Goal: Task Accomplishment & Management: Manage account settings

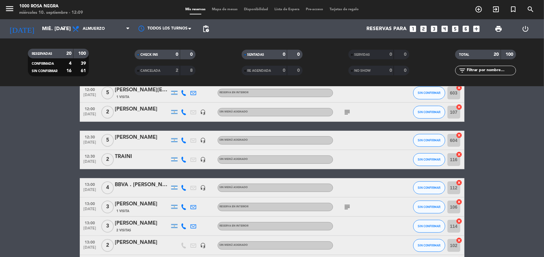
scroll to position [32, 0]
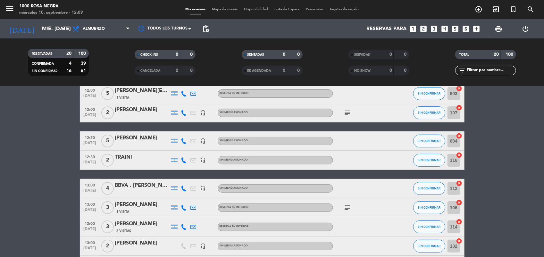
click at [130, 112] on div "[PERSON_NAME]" at bounding box center [142, 110] width 54 height 8
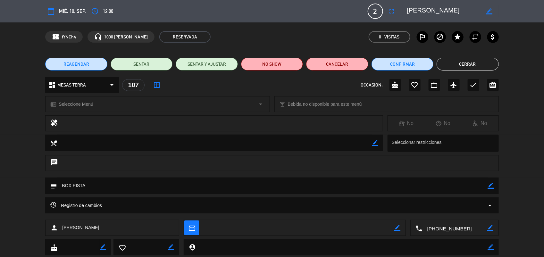
click at [441, 64] on button "Cerrar" at bounding box center [467, 64] width 62 height 13
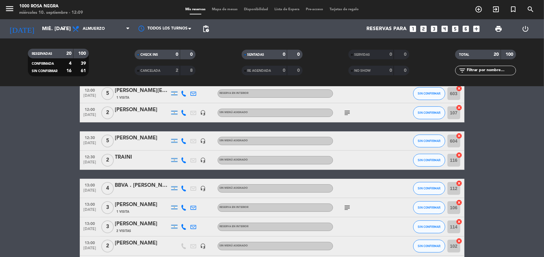
click at [441, 64] on div "TOTAL 20 100" at bounding box center [485, 58] width 107 height 16
click at [219, 12] on div "Mis reservas Mapa de mesas Disponibilidad Lista de Espera Pre-acceso Tarjetas d…" at bounding box center [272, 10] width 180 height 6
click at [221, 10] on span "Mapa de mesas" at bounding box center [225, 10] width 32 height 4
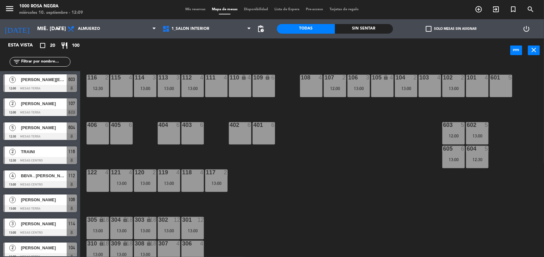
click at [349, 169] on div "116 2 12:30 115 4 114 3 13:00 113 3 13:00 112 4 13:00 111 4 110 lock 4 109 lock…" at bounding box center [315, 160] width 458 height 194
click at [430, 31] on span "check_box_outline_blank" at bounding box center [428, 29] width 6 height 6
click at [451, 29] on input "check_box_outline_blank Solo mesas sin asignar" at bounding box center [451, 29] width 0 height 0
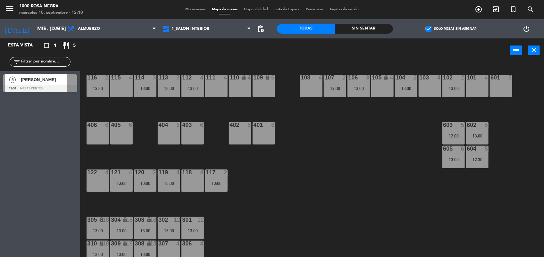
click at [363, 83] on div "106 3 13:00" at bounding box center [358, 86] width 22 height 22
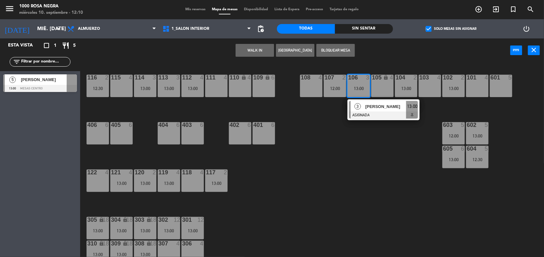
click at [318, 81] on div "108 4" at bounding box center [311, 78] width 22 height 6
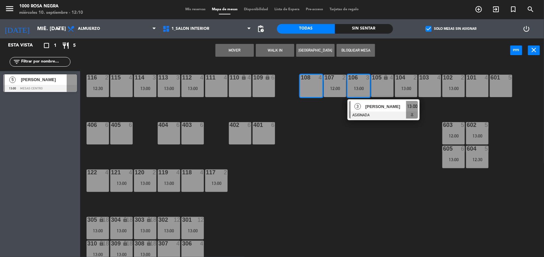
click at [235, 52] on button "Mover" at bounding box center [234, 50] width 38 height 13
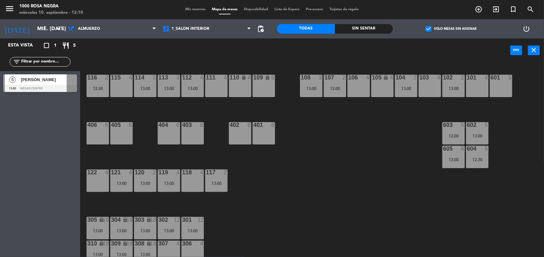
click at [329, 164] on div "116 2 12:30 115 4 114 3 13:00 113 3 13:00 112 4 13:00 111 4 110 lock 4 109 lock…" at bounding box center [315, 160] width 458 height 194
click at [191, 86] on div "13:00" at bounding box center [192, 88] width 22 height 4
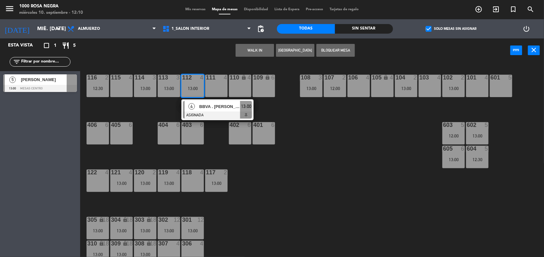
click at [213, 87] on div "111 4" at bounding box center [216, 86] width 22 height 22
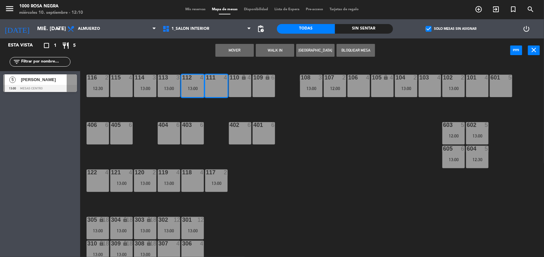
click at [244, 52] on button "Mover" at bounding box center [234, 50] width 38 height 13
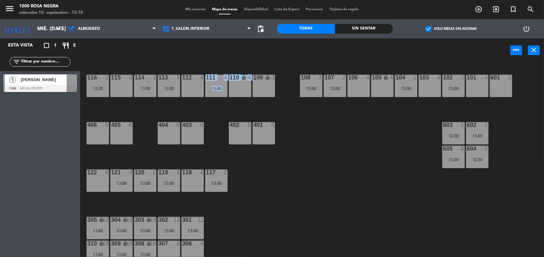
drag, startPoint x: 251, startPoint y: 99, endPoint x: 197, endPoint y: 91, distance: 55.0
click at [197, 91] on div "116 2 12:30 115 4 114 3 13:00 113 3 13:00 112 4 111 4 13:00 110 lock 4 109 lock…" at bounding box center [315, 160] width 458 height 194
click at [197, 91] on div "112 4" at bounding box center [192, 86] width 22 height 22
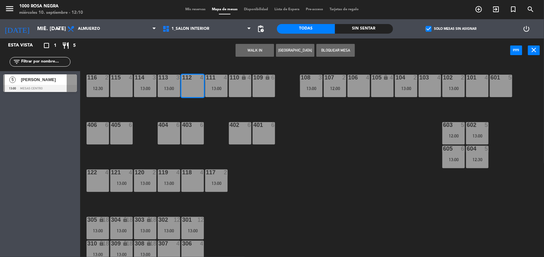
click at [153, 85] on div "114 3 13:00" at bounding box center [145, 86] width 22 height 22
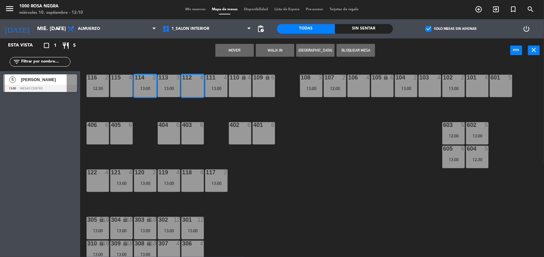
click at [226, 50] on button "Mover" at bounding box center [234, 50] width 38 height 13
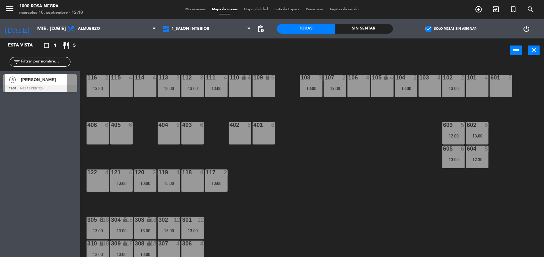
click at [144, 88] on div "114 4" at bounding box center [145, 86] width 22 height 22
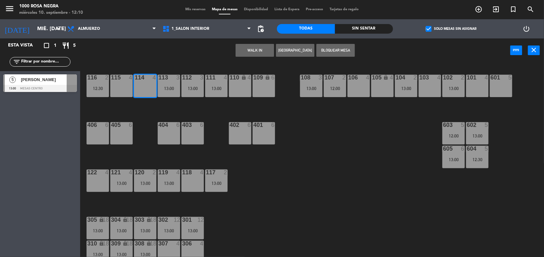
click at [255, 48] on button "WALK IN" at bounding box center [254, 50] width 38 height 13
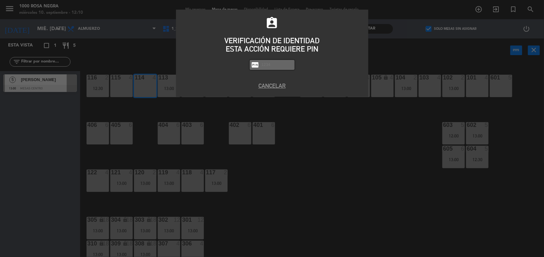
click at [273, 63] on input "text" at bounding box center [277, 64] width 32 height 7
type input "2492"
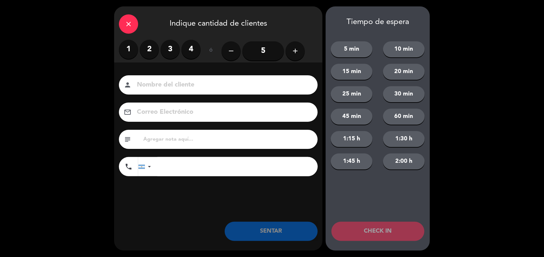
click at [165, 50] on label "3" at bounding box center [170, 49] width 19 height 19
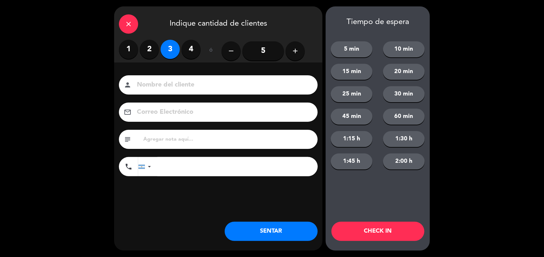
click at [153, 85] on input at bounding box center [222, 84] width 173 height 11
type input "calle"
click at [273, 234] on button "SENTAR" at bounding box center [271, 231] width 93 height 19
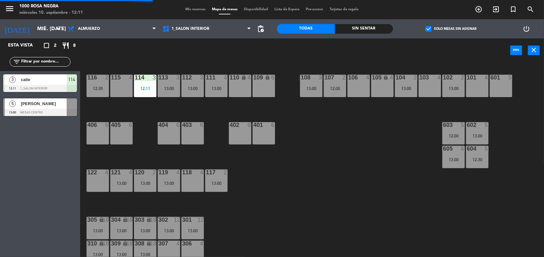
click at [365, 92] on div "106 4" at bounding box center [358, 86] width 22 height 22
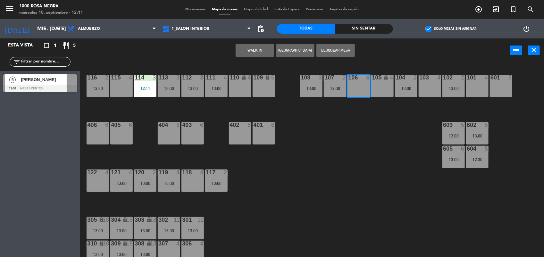
click at [264, 52] on button "WALK IN" at bounding box center [254, 50] width 38 height 13
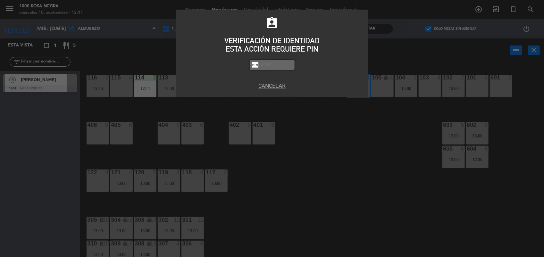
click at [279, 68] on div "fiber_pin" at bounding box center [272, 65] width 45 height 10
click at [281, 64] on input "text" at bounding box center [277, 64] width 32 height 7
type input "2492"
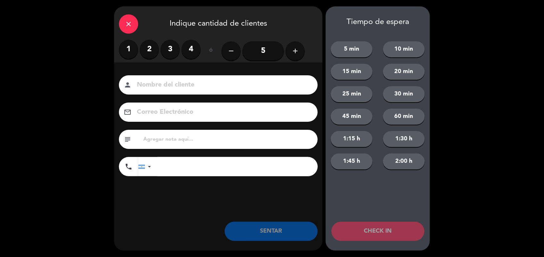
click at [152, 47] on label "2" at bounding box center [149, 49] width 19 height 19
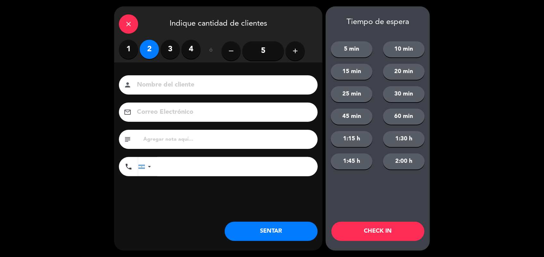
click at [151, 84] on input at bounding box center [222, 84] width 173 height 11
type input "calle"
click at [292, 231] on button "SENTAR" at bounding box center [271, 231] width 93 height 19
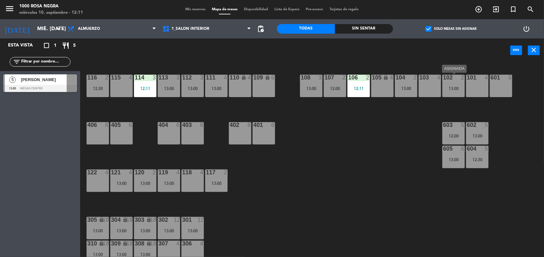
click at [452, 87] on div "13:00" at bounding box center [453, 88] width 22 height 4
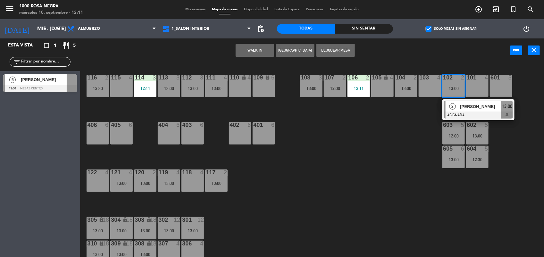
click at [368, 149] on div "116 2 12:30 115 4 114 3 12:11 113 3 13:00 112 3 13:00 111 4 13:00 110 lock 4 10…" at bounding box center [315, 160] width 458 height 194
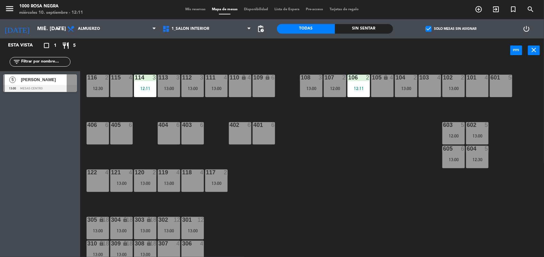
click at [48, 61] on input "text" at bounding box center [46, 61] width 50 height 7
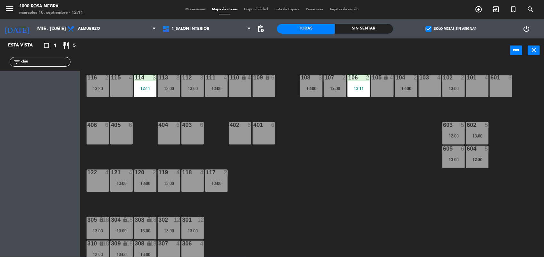
type input "clau"
click at [429, 26] on span "check_box" at bounding box center [428, 29] width 6 height 6
click at [451, 29] on input "check_box Solo mesas sin asignar" at bounding box center [451, 29] width 0 height 0
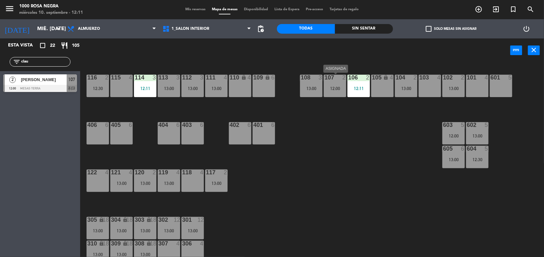
click at [334, 82] on div "107 2 12:00" at bounding box center [335, 86] width 22 height 22
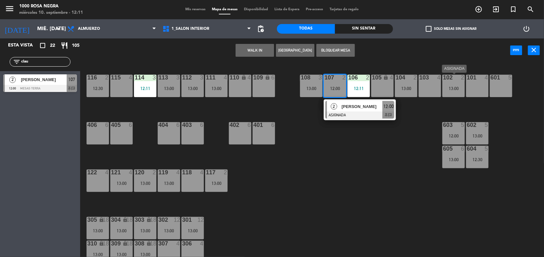
click at [457, 84] on div "102 2 13:00" at bounding box center [453, 86] width 22 height 22
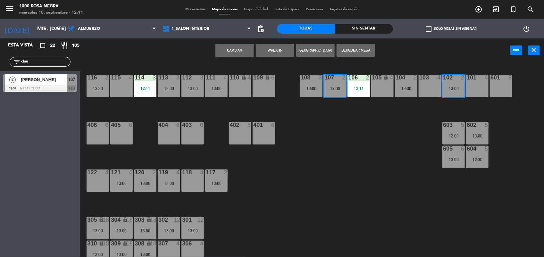
click at [223, 47] on button "Cambiar" at bounding box center [234, 50] width 38 height 13
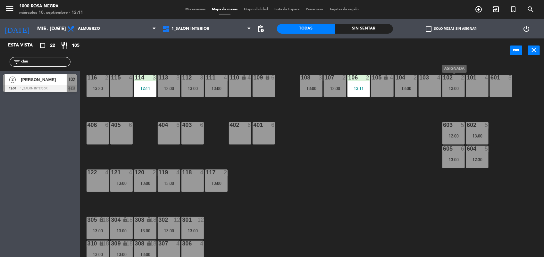
click at [454, 84] on div "102 2 12:00" at bounding box center [453, 86] width 22 height 22
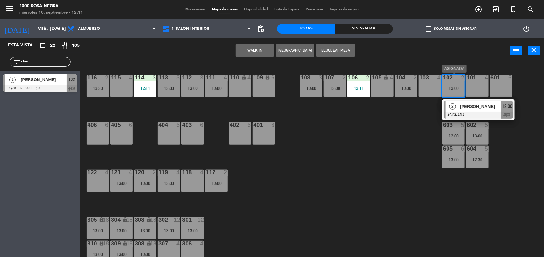
click at [475, 111] on div at bounding box center [478, 114] width 69 height 7
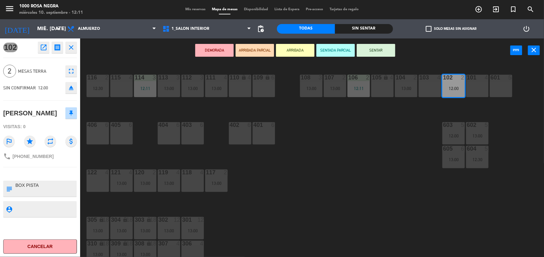
click at [390, 51] on button "SENTAR" at bounding box center [376, 50] width 38 height 13
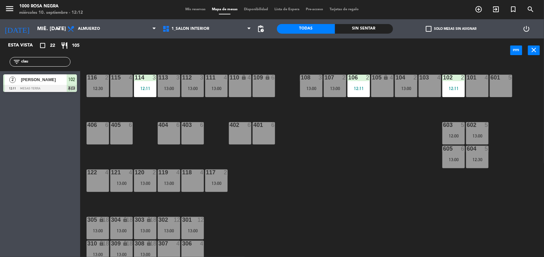
click at [368, 135] on div "116 2 12:30 115 4 114 3 12:11 113 3 13:00 112 3 13:00 111 4 13:00 110 lock 4 10…" at bounding box center [315, 160] width 458 height 194
click at [42, 66] on div "filter_list clau" at bounding box center [40, 62] width 61 height 10
type input "c"
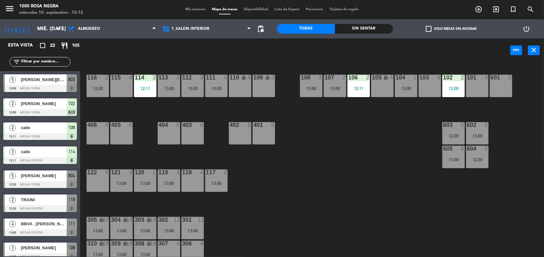
click at [142, 57] on div "power_input close" at bounding box center [295, 50] width 430 height 24
click at [145, 75] on div at bounding box center [145, 78] width 11 height 6
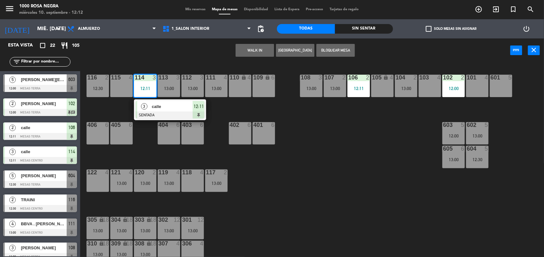
click at [192, 176] on div "118 4" at bounding box center [192, 180] width 22 height 22
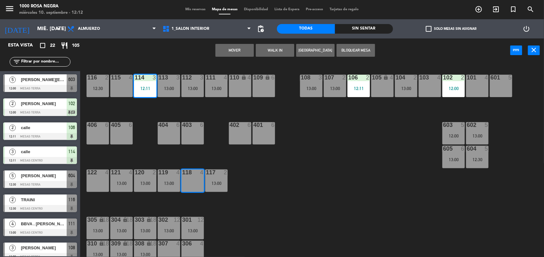
click at [244, 52] on button "Mover" at bounding box center [234, 50] width 38 height 13
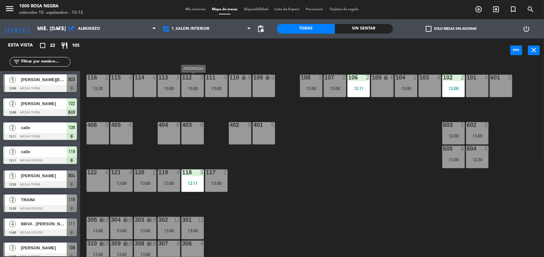
click at [191, 88] on div "13:00" at bounding box center [192, 88] width 22 height 4
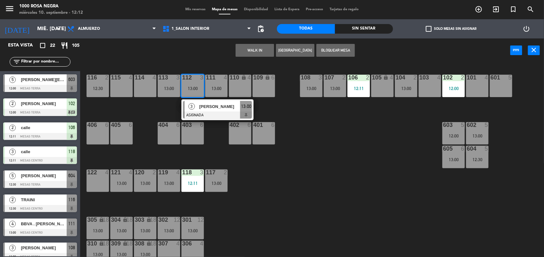
click at [143, 85] on div "114 4" at bounding box center [145, 86] width 22 height 22
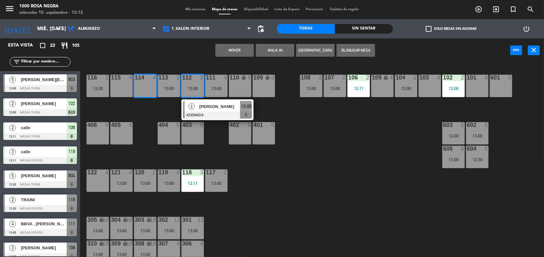
click at [226, 47] on button "Mover" at bounding box center [234, 50] width 38 height 13
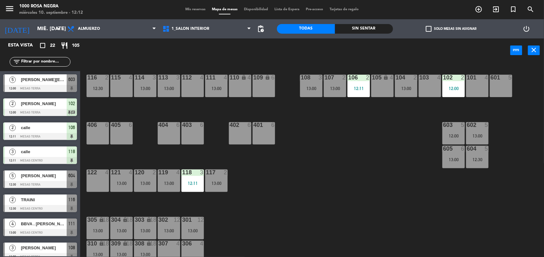
click at [196, 84] on div "112 4" at bounding box center [192, 86] width 22 height 22
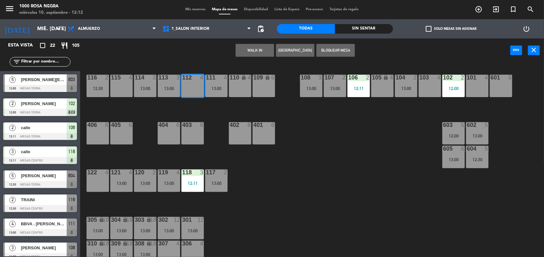
click at [242, 49] on button "WALK IN" at bounding box center [254, 50] width 38 height 13
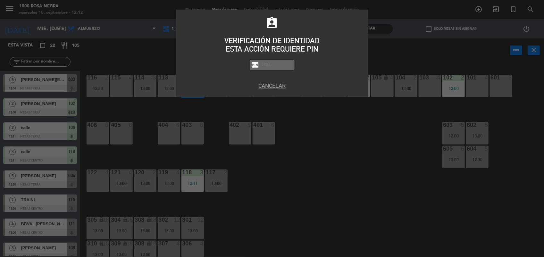
click at [264, 65] on input "text" at bounding box center [277, 64] width 32 height 7
type input "2492"
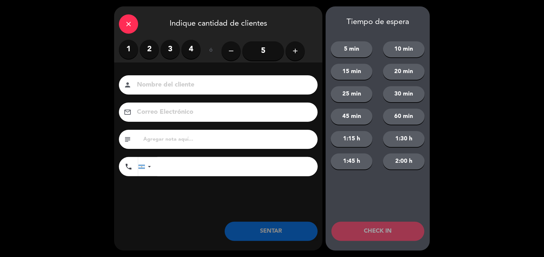
click at [147, 45] on label "2" at bounding box center [149, 49] width 19 height 19
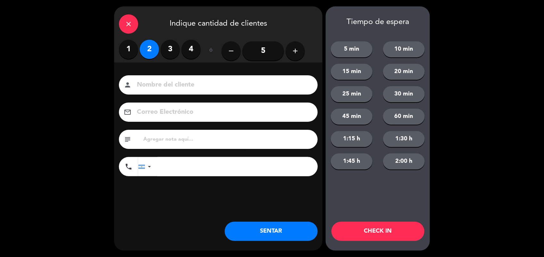
drag, startPoint x: 147, startPoint y: 45, endPoint x: 140, endPoint y: 86, distance: 41.3
click at [140, 86] on div "close Indique cantidad de clientes 1 2 3 4 ó remove 5 add Nombre del cliente pe…" at bounding box center [218, 128] width 208 height 244
click at [140, 86] on input at bounding box center [222, 84] width 173 height 11
type input "calle"
click at [284, 224] on button "SENTAR" at bounding box center [271, 231] width 93 height 19
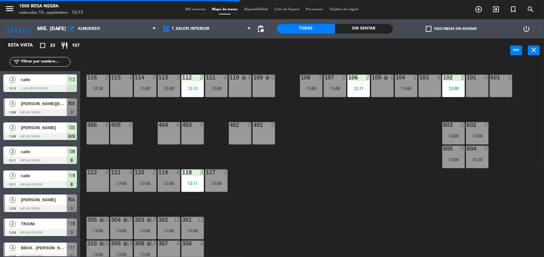
click at [284, 231] on div "116 2 12:30 115 4 114 3 13:00 113 3 13:00 112 2 12:13 111 4 13:00 110 lock 4 10…" at bounding box center [315, 160] width 458 height 194
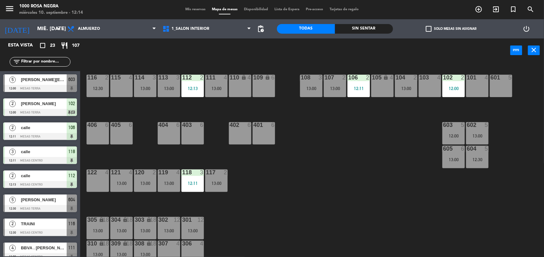
click at [38, 62] on input "text" at bounding box center [46, 61] width 50 height 7
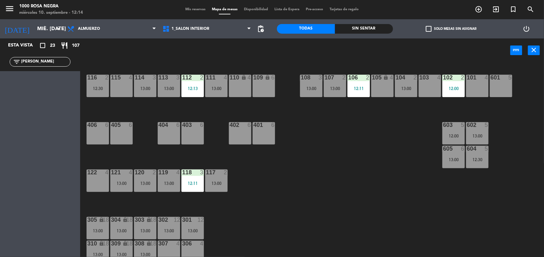
type input "[PERSON_NAME]"
click at [364, 141] on div "116 2 12:30 115 4 114 3 13:00 113 3 13:00 112 2 12:13 111 4 13:00 110 lock 4 10…" at bounding box center [315, 160] width 458 height 194
click at [458, 127] on div at bounding box center [453, 125] width 11 height 6
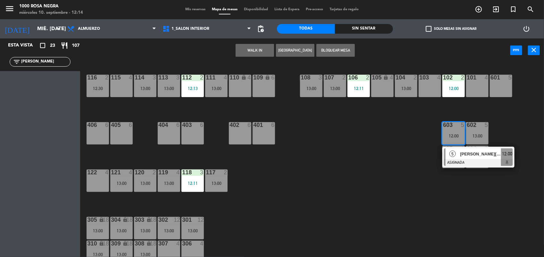
click at [477, 152] on span "[PERSON_NAME][EMAIL_ADDRESS][DOMAIN_NAME]" at bounding box center [480, 154] width 41 height 7
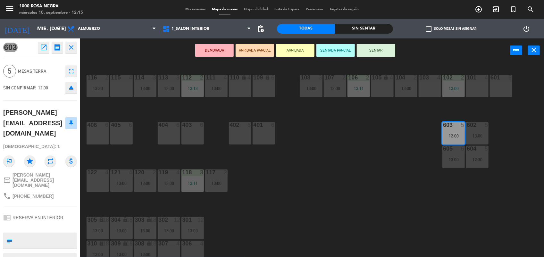
click at [371, 184] on div "116 2 12:30 115 4 114 3 13:00 113 3 13:00 112 2 12:13 111 4 13:00 110 lock 4 10…" at bounding box center [315, 160] width 458 height 194
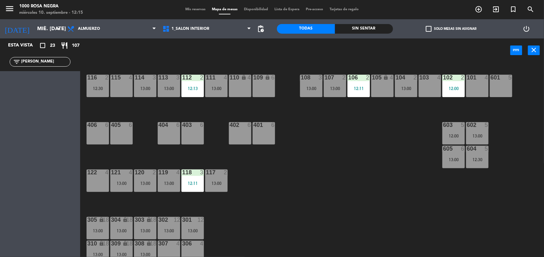
click at [480, 165] on div "604 5 12:30" at bounding box center [477, 157] width 22 height 22
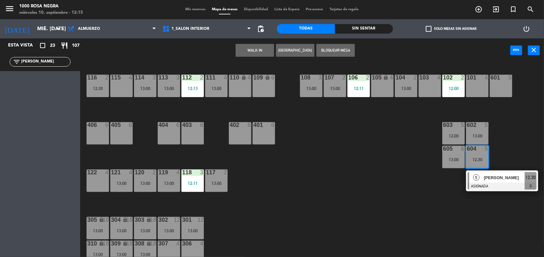
click at [460, 132] on div "603 5 12:00" at bounding box center [453, 133] width 22 height 22
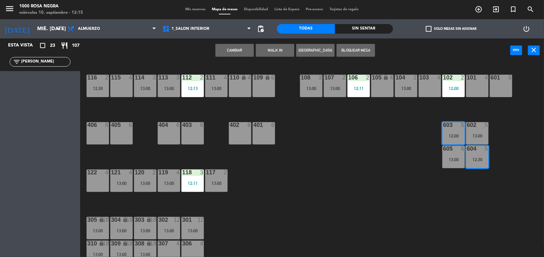
click at [248, 52] on button "Cambiar" at bounding box center [234, 50] width 38 height 13
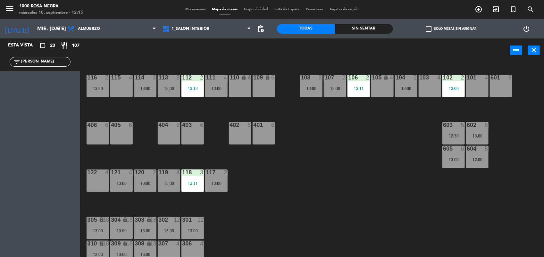
click at [346, 225] on div "116 2 12:30 115 4 114 3 13:00 113 3 13:00 112 2 12:13 111 4 13:00 110 lock 4 10…" at bounding box center [315, 160] width 458 height 194
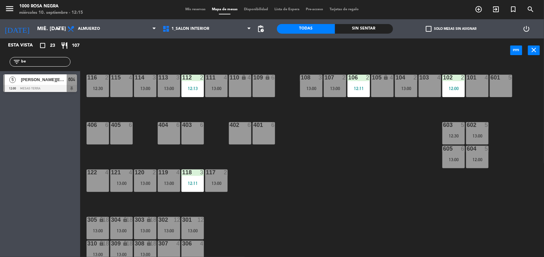
type input "b"
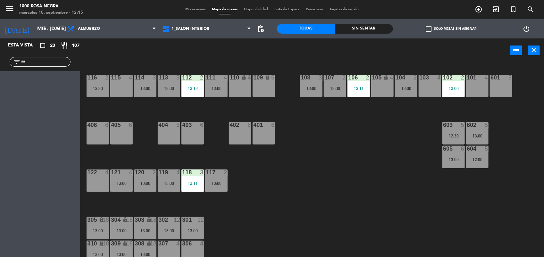
type input "s"
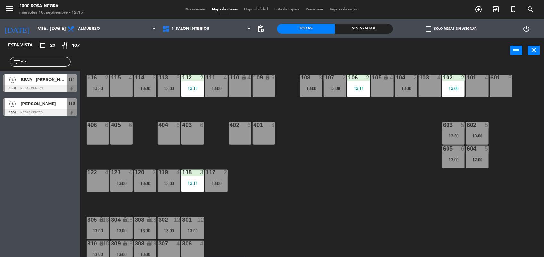
type input "m"
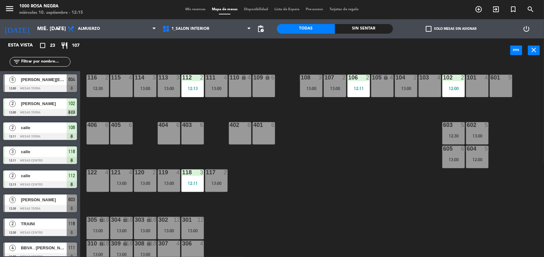
click at [371, 177] on div "116 2 12:30 115 4 114 3 13:00 113 3 13:00 112 2 12:13 111 4 13:00 110 lock 4 10…" at bounding box center [315, 160] width 458 height 194
click at [353, 169] on div "116 2 12:30 115 4 114 3 13:00 113 3 13:00 112 2 12:13 111 4 13:00 110 lock 4 10…" at bounding box center [315, 160] width 458 height 194
click at [314, 169] on div "116 2 12:30 115 4 114 3 13:00 113 3 13:00 112 2 12:13 111 4 13:00 110 lock 4 10…" at bounding box center [315, 160] width 458 height 194
click at [430, 26] on span "check_box_outline_blank" at bounding box center [428, 29] width 6 height 6
click at [451, 29] on input "check_box_outline_blank Solo mesas sin asignar" at bounding box center [451, 29] width 0 height 0
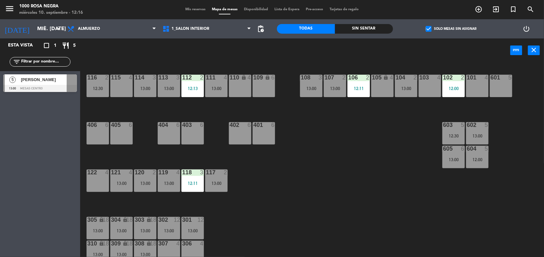
click at [284, 184] on div "116 2 12:30 115 4 114 3 13:00 113 3 13:00 112 2 12:13 111 4 13:00 110 lock 4 10…" at bounding box center [315, 160] width 458 height 194
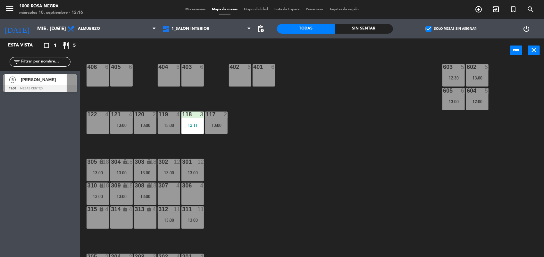
scroll to position [64, 0]
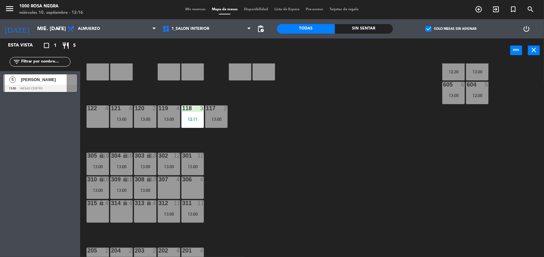
click at [48, 85] on div at bounding box center [40, 88] width 74 height 7
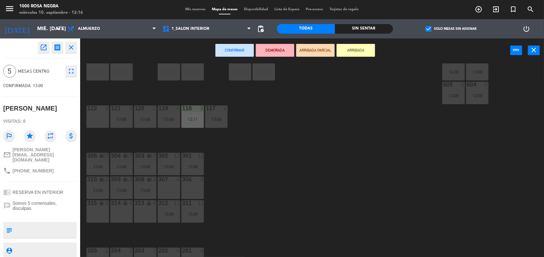
click at [191, 186] on div "306 4" at bounding box center [192, 188] width 22 height 22
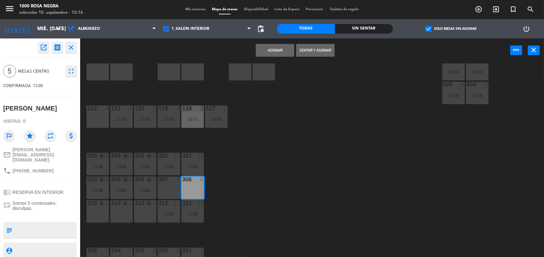
click at [271, 47] on button "Asignar" at bounding box center [275, 50] width 38 height 13
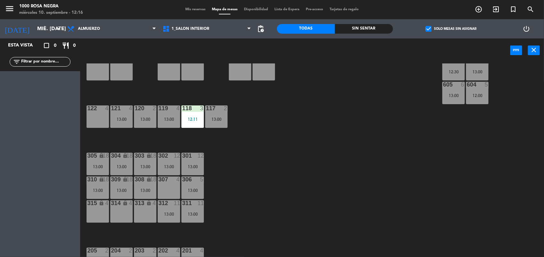
click at [316, 118] on div "116 2 12:30 115 4 114 3 13:00 113 3 13:00 112 2 12:13 111 4 13:00 110 lock 4 10…" at bounding box center [315, 160] width 458 height 194
click at [433, 31] on label "check_box Solo mesas sin asignar" at bounding box center [450, 29] width 51 height 6
click at [451, 29] on input "check_box Solo mesas sin asignar" at bounding box center [451, 29] width 0 height 0
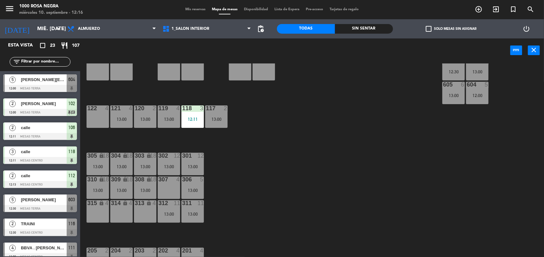
click at [313, 159] on div "116 2 12:30 115 4 114 3 13:00 113 3 13:00 112 2 12:13 111 4 13:00 110 lock 4 10…" at bounding box center [315, 160] width 458 height 194
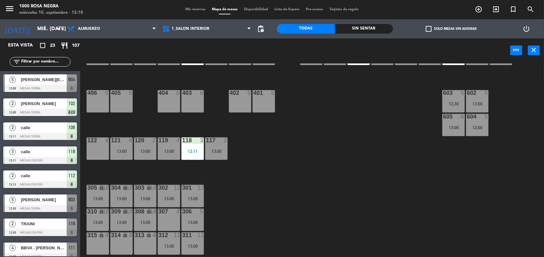
scroll to position [0, 0]
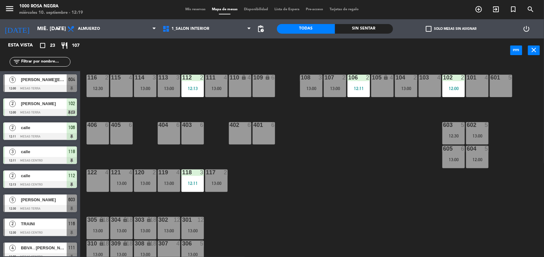
click at [66, 62] on input "text" at bounding box center [46, 61] width 50 height 7
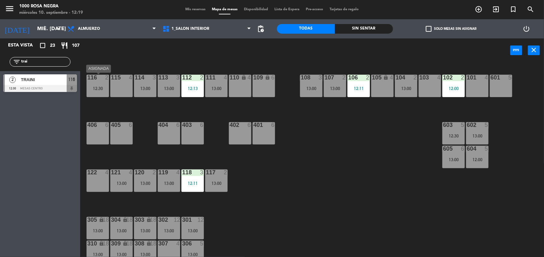
type input "trai"
click at [97, 87] on div "12:30" at bounding box center [98, 88] width 22 height 4
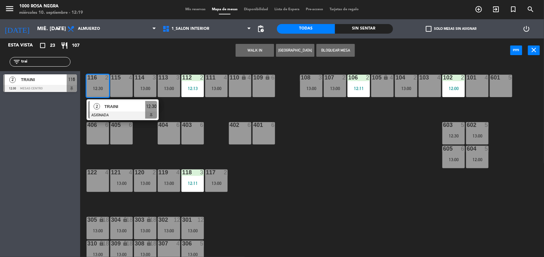
click at [116, 86] on div "115 4" at bounding box center [121, 86] width 22 height 22
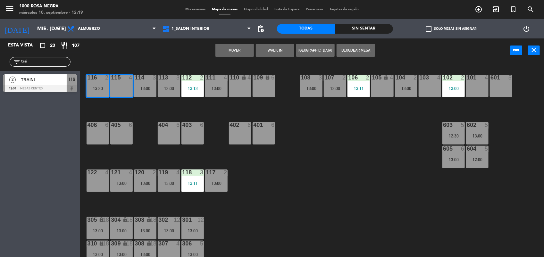
click at [225, 49] on button "Mover" at bounding box center [234, 50] width 38 height 13
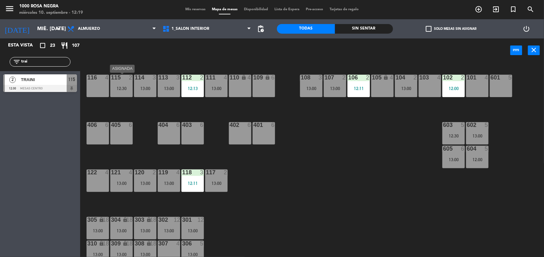
click at [122, 91] on div "115 2 12:30" at bounding box center [121, 86] width 22 height 22
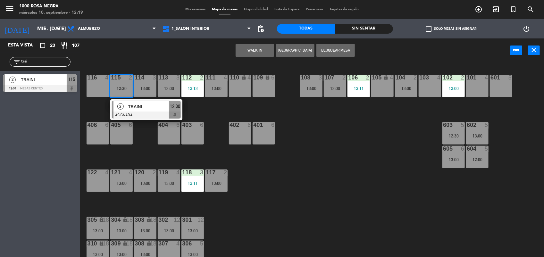
click at [137, 108] on span "TRAINI" at bounding box center [148, 106] width 41 height 7
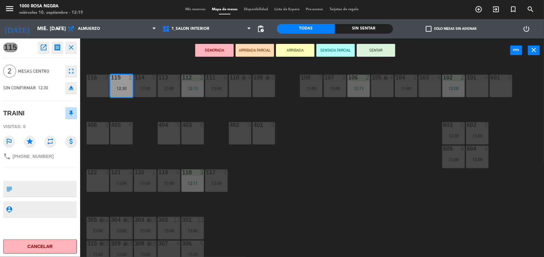
click at [372, 52] on button "SENTAR" at bounding box center [376, 50] width 38 height 13
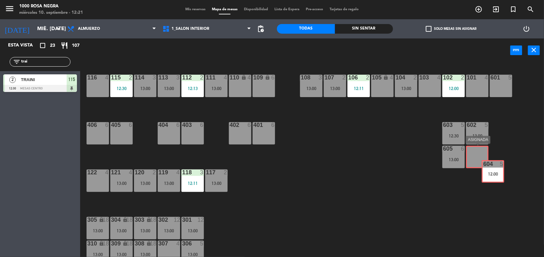
drag, startPoint x: 470, startPoint y: 146, endPoint x: 486, endPoint y: 160, distance: 20.9
click at [486, 160] on div "604 5 12:00 604 5 12:00" at bounding box center [477, 157] width 22 height 22
click at [486, 160] on div "12:00" at bounding box center [477, 159] width 22 height 4
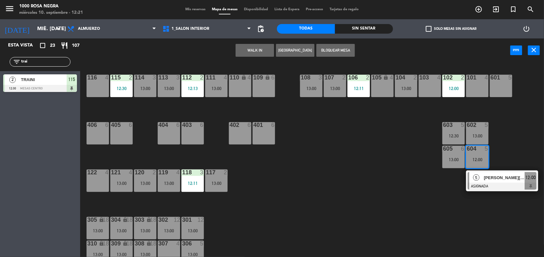
click at [486, 160] on div "12:00" at bounding box center [477, 159] width 22 height 4
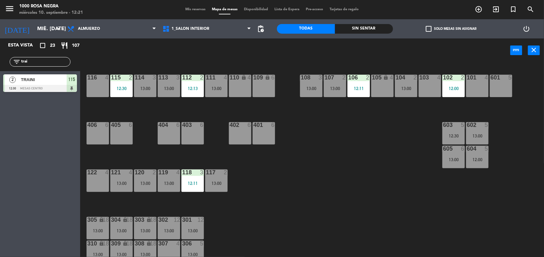
click at [484, 158] on div "12:00" at bounding box center [477, 159] width 22 height 4
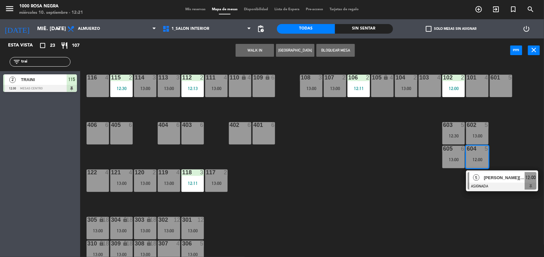
click at [501, 182] on div "[PERSON_NAME][EMAIL_ADDRESS][DOMAIN_NAME]" at bounding box center [504, 177] width 42 height 11
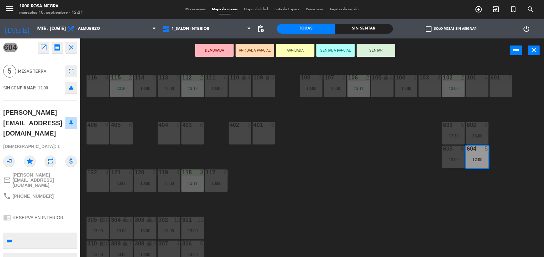
click at [388, 46] on button "SENTAR" at bounding box center [376, 50] width 38 height 13
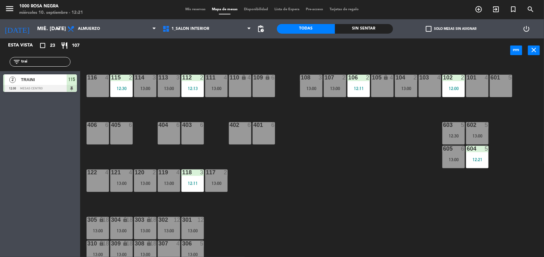
click at [354, 161] on div "116 4 115 2 12:30 114 3 13:00 113 3 13:00 112 2 12:13 111 4 13:00 110 lock 4 10…" at bounding box center [315, 160] width 458 height 194
type input "t"
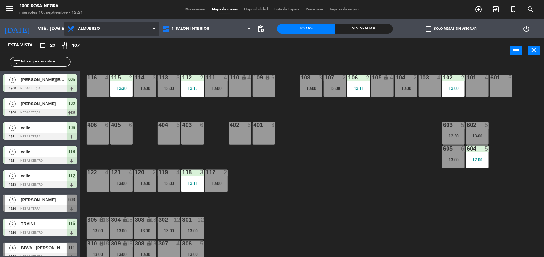
click at [89, 27] on span "Almuerzo" at bounding box center [89, 29] width 22 height 4
click at [177, 57] on div "power_input close" at bounding box center [295, 50] width 430 height 24
click at [153, 115] on div "116 4 115 2 12:30 114 3 13:00 113 3 13:00 112 2 12:13 111 4 13:00 110 lock 4 10…" at bounding box center [315, 160] width 458 height 194
click at [332, 230] on div "116 4 115 2 12:30 114 3 13:00 113 3 13:00 112 2 12:13 111 4 13:00 110 lock 4 10…" at bounding box center [315, 160] width 458 height 194
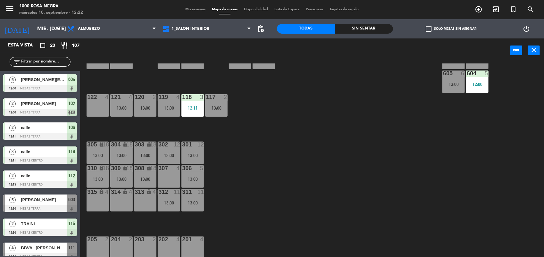
scroll to position [76, 0]
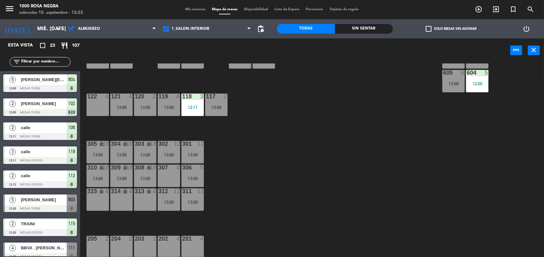
click at [189, 250] on div "201 4" at bounding box center [192, 247] width 22 height 22
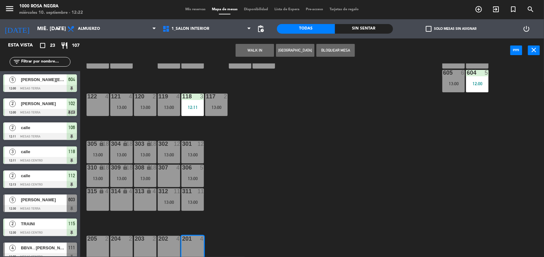
click at [268, 51] on button "WALK IN" at bounding box center [254, 50] width 38 height 13
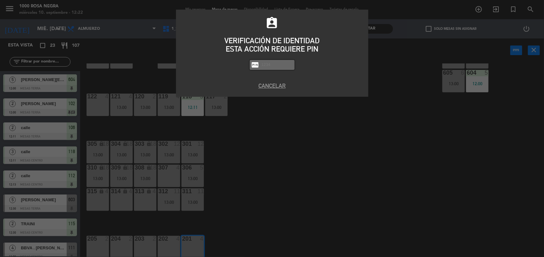
click at [275, 64] on input "text" at bounding box center [277, 64] width 32 height 7
type input "2492"
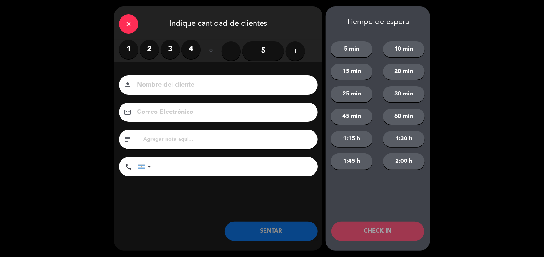
click at [152, 53] on label "2" at bounding box center [149, 49] width 19 height 19
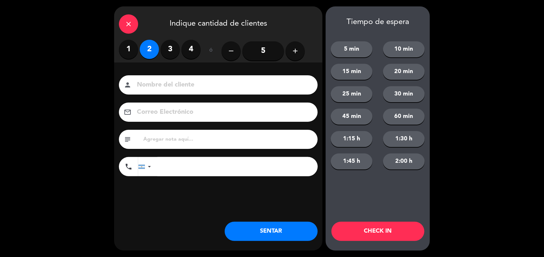
click at [146, 85] on input at bounding box center [222, 84] width 173 height 11
type input "calle"
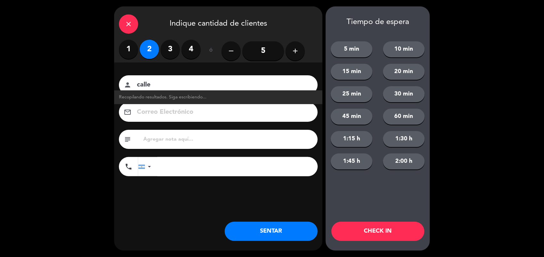
click at [305, 234] on button "SENTAR" at bounding box center [271, 231] width 93 height 19
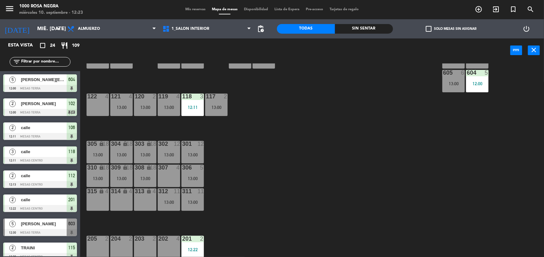
click at [171, 241] on div at bounding box center [169, 239] width 11 height 6
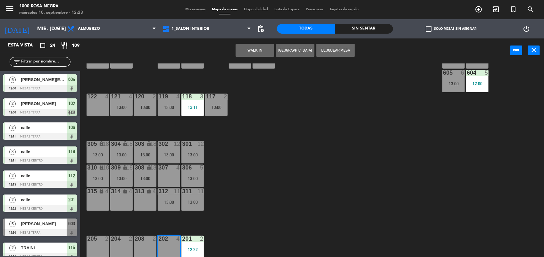
click at [264, 49] on button "WALK IN" at bounding box center [254, 50] width 38 height 13
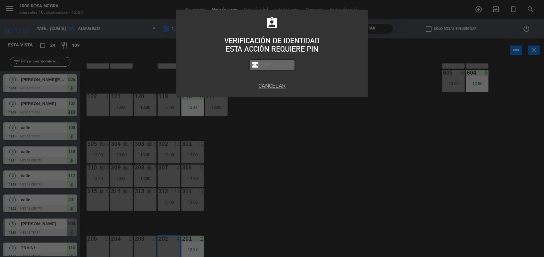
click at [277, 66] on input "text" at bounding box center [277, 64] width 32 height 7
type input "2492"
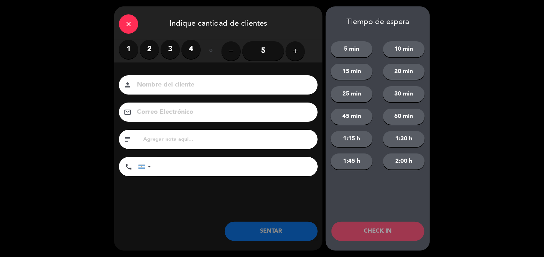
click at [153, 47] on label "2" at bounding box center [149, 49] width 19 height 19
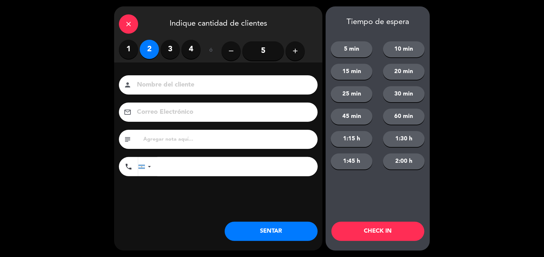
click at [150, 87] on input at bounding box center [222, 84] width 173 height 11
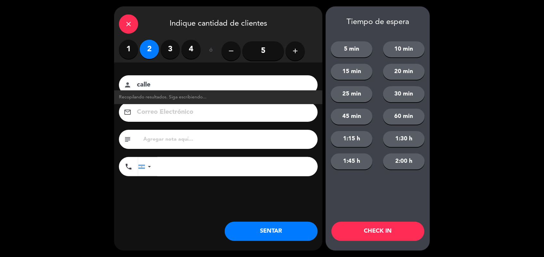
type input "calle"
click at [284, 233] on button "SENTAR" at bounding box center [271, 231] width 93 height 19
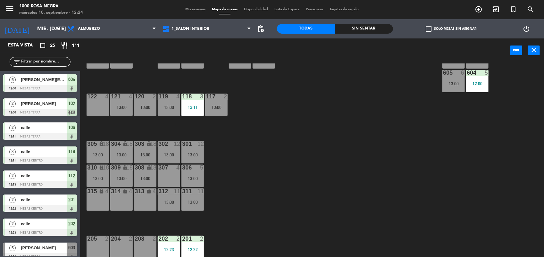
click at [61, 62] on input "text" at bounding box center [46, 61] width 50 height 7
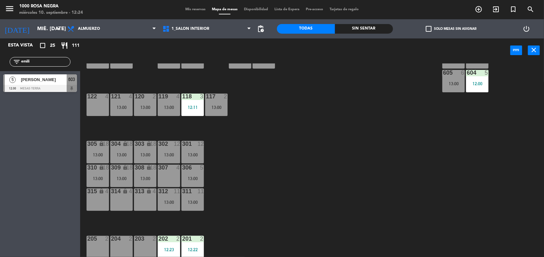
type input "emili"
click at [34, 87] on div at bounding box center [40, 88] width 74 height 7
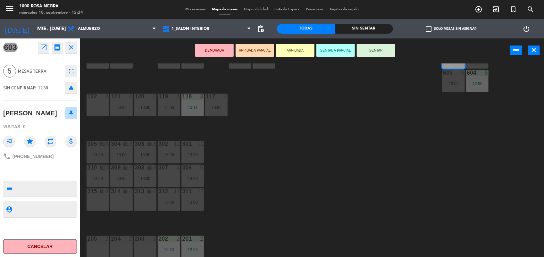
click at [380, 51] on button "SENTAR" at bounding box center [376, 50] width 38 height 13
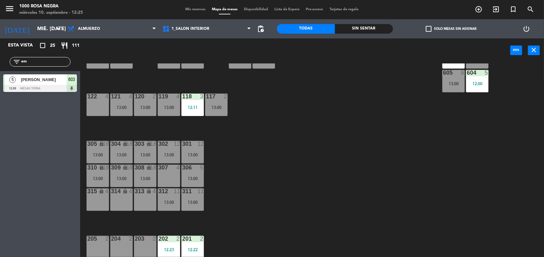
type input "e"
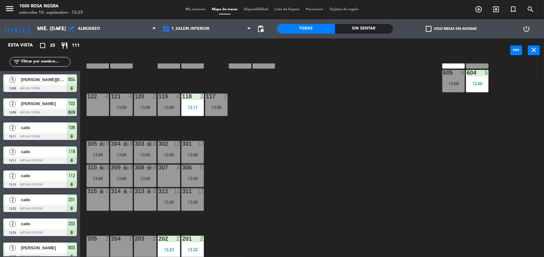
click at [217, 48] on div "power_input close" at bounding box center [295, 50] width 430 height 24
click at [195, 10] on span "Mis reservas" at bounding box center [195, 10] width 27 height 4
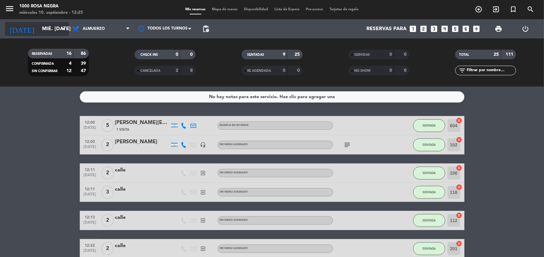
click at [63, 31] on icon "arrow_drop_down" at bounding box center [64, 29] width 8 height 8
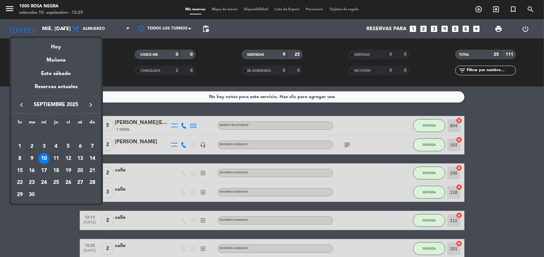
click at [57, 155] on div "11" at bounding box center [56, 158] width 11 height 11
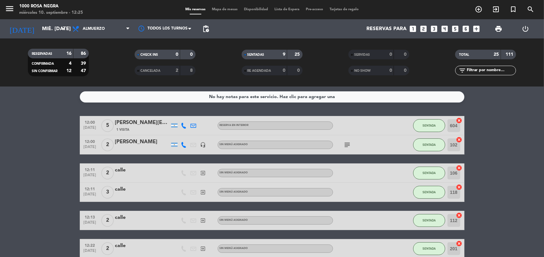
type input "[DEMOGRAPHIC_DATA] [DATE]"
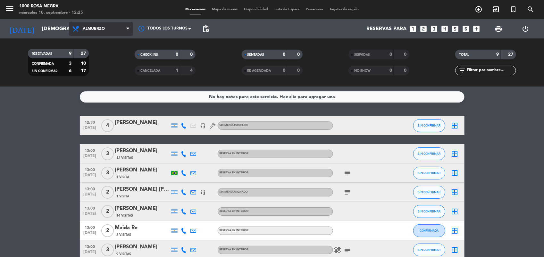
click at [109, 24] on span "Almuerzo" at bounding box center [101, 29] width 64 height 14
click at [101, 71] on div "menu 1000 [PERSON_NAME] Negra miércoles 10. septiembre - 12:25 Mis reservas Map…" at bounding box center [272, 43] width 544 height 87
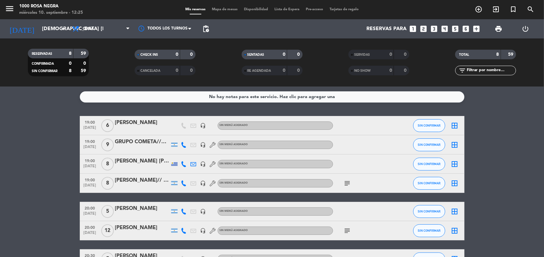
click at [32, 178] on bookings-row "19:00 [DATE] 6 [PERSON_NAME] headset_mic Sin menú asignado SIN CONFIRMAR border…" at bounding box center [272, 202] width 544 height 172
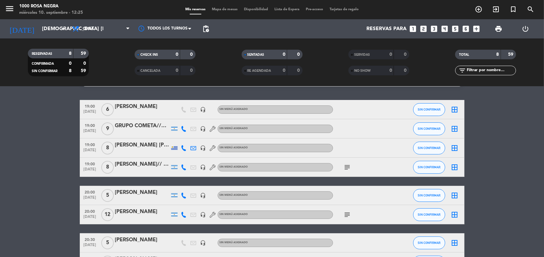
click at [348, 169] on icon "subject" at bounding box center [347, 167] width 8 height 8
click at [124, 144] on div "[PERSON_NAME] [PERSON_NAME]" at bounding box center [142, 145] width 54 height 8
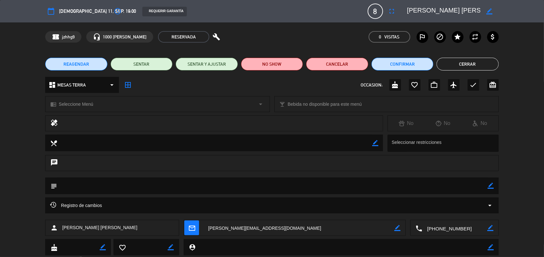
click at [492, 205] on icon "arrow_drop_down" at bounding box center [490, 206] width 8 height 8
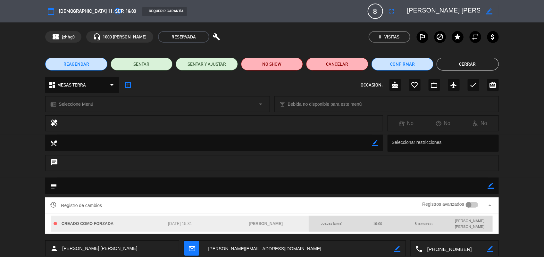
click at [518, 205] on div "Registro de cambios Registros avanzados arrow_drop_up CREADO COMO FORZADA [DATE…" at bounding box center [272, 218] width 544 height 43
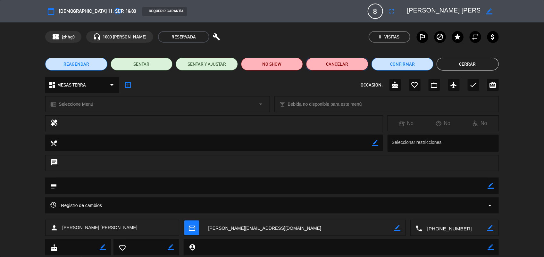
click at [361, 69] on button "Cancelar" at bounding box center [337, 64] width 62 height 13
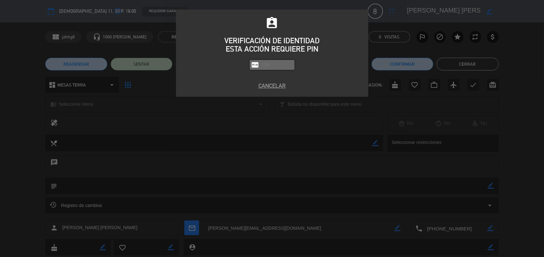
click at [361, 69] on div "assignment_ind VERIFICACIÓN DE IDENTIDAD ESTA ACCIÓN REQUIERE PIN fiber_pin PAS…" at bounding box center [272, 46] width 192 height 61
click at [286, 63] on input "text" at bounding box center [277, 64] width 32 height 7
type input "2492"
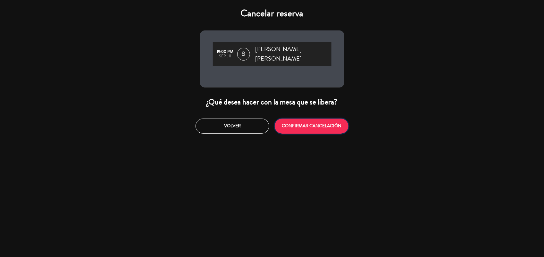
click at [334, 121] on button "CONFIRMAR CANCELACIÓN" at bounding box center [312, 126] width 74 height 15
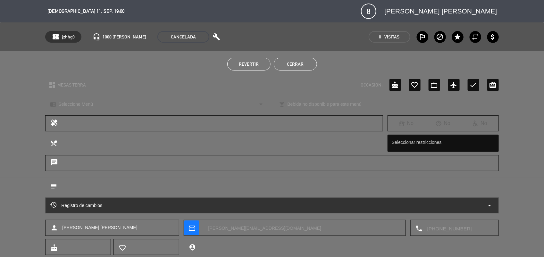
click at [286, 63] on button "Cerrar" at bounding box center [295, 64] width 43 height 13
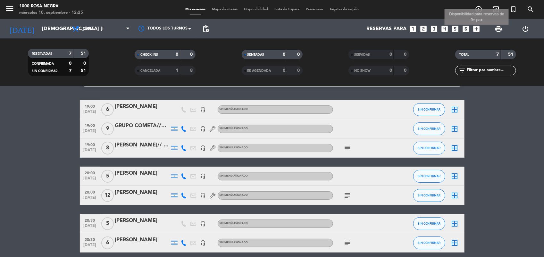
click at [476, 31] on icon "add_box" at bounding box center [476, 29] width 8 height 8
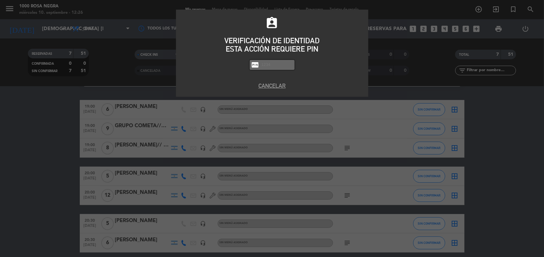
click at [271, 63] on input "text" at bounding box center [277, 64] width 32 height 7
type input "2492"
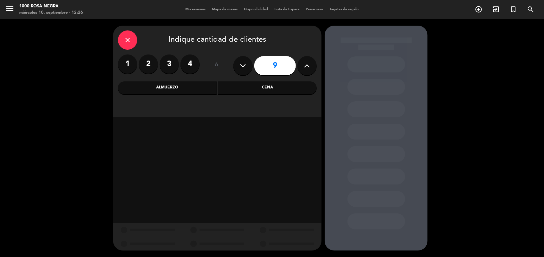
click at [237, 69] on button at bounding box center [242, 65] width 19 height 19
type input "8"
click at [239, 89] on div "Cena" at bounding box center [267, 87] width 99 height 13
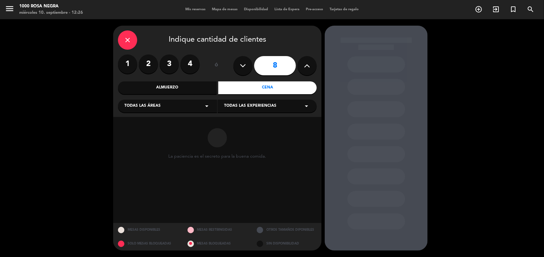
click at [239, 89] on div "Cena" at bounding box center [267, 87] width 99 height 13
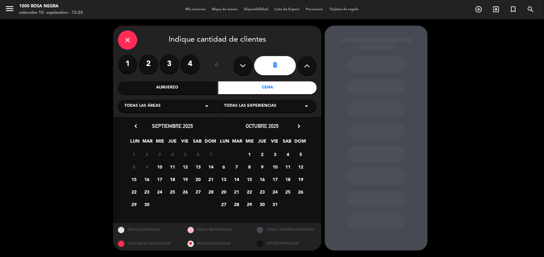
click at [174, 165] on span "11" at bounding box center [172, 166] width 11 height 11
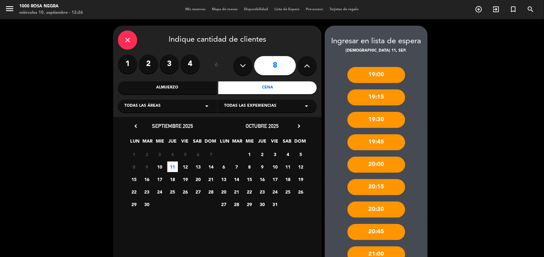
click at [413, 223] on div "19:00 19:15 19:30 19:45 20:00 20:15 20:30 20:45 21:00 21:45 22:15 22:45" at bounding box center [376, 195] width 103 height 282
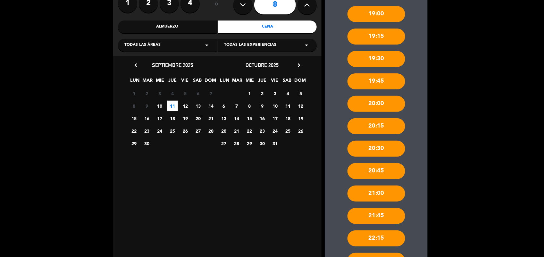
scroll to position [64, 0]
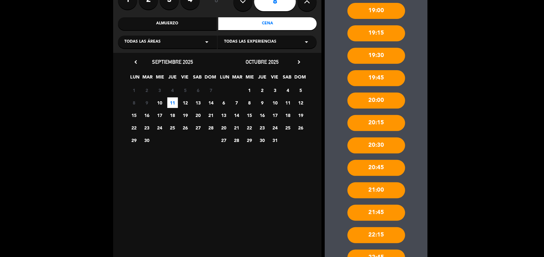
click at [418, 173] on div "19:00 19:15 19:30 19:45 20:00 20:15 20:30 20:45 21:00 21:45 22:15 22:45" at bounding box center [376, 131] width 103 height 282
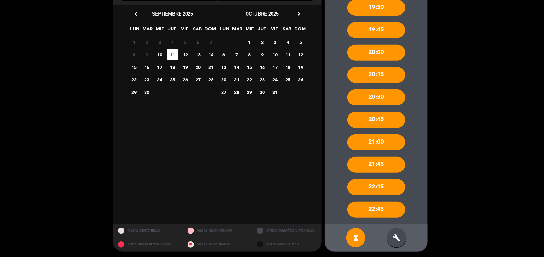
scroll to position [113, 0]
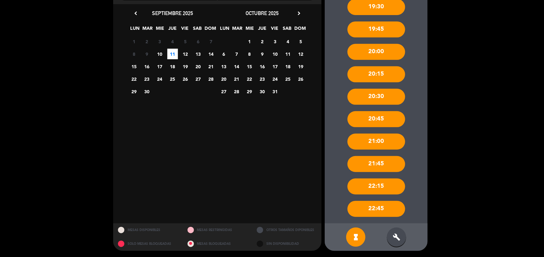
click at [400, 243] on div "build" at bounding box center [396, 236] width 19 height 19
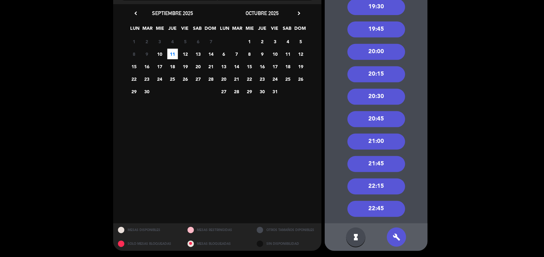
click at [386, 48] on div "20:00" at bounding box center [376, 52] width 58 height 16
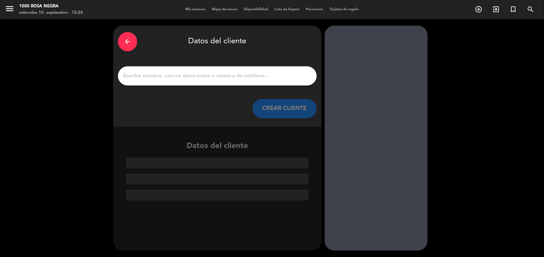
scroll to position [0, 0]
click at [223, 78] on input "1" at bounding box center [217, 75] width 189 height 9
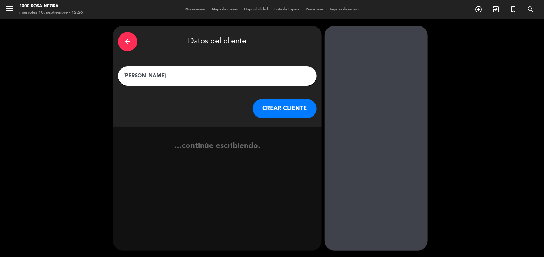
type input "[PERSON_NAME]"
click at [290, 112] on button "CREAR CLIENTE" at bounding box center [284, 108] width 64 height 19
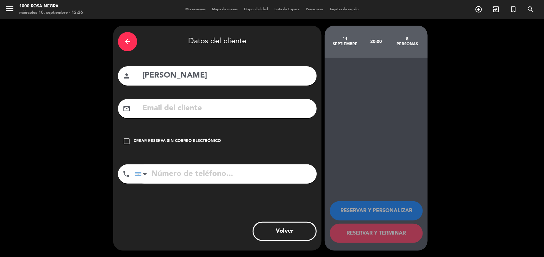
click at [216, 181] on input "tel" at bounding box center [226, 173] width 182 height 19
type input "1155044675"
click at [127, 145] on div "check_box_outline_blank Crear reserva sin correo electrónico" at bounding box center [217, 141] width 199 height 19
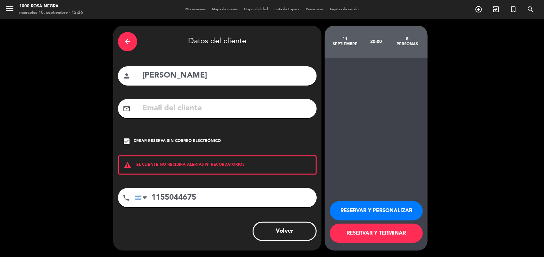
click at [390, 208] on button "RESERVAR Y PERSONALIZAR" at bounding box center [376, 210] width 93 height 19
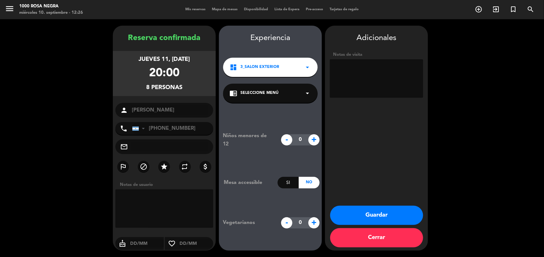
click at [388, 91] on textarea at bounding box center [376, 78] width 93 height 38
type textarea "LABORAL"
click at [358, 215] on button "Guardar" at bounding box center [376, 215] width 93 height 19
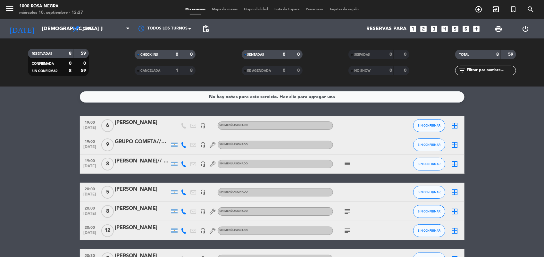
click at [29, 204] on bookings-row "19:00 [DATE] 6 [PERSON_NAME] headset_mic Sin menú asignado SIN CONFIRMAR border…" at bounding box center [272, 202] width 544 height 172
click at [223, 10] on span "Mapa de mesas" at bounding box center [225, 10] width 32 height 4
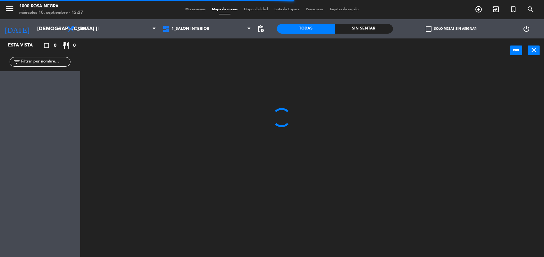
click at [428, 29] on span "check_box_outline_blank" at bounding box center [428, 29] width 6 height 6
click at [451, 29] on input "check_box_outline_blank Solo mesas sin asignar" at bounding box center [451, 29] width 0 height 0
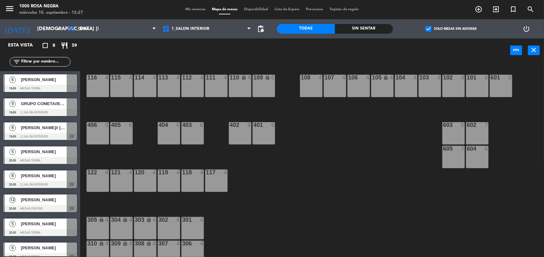
click at [50, 110] on div at bounding box center [40, 112] width 74 height 7
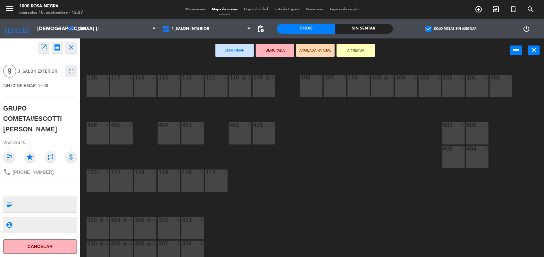
click at [148, 234] on div "303 lock 4" at bounding box center [145, 228] width 22 height 22
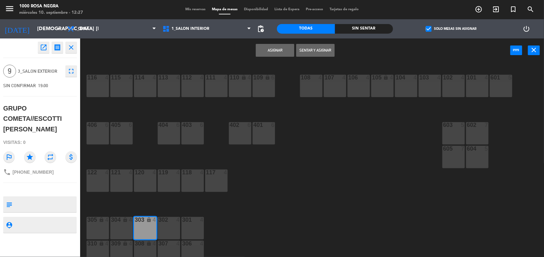
click at [122, 229] on div "304 lock 4" at bounding box center [121, 228] width 22 height 22
click at [87, 227] on div "305 lock 4" at bounding box center [98, 228] width 22 height 22
click at [288, 51] on button "Asignar" at bounding box center [275, 50] width 38 height 13
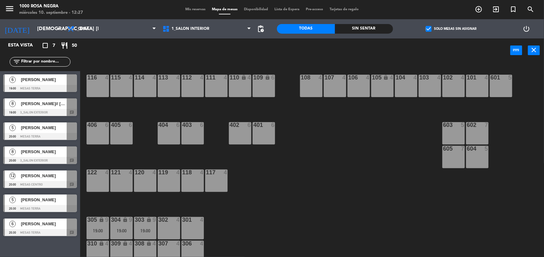
click at [55, 104] on span "[PERSON_NAME]// [PERSON_NAME]" at bounding box center [44, 103] width 46 height 7
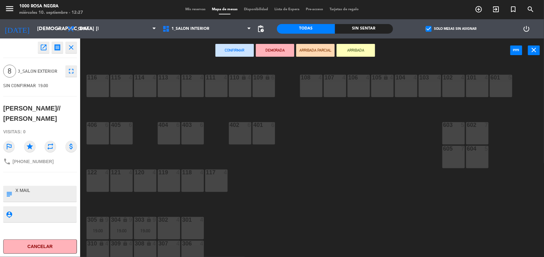
click at [196, 232] on div "301 4" at bounding box center [192, 228] width 22 height 22
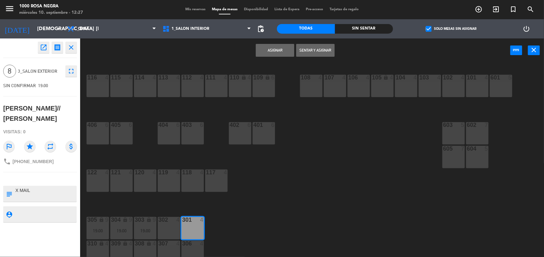
click at [170, 226] on div "302 4" at bounding box center [169, 228] width 22 height 22
click at [284, 55] on button "Asignar" at bounding box center [275, 50] width 38 height 13
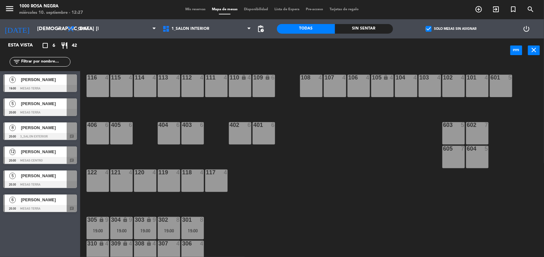
click at [49, 84] on div "[PERSON_NAME]" at bounding box center [43, 79] width 46 height 11
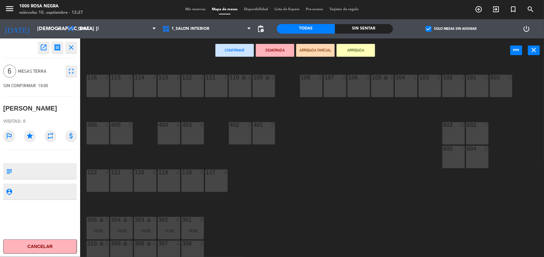
click at [470, 136] on div "602 7" at bounding box center [477, 133] width 22 height 22
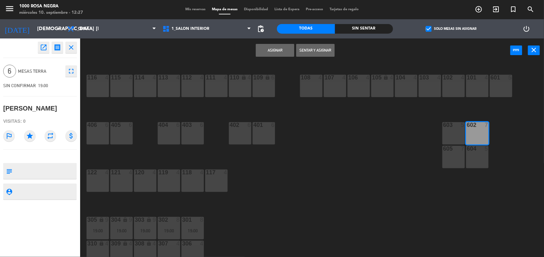
click at [290, 52] on button "Asignar" at bounding box center [275, 50] width 38 height 13
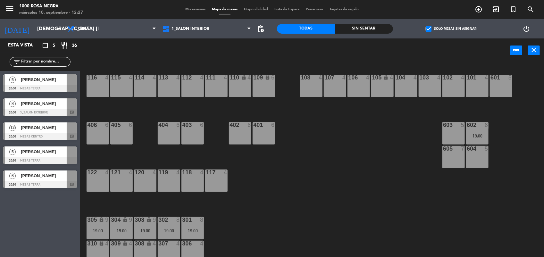
click at [297, 182] on div "116 4 115 4 114 4 113 4 112 4 111 4 110 lock 4 109 lock 6 108 4 107 4 106 4 105…" at bounding box center [315, 160] width 458 height 194
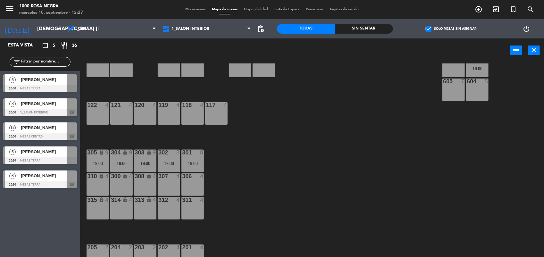
scroll to position [76, 0]
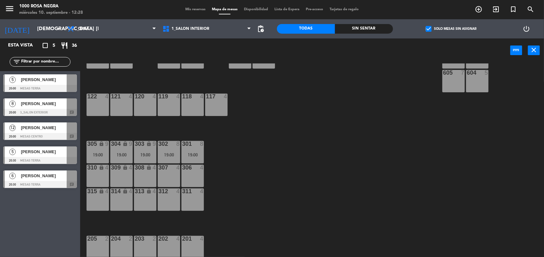
click at [128, 153] on div "19:00" at bounding box center [121, 155] width 22 height 4
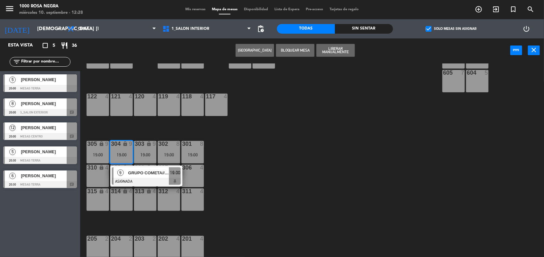
click at [55, 133] on div at bounding box center [40, 136] width 74 height 7
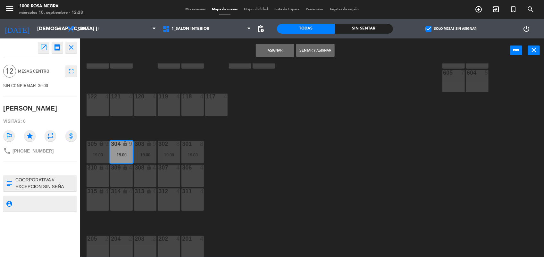
click at [103, 201] on div "315 lock 4" at bounding box center [98, 199] width 22 height 22
click at [119, 202] on div "314 lock 4" at bounding box center [121, 199] width 22 height 22
click at [140, 199] on div "313 lock 4" at bounding box center [145, 199] width 22 height 22
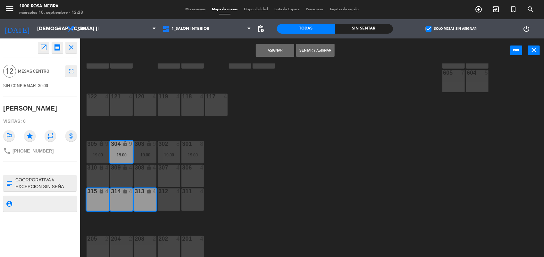
click at [276, 49] on button "Asignar" at bounding box center [275, 50] width 38 height 13
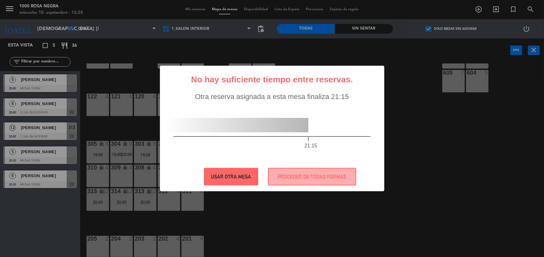
click at [236, 171] on button "USAR OTRA MESA" at bounding box center [231, 177] width 54 height 18
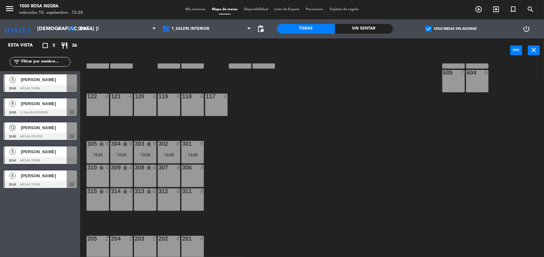
click at [46, 130] on span "[PERSON_NAME]" at bounding box center [44, 127] width 46 height 7
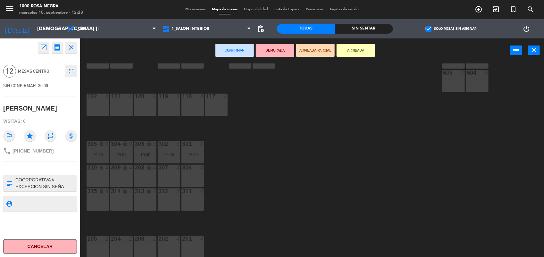
click at [140, 195] on div "313 lock 4" at bounding box center [145, 199] width 22 height 22
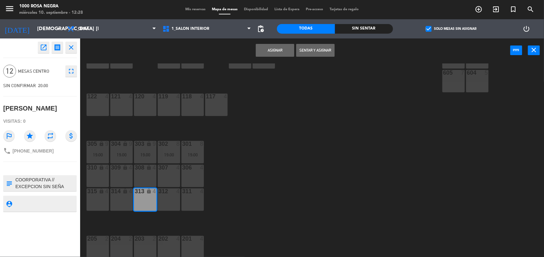
click at [114, 198] on div "314 lock 4" at bounding box center [121, 199] width 22 height 22
click at [93, 195] on div "315 lock 4" at bounding box center [98, 199] width 22 height 22
click at [275, 47] on button "Asignar" at bounding box center [275, 50] width 38 height 13
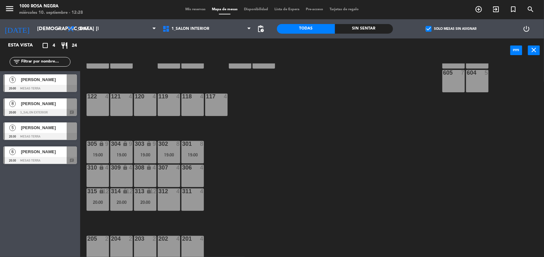
click at [51, 157] on div at bounding box center [40, 160] width 74 height 7
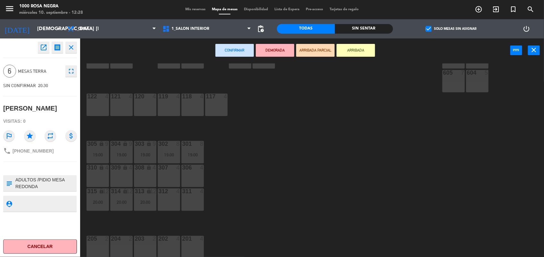
click at [453, 86] on div "605 7" at bounding box center [453, 81] width 22 height 22
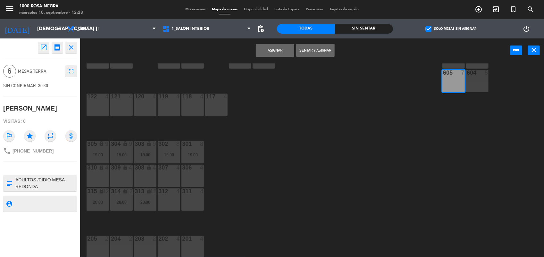
click at [268, 51] on button "Asignar" at bounding box center [275, 50] width 38 height 13
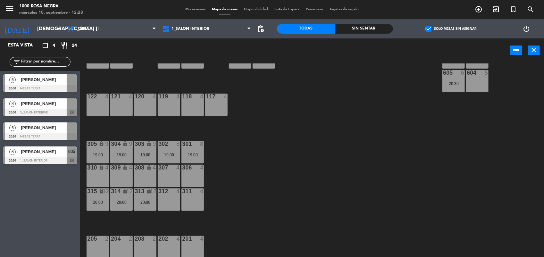
click at [53, 138] on div at bounding box center [40, 136] width 74 height 7
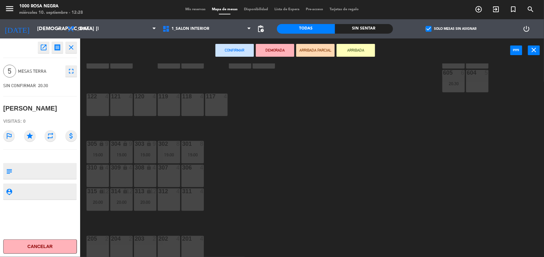
click at [480, 79] on div "604 5" at bounding box center [477, 81] width 22 height 22
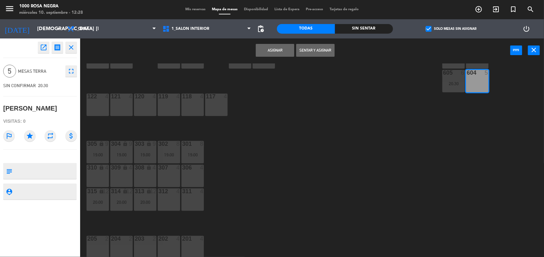
click at [284, 49] on button "Asignar" at bounding box center [275, 50] width 38 height 13
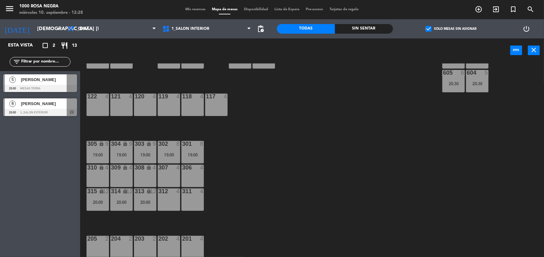
click at [317, 136] on div "116 4 115 4 114 4 113 4 112 4 111 4 110 lock 4 109 lock 6 108 4 107 4 106 4 105…" at bounding box center [315, 160] width 458 height 194
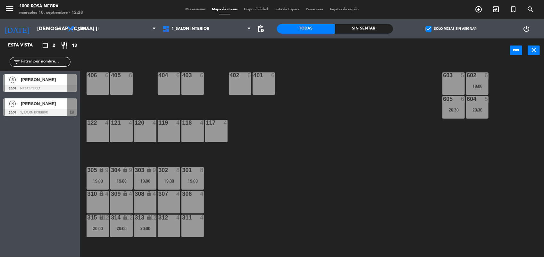
scroll to position [44, 0]
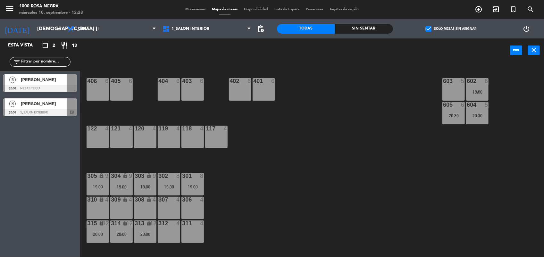
click at [56, 102] on span "[PERSON_NAME]" at bounding box center [44, 103] width 46 height 7
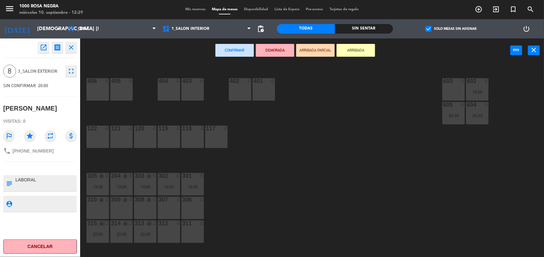
click at [188, 225] on div at bounding box center [192, 223] width 11 height 6
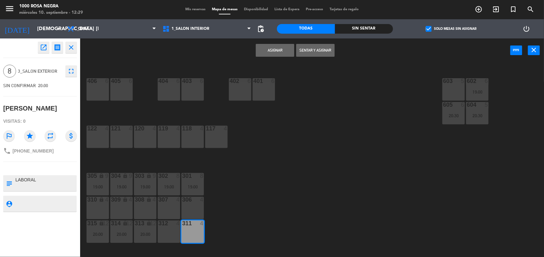
click at [168, 231] on div "312 4" at bounding box center [169, 231] width 22 height 22
click at [289, 52] on button "Asignar" at bounding box center [275, 50] width 38 height 13
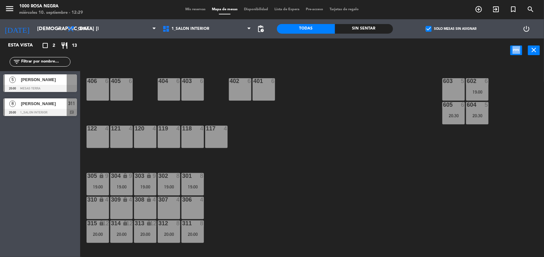
click at [289, 52] on div "power_input close" at bounding box center [295, 50] width 430 height 24
drag, startPoint x: 289, startPoint y: 52, endPoint x: 318, endPoint y: 133, distance: 86.1
click at [318, 133] on div "116 4 115 4 114 4 113 4 112 4 111 4 110 lock 4 109 lock 6 108 4 107 4 106 4 105…" at bounding box center [315, 160] width 458 height 194
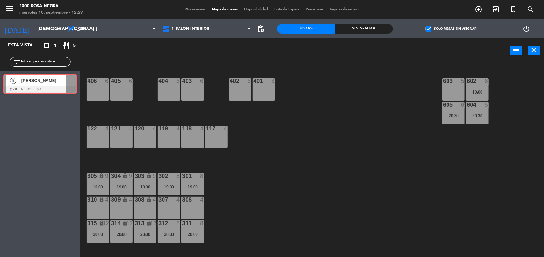
click at [62, 85] on div "5 [PERSON_NAME] 20:00 MESAS TERRA 5 [PERSON_NAME] 20:00 MESAS TERRA" at bounding box center [40, 84] width 80 height 26
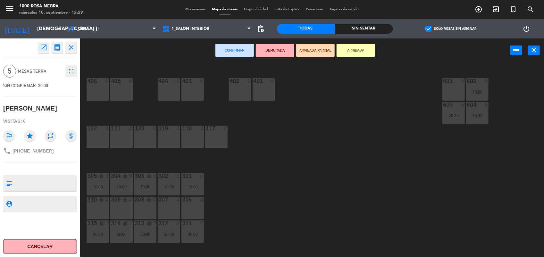
click at [182, 201] on div "306" at bounding box center [182, 200] width 0 height 6
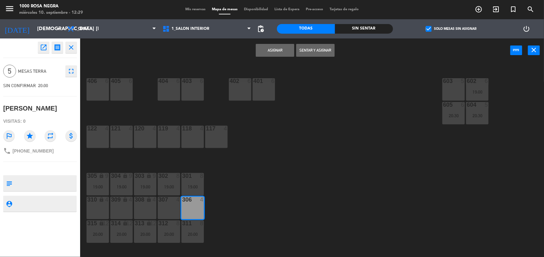
click at [282, 51] on button "Asignar" at bounding box center [275, 50] width 38 height 13
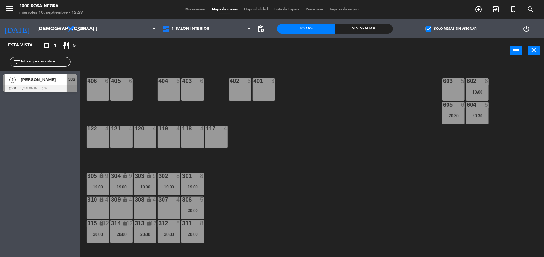
click at [199, 8] on span "Mis reservas" at bounding box center [195, 10] width 27 height 4
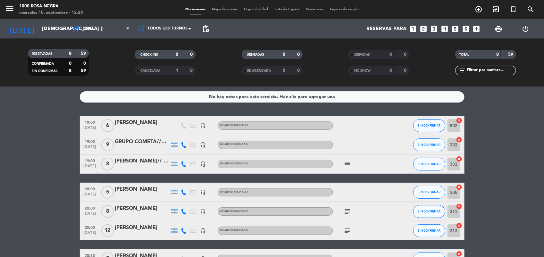
click at [47, 144] on bookings-row "19:00 [DATE] 6 [PERSON_NAME] headset_mic Sin menú asignado SIN CONFIRMAR 602 ca…" at bounding box center [272, 202] width 544 height 172
click at [479, 28] on icon "add_box" at bounding box center [476, 29] width 8 height 8
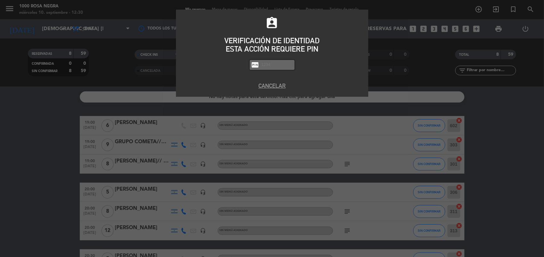
click at [289, 66] on input "text" at bounding box center [277, 64] width 32 height 7
type input "2492"
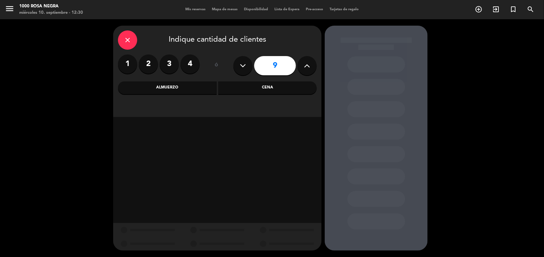
click at [260, 88] on div "Cena" at bounding box center [267, 87] width 99 height 13
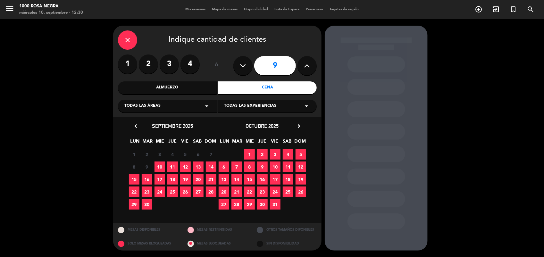
click at [163, 167] on span "10" at bounding box center [159, 166] width 11 height 11
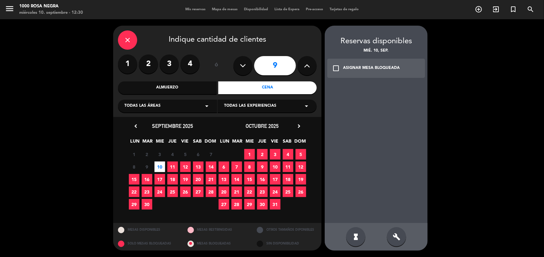
click at [246, 63] on button at bounding box center [242, 65] width 19 height 19
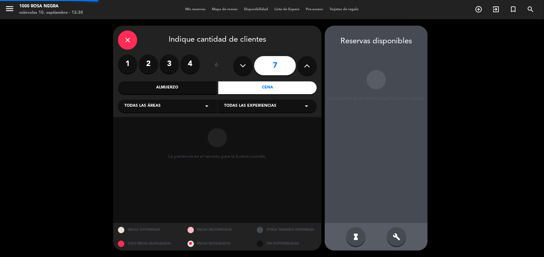
click at [246, 63] on button at bounding box center [242, 65] width 19 height 19
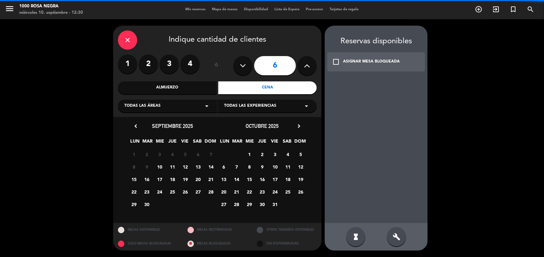
click at [246, 63] on button at bounding box center [242, 65] width 19 height 19
type input "5"
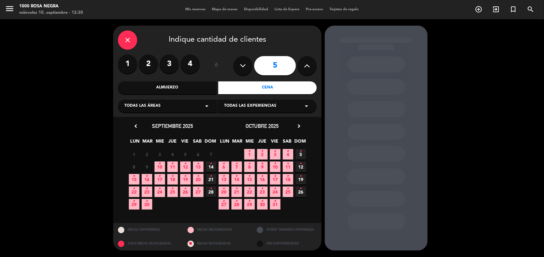
click at [161, 167] on icon "•" at bounding box center [160, 164] width 2 height 10
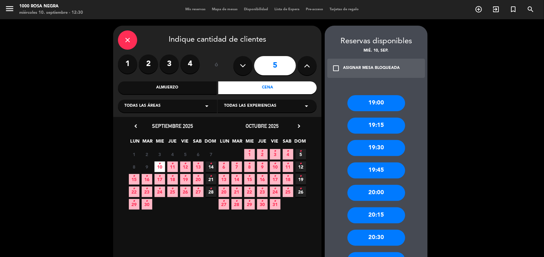
click at [399, 103] on div "19:00" at bounding box center [376, 103] width 58 height 16
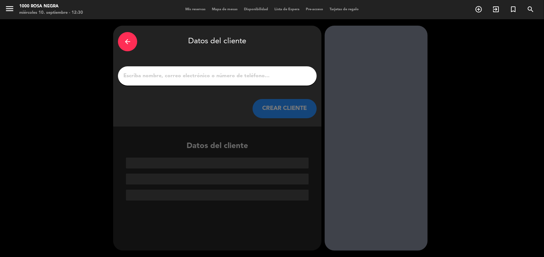
click at [223, 74] on input "1" at bounding box center [217, 75] width 189 height 9
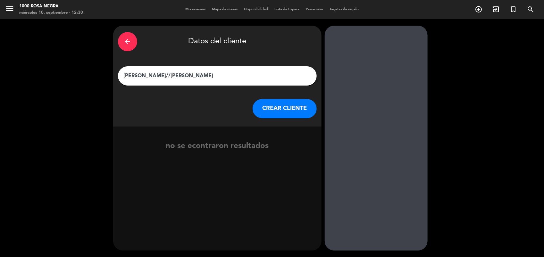
type input "[PERSON_NAME]//[PERSON_NAME]"
click at [308, 111] on button "CREAR CLIENTE" at bounding box center [284, 108] width 64 height 19
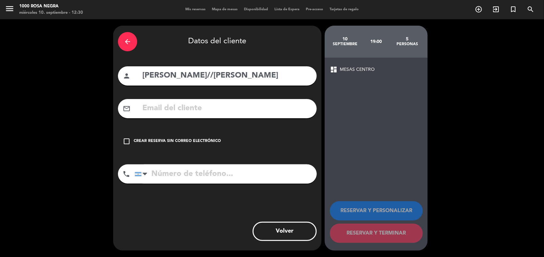
click at [150, 138] on div "Crear reserva sin correo electrónico" at bounding box center [177, 141] width 87 height 6
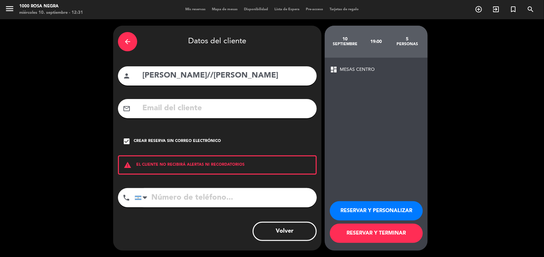
click at [166, 197] on input "tel" at bounding box center [226, 197] width 182 height 19
type input "1150649393"
click at [377, 209] on button "RESERVAR Y PERSONALIZAR" at bounding box center [376, 210] width 93 height 19
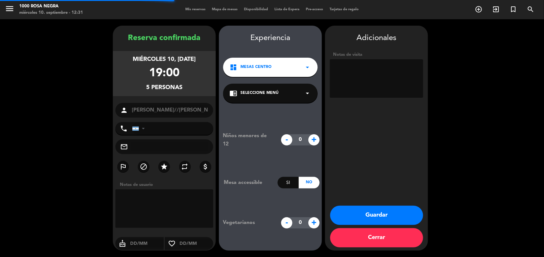
type input "[PHONE_NUMBER]"
click at [382, 95] on textarea at bounding box center [376, 78] width 93 height 38
type textarea "PIDIO MESA"
click at [393, 211] on button "Guardar" at bounding box center [376, 215] width 93 height 19
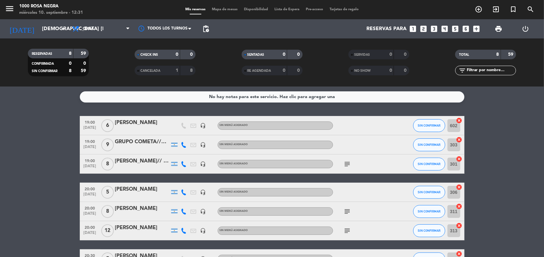
click at [233, 11] on span "Mapa de mesas" at bounding box center [225, 10] width 32 height 4
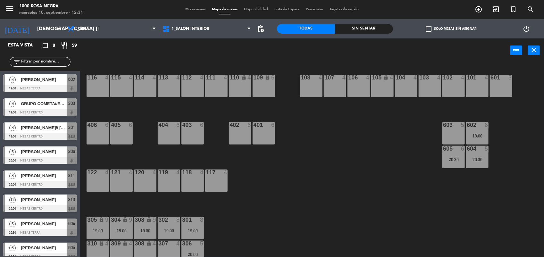
click at [428, 27] on span "check_box_outline_blank" at bounding box center [428, 29] width 6 height 6
click at [451, 29] on input "check_box_outline_blank Solo mesas sin asignar" at bounding box center [451, 29] width 0 height 0
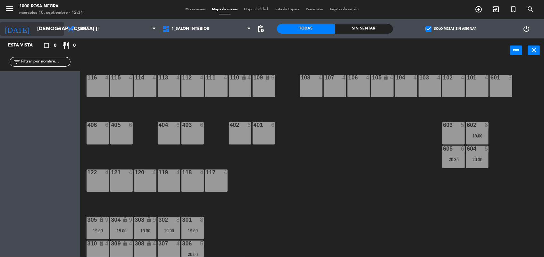
click at [45, 23] on input "[DEMOGRAPHIC_DATA] [DATE]" at bounding box center [68, 29] width 68 height 12
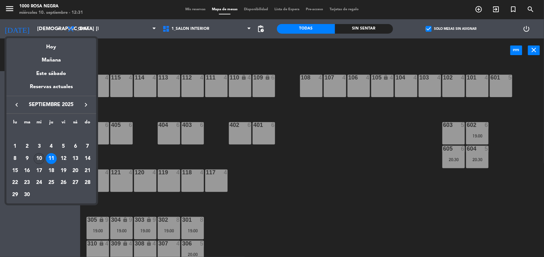
click at [39, 158] on div "10" at bounding box center [39, 158] width 11 height 11
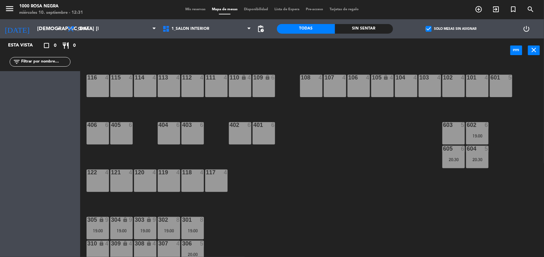
type input "mié. [DATE]"
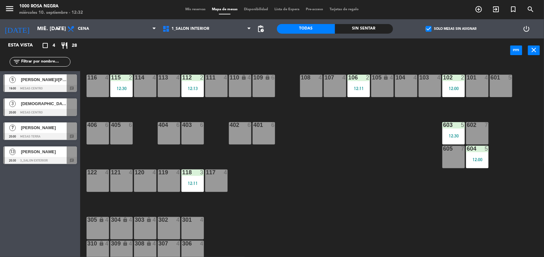
click at [135, 55] on div "power_input close" at bounding box center [295, 50] width 430 height 24
click at [98, 30] on span "Cena" at bounding box center [111, 29] width 95 height 14
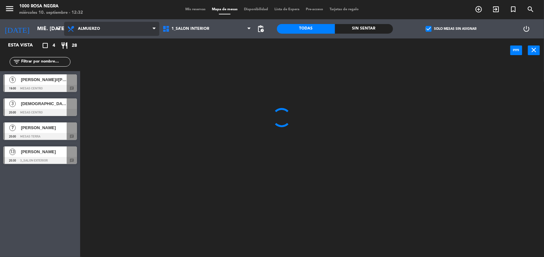
click at [102, 39] on ng-component "menu 1000 [PERSON_NAME] Negra miércoles 10. septiembre - 12:32 Mis reservas Map…" at bounding box center [272, 129] width 544 height 258
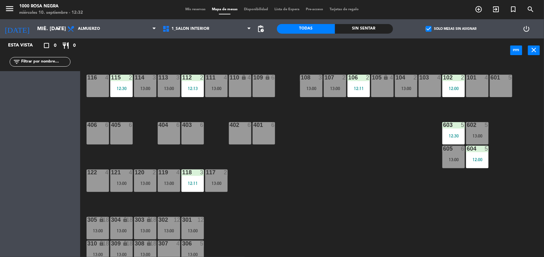
click at [199, 10] on span "Mis reservas" at bounding box center [195, 10] width 27 height 4
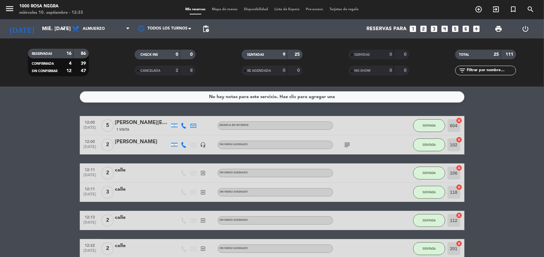
click at [217, 10] on span "Mapa de mesas" at bounding box center [225, 10] width 32 height 4
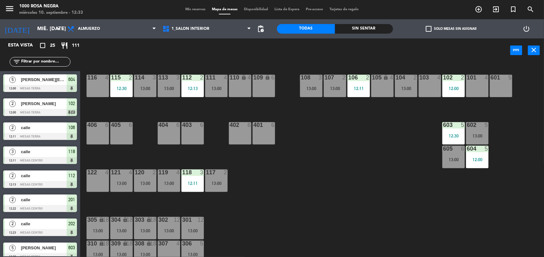
click at [142, 152] on div "116 4 115 2 12:30 114 3 13:00 113 3 13:00 112 2 12:13 111 4 13:00 110 lock 4 10…" at bounding box center [315, 160] width 458 height 194
click at [91, 185] on div "122 4" at bounding box center [98, 180] width 22 height 22
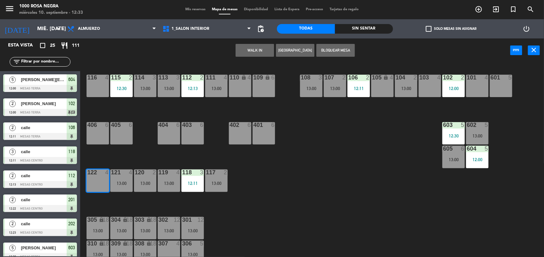
click at [258, 48] on button "WALK IN" at bounding box center [254, 50] width 38 height 13
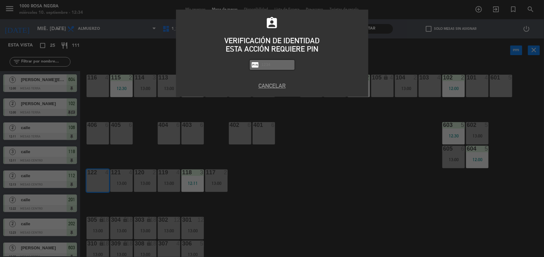
click at [263, 66] on input "text" at bounding box center [277, 64] width 32 height 7
type input "2492"
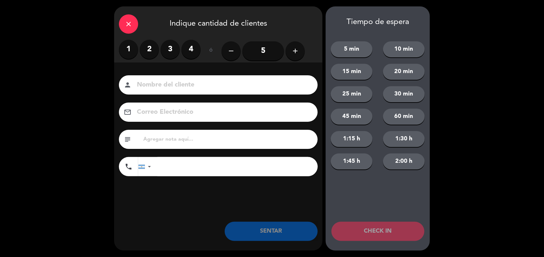
click at [159, 52] on div "1 2 3 4" at bounding box center [160, 49] width 82 height 19
click at [148, 51] on label "2" at bounding box center [149, 49] width 19 height 19
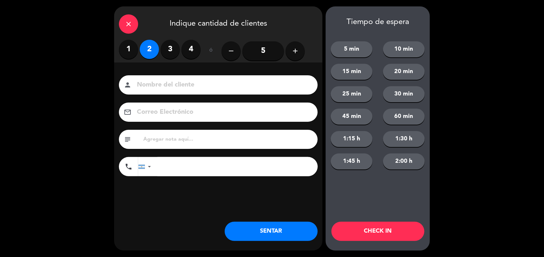
click at [153, 82] on input at bounding box center [222, 84] width 173 height 11
type input "CALLE"
click at [281, 235] on button "SENTAR" at bounding box center [271, 231] width 93 height 19
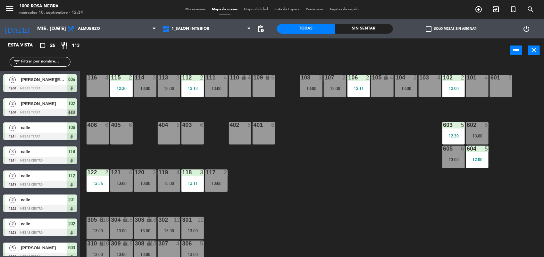
click at [293, 217] on div "116 4 115 2 12:30 114 3 13:00 113 3 13:00 112 2 12:13 111 4 13:00 110 lock 4 10…" at bounding box center [315, 160] width 458 height 194
click at [299, 203] on div "116 4 115 2 12:30 114 3 13:00 113 3 13:00 112 2 12:13 111 4 13:00 110 lock 4 10…" at bounding box center [315, 160] width 458 height 194
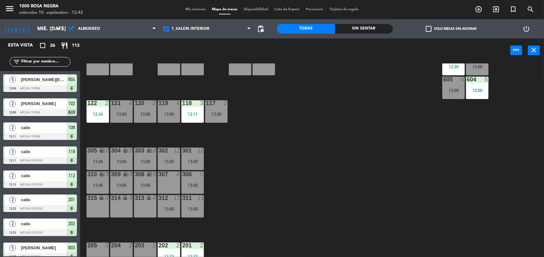
scroll to position [76, 0]
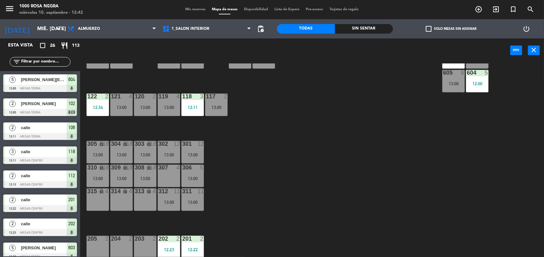
click at [145, 244] on div "203 2" at bounding box center [145, 247] width 22 height 22
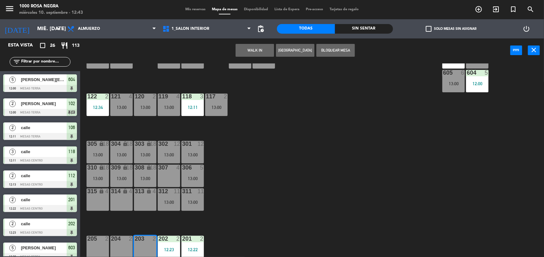
click at [267, 51] on button "WALK IN" at bounding box center [254, 50] width 38 height 13
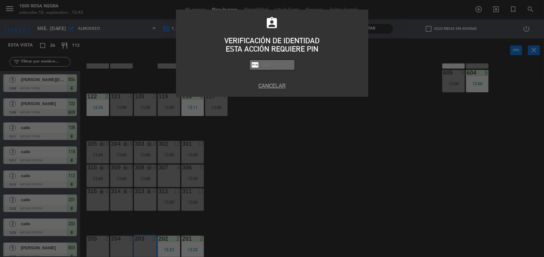
click at [271, 67] on input "text" at bounding box center [277, 64] width 32 height 7
type input "2492"
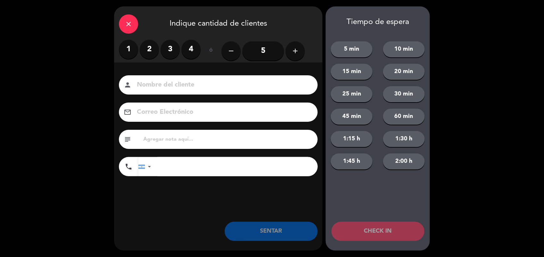
click at [150, 47] on label "2" at bounding box center [149, 49] width 19 height 19
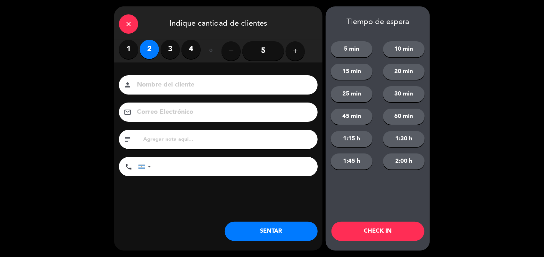
click at [149, 85] on input at bounding box center [222, 84] width 173 height 11
type input "CALLE"
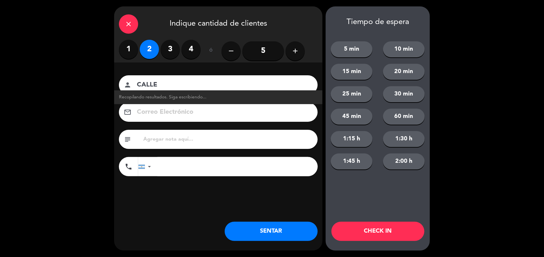
drag, startPoint x: 309, startPoint y: 244, endPoint x: 310, endPoint y: 236, distance: 8.7
click at [310, 236] on div "close Indique cantidad de clientes 1 2 3 4 ó remove 5 add Nombre del cliente pe…" at bounding box center [218, 128] width 208 height 244
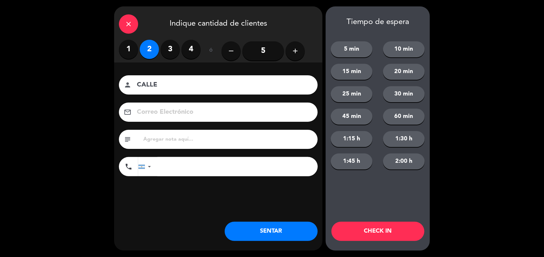
click at [310, 236] on button "SENTAR" at bounding box center [271, 231] width 93 height 19
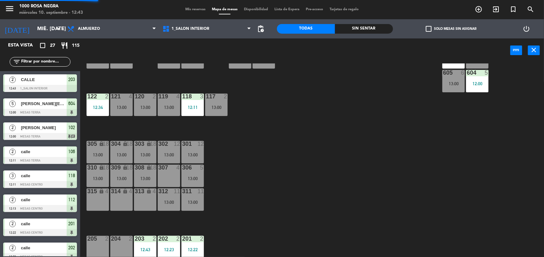
click at [317, 185] on div "116 4 115 2 12:30 114 3 13:00 113 3 13:00 112 2 12:13 111 4 13:00 110 lock 4 10…" at bounding box center [315, 160] width 458 height 194
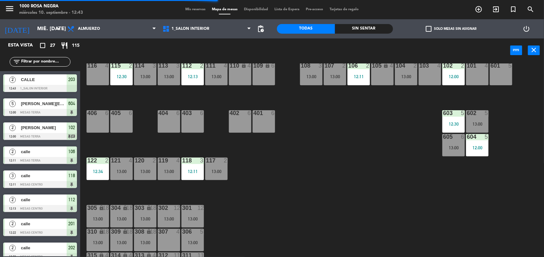
scroll to position [0, 0]
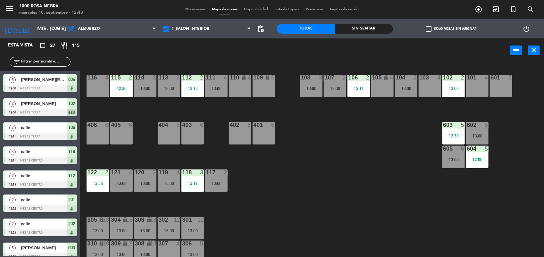
click at [365, 155] on div "116 4 115 2 12:30 114 3 13:00 113 3 13:00 112 2 12:13 111 4 13:00 110 lock 4 10…" at bounding box center [315, 160] width 458 height 194
click at [291, 176] on div "116 4 115 2 12:30 114 3 13:00 113 3 13:00 112 2 12:13 111 4 13:00 110 lock 4 10…" at bounding box center [315, 160] width 458 height 194
click at [178, 153] on div "116 4 115 2 12:30 114 3 13:00 113 3 13:00 112 2 12:13 111 4 13:00 110 lock 4 10…" at bounding box center [315, 160] width 458 height 194
click at [122, 136] on div "405 6" at bounding box center [121, 133] width 22 height 22
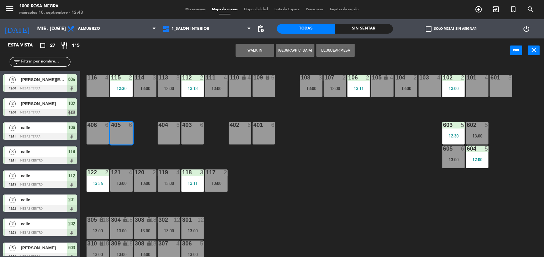
click at [249, 53] on button "WALK IN" at bounding box center [254, 50] width 38 height 13
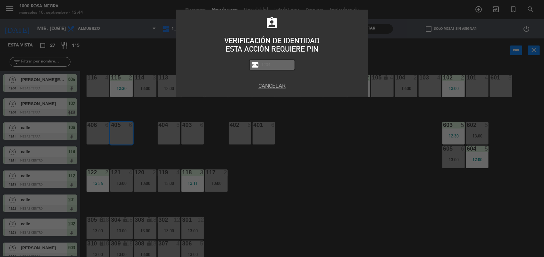
click at [278, 65] on input "text" at bounding box center [277, 64] width 32 height 7
type input "2492"
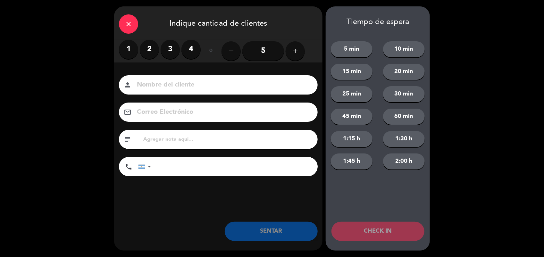
click at [293, 50] on icon "add" at bounding box center [295, 51] width 8 height 8
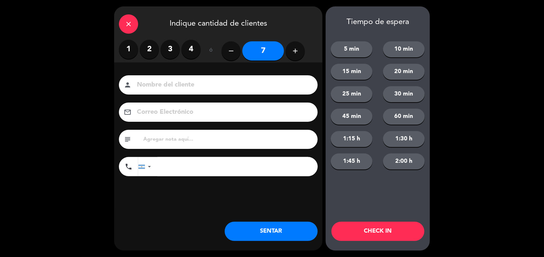
click at [293, 50] on icon "add" at bounding box center [295, 51] width 8 height 8
click at [233, 52] on icon "remove" at bounding box center [231, 51] width 8 height 8
type input "7"
click at [198, 84] on input at bounding box center [222, 84] width 173 height 11
type input "CALLE"
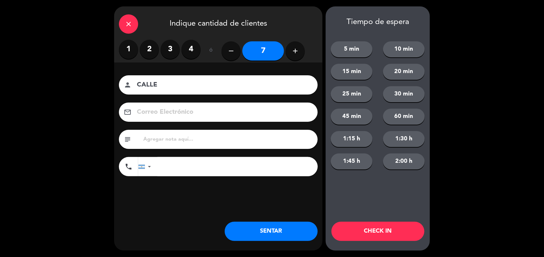
click at [283, 230] on button "SENTAR" at bounding box center [271, 231] width 93 height 19
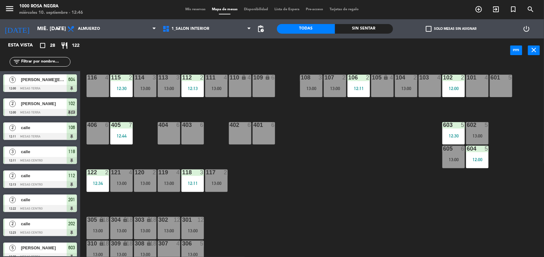
click at [61, 63] on input "text" at bounding box center [46, 61] width 50 height 7
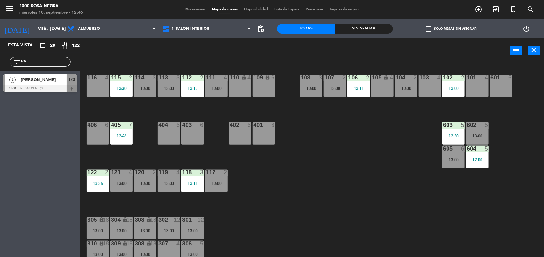
type input "PA"
click at [18, 124] on div "Esta vista crop_square 28 restaurant 122 filter_list PA 2 [PERSON_NAME] 13:00 M…" at bounding box center [40, 147] width 80 height 219
click at [135, 175] on div "120" at bounding box center [135, 172] width 0 height 6
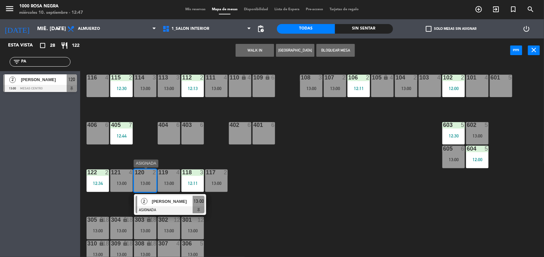
click at [167, 196] on div "[PERSON_NAME]" at bounding box center [172, 201] width 42 height 11
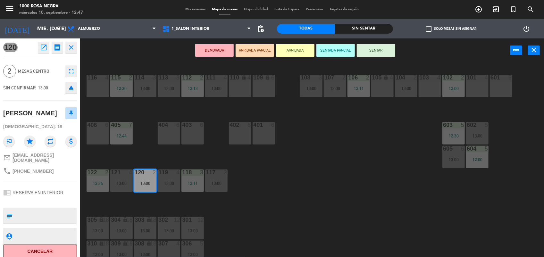
click at [300, 167] on div "116 4 115 2 12:30 114 3 13:00 113 3 13:00 112 2 12:13 111 4 13:00 110 lock 4 10…" at bounding box center [315, 160] width 458 height 194
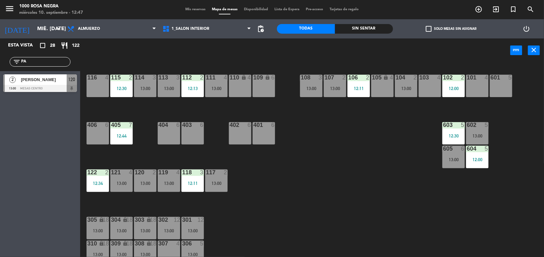
click at [149, 173] on div at bounding box center [145, 172] width 11 height 6
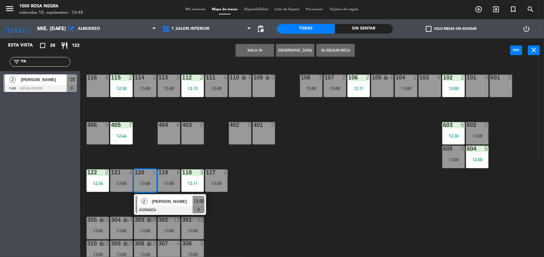
click at [37, 61] on input "PA" at bounding box center [46, 61] width 50 height 7
type input "P"
type input "C"
type input "RIVER"
click at [40, 83] on span "[PERSON_NAME]" at bounding box center [44, 79] width 46 height 7
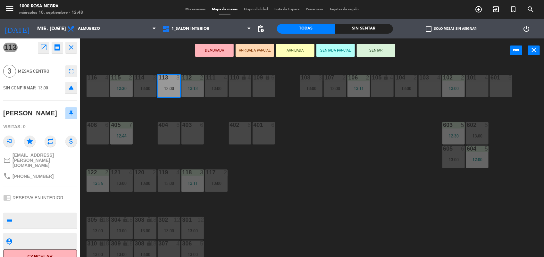
click at [373, 49] on button "SENTAR" at bounding box center [376, 50] width 38 height 13
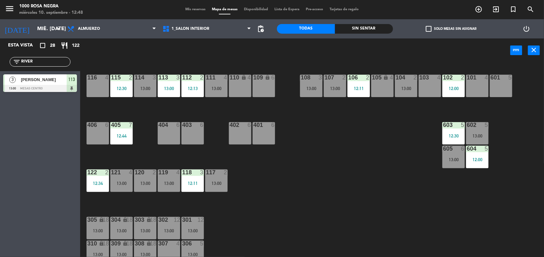
click at [53, 64] on input "RIVER" at bounding box center [46, 61] width 50 height 7
type input "R"
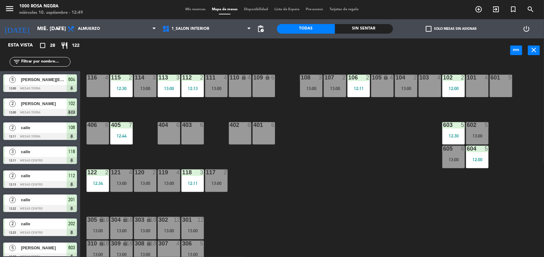
drag, startPoint x: 139, startPoint y: 164, endPoint x: 156, endPoint y: 184, distance: 27.0
click at [156, 184] on div "116 4 115 2 12:30 114 3 13:00 113 3 13:00 112 2 12:13 111 4 13:00 110 lock 4 10…" at bounding box center [315, 160] width 458 height 194
click at [151, 182] on div "13:00" at bounding box center [145, 183] width 22 height 4
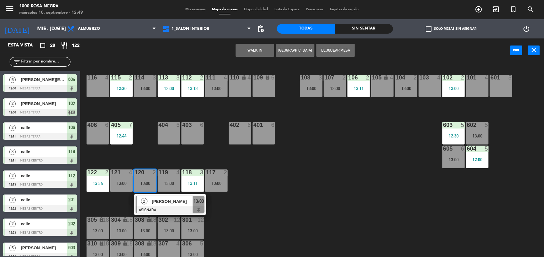
click at [174, 207] on div at bounding box center [170, 209] width 69 height 7
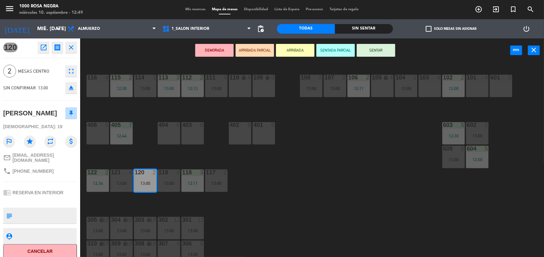
click at [379, 45] on button "SENTAR" at bounding box center [376, 50] width 38 height 13
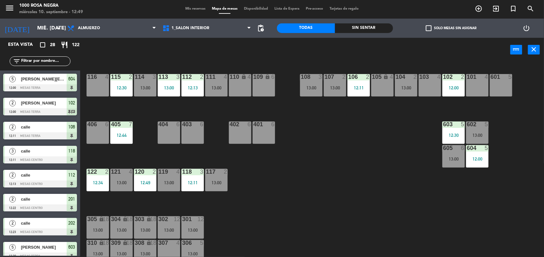
scroll to position [142, 0]
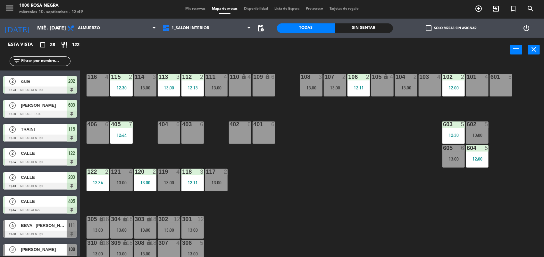
click at [47, 59] on input "text" at bounding box center [46, 61] width 50 height 7
click at [252, 205] on div "116 4 115 2 12:30 114 3 13:00 113 3 13:00 112 2 12:13 111 4 13:00 110 lock 4 10…" at bounding box center [315, 160] width 458 height 194
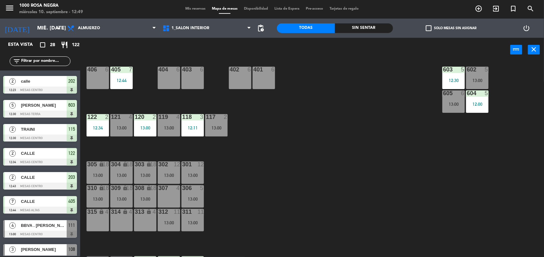
scroll to position [64, 0]
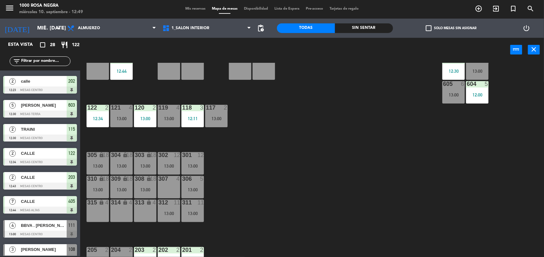
click at [111, 252] on div "204" at bounding box center [111, 250] width 0 height 6
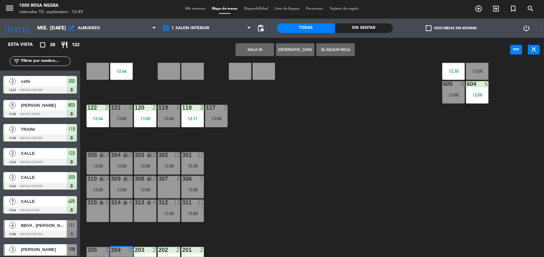
click at [262, 47] on button "WALK IN" at bounding box center [254, 49] width 38 height 13
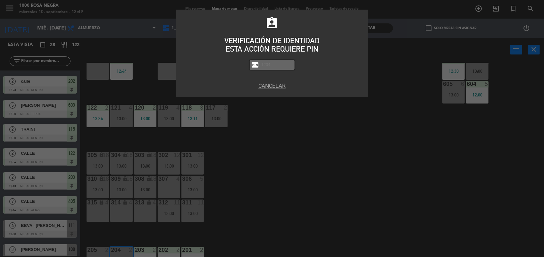
click at [263, 64] on input "text" at bounding box center [277, 64] width 32 height 7
type input "2492"
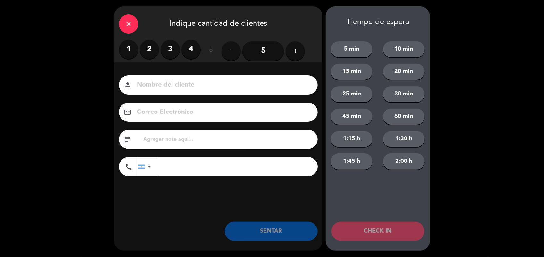
click at [149, 48] on label "2" at bounding box center [149, 49] width 19 height 19
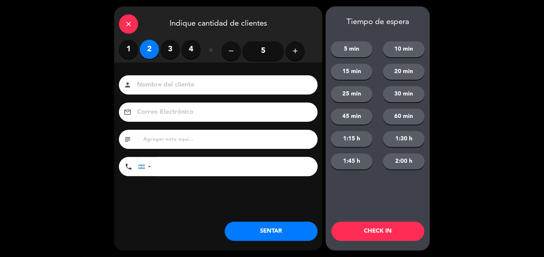
click at [151, 84] on input at bounding box center [222, 84] width 173 height 11
type input "CALLE"
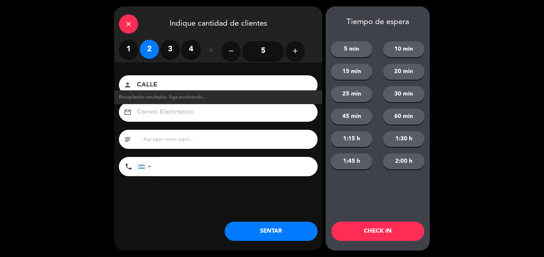
click at [303, 225] on button "SENTAR" at bounding box center [271, 231] width 93 height 19
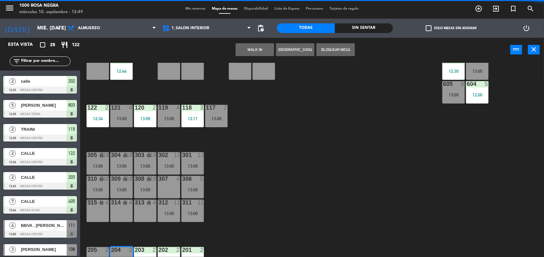
scroll to position [0, 0]
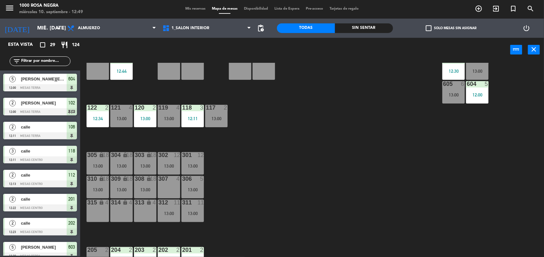
click at [55, 59] on input "text" at bounding box center [46, 61] width 50 height 7
click at [309, 184] on div "116 4 115 2 12:30 114 3 13:00 113 3 13:00 112 2 12:13 111 4 13:00 110 lock 4 10…" at bounding box center [315, 160] width 458 height 194
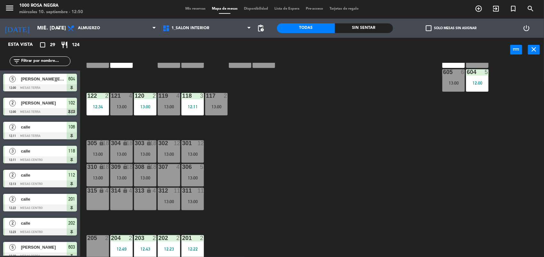
click at [99, 244] on div "205 2" at bounding box center [98, 246] width 22 height 22
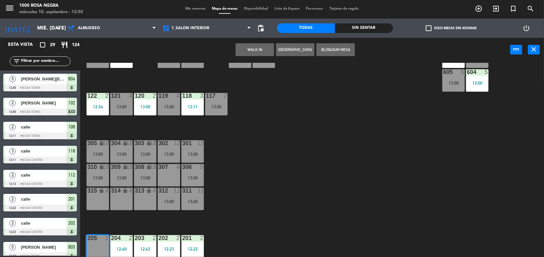
click at [268, 47] on button "WALK IN" at bounding box center [254, 49] width 38 height 13
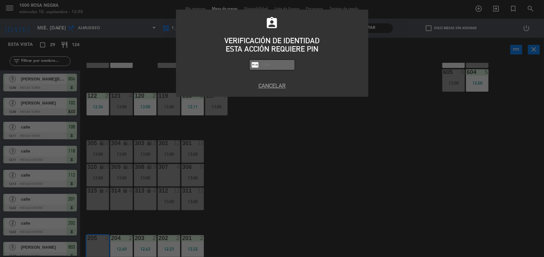
click at [274, 63] on input "text" at bounding box center [277, 64] width 32 height 7
type input "2492"
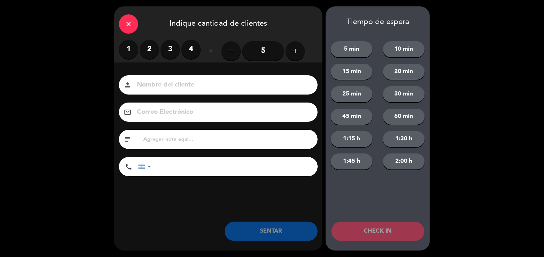
click at [194, 44] on label "4" at bounding box center [190, 49] width 19 height 19
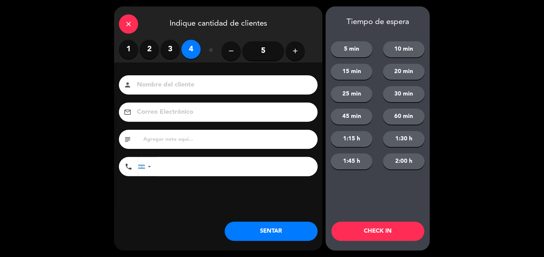
click at [175, 84] on input at bounding box center [222, 84] width 173 height 11
type input "CALLE"
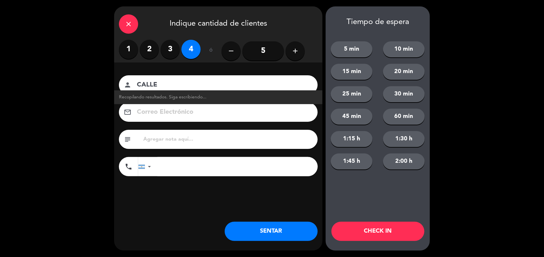
click at [276, 232] on button "SENTAR" at bounding box center [271, 231] width 93 height 19
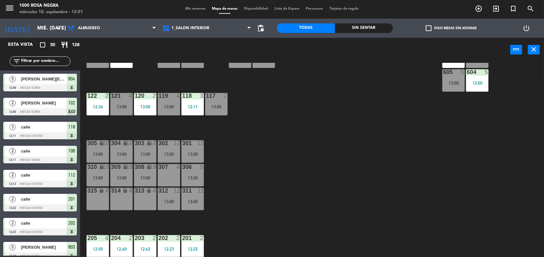
click at [404, 185] on div "116 4 115 2 12:30 114 3 13:00 113 3 13:00 112 2 12:13 111 4 13:00 110 lock 4 10…" at bounding box center [315, 160] width 458 height 194
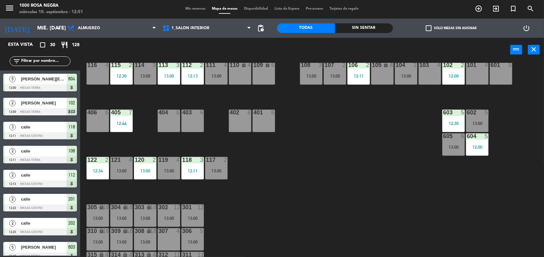
scroll to position [0, 0]
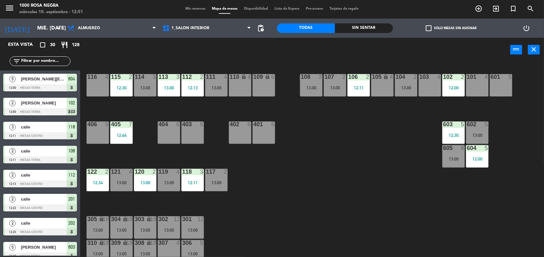
click at [95, 87] on div "116 4" at bounding box center [98, 85] width 22 height 22
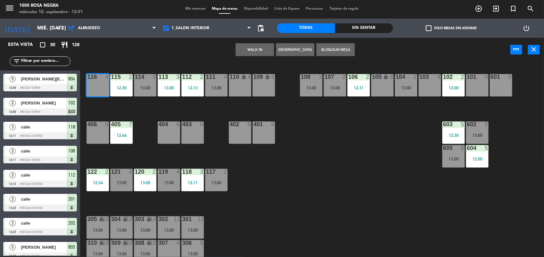
click at [261, 50] on button "WALK IN" at bounding box center [254, 49] width 38 height 13
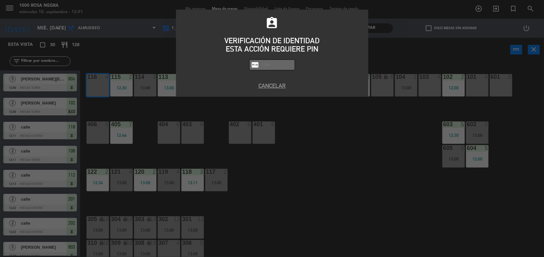
click at [269, 63] on input "text" at bounding box center [277, 64] width 32 height 7
type input "2492"
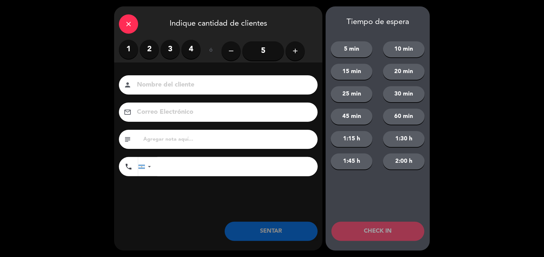
click at [192, 53] on label "4" at bounding box center [190, 49] width 19 height 19
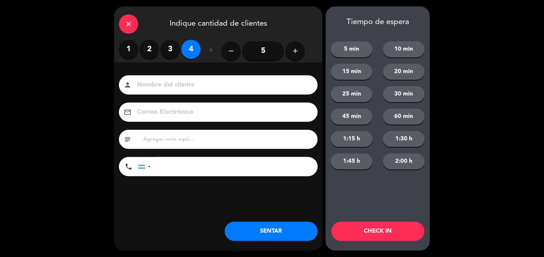
click at [151, 84] on input at bounding box center [222, 84] width 173 height 11
type input "ALYSER"
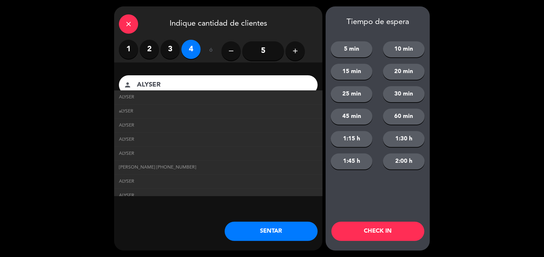
click at [291, 233] on button "SENTAR" at bounding box center [271, 231] width 93 height 19
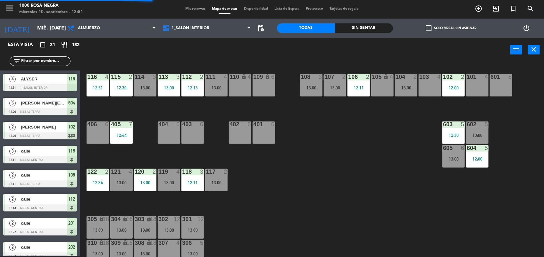
click at [327, 186] on div "116 4 12:51 115 2 12:30 114 3 13:00 113 3 13:00 112 2 12:13 111 4 13:00 110 loc…" at bounding box center [315, 160] width 458 height 194
click at [337, 162] on div "116 4 12:51 115 2 12:30 114 3 13:00 113 3 13:00 112 2 12:13 111 4 13:00 110 loc…" at bounding box center [315, 160] width 458 height 194
click at [421, 82] on div "103 4" at bounding box center [429, 85] width 22 height 22
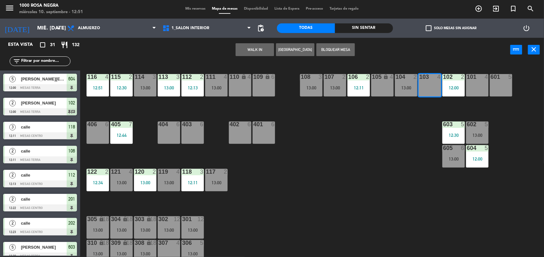
click at [244, 49] on button "WALK IN" at bounding box center [254, 49] width 38 height 13
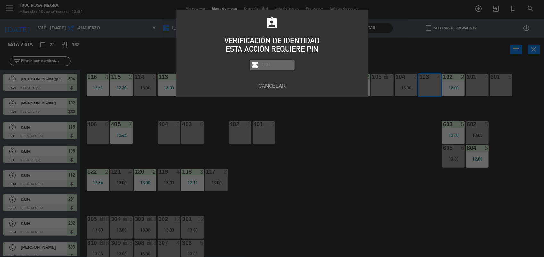
click at [265, 66] on input "text" at bounding box center [277, 64] width 32 height 7
type input "2492"
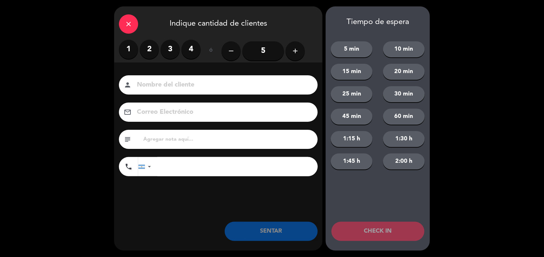
click at [148, 49] on label "2" at bounding box center [149, 49] width 19 height 19
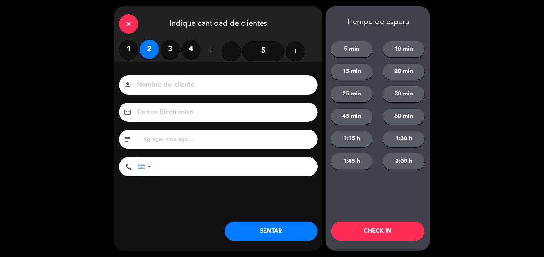
click at [151, 87] on input at bounding box center [222, 84] width 173 height 11
type input "CALLE"
click at [302, 236] on button "SENTAR" at bounding box center [271, 231] width 93 height 19
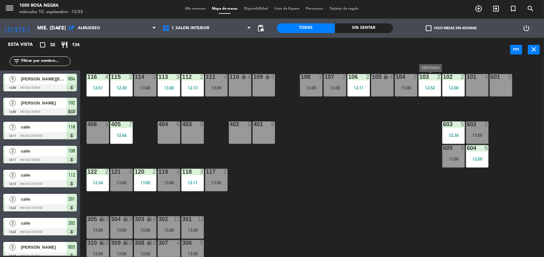
click at [429, 90] on div "12:52" at bounding box center [429, 88] width 22 height 4
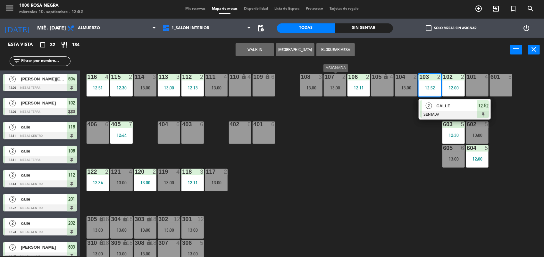
click at [332, 86] on div "13:00" at bounding box center [335, 88] width 22 height 4
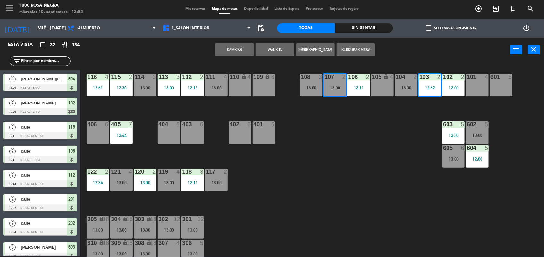
click at [228, 51] on button "Cambiar" at bounding box center [234, 49] width 38 height 13
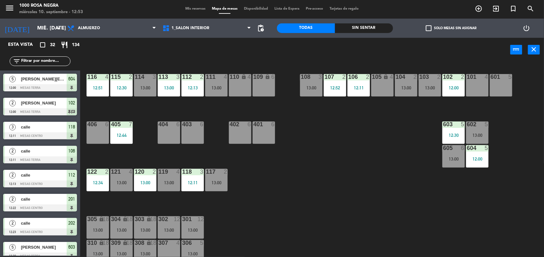
click at [58, 59] on input "text" at bounding box center [46, 61] width 50 height 7
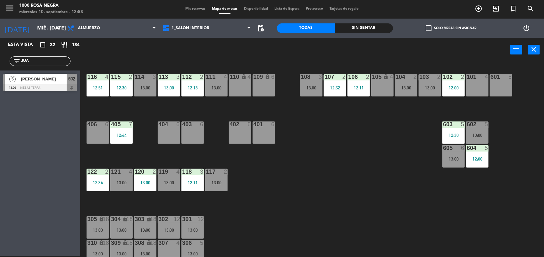
type input "JUA"
click at [40, 183] on div "Esta vista crop_square 32 restaurant 134 filter_list JUA 5 [PERSON_NAME] 13:00 …" at bounding box center [40, 147] width 80 height 219
click at [478, 130] on div "602 5 13:00" at bounding box center [477, 132] width 22 height 22
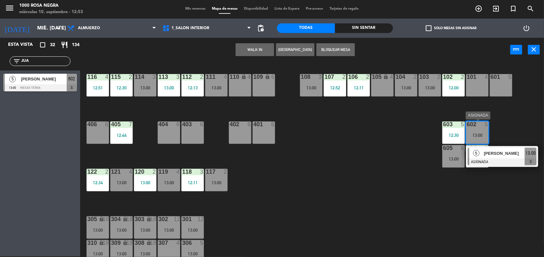
click at [516, 157] on div "[PERSON_NAME]" at bounding box center [504, 153] width 42 height 11
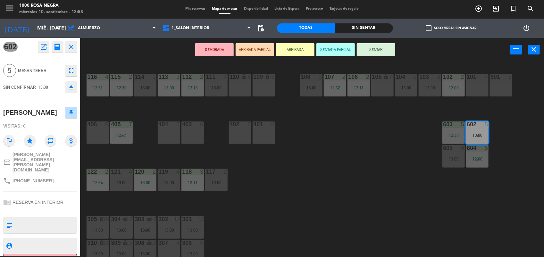
click at [386, 47] on button "SENTAR" at bounding box center [376, 49] width 38 height 13
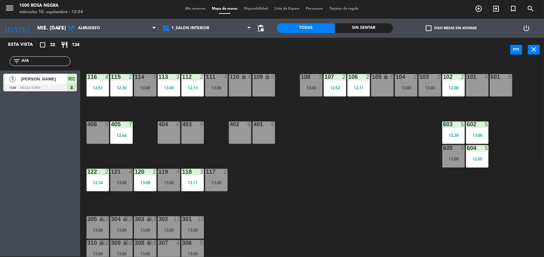
click at [59, 59] on input "JUA" at bounding box center [46, 61] width 50 height 7
type input "J"
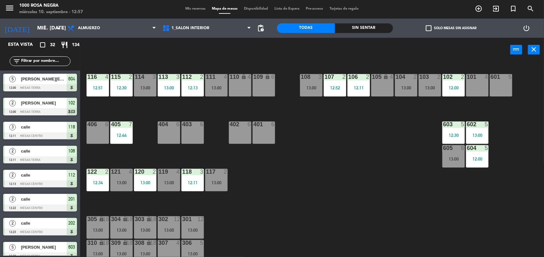
click at [59, 59] on input "text" at bounding box center [46, 61] width 50 height 7
click at [396, 156] on div "116 4 12:51 115 2 12:30 114 3 13:00 113 3 13:00 112 2 12:13 111 4 13:00 110 loc…" at bounding box center [315, 160] width 458 height 194
click at [433, 83] on div "103 2 13:00" at bounding box center [429, 85] width 22 height 22
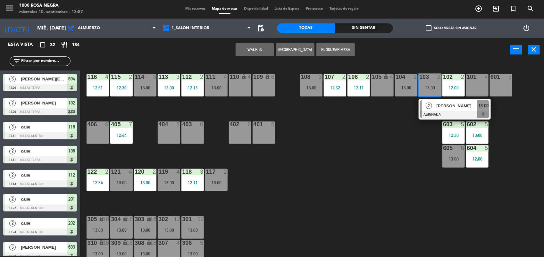
click at [363, 159] on div "116 4 12:51 115 2 12:30 114 3 13:00 113 3 13:00 112 2 12:13 111 4 13:00 110 loc…" at bounding box center [315, 160] width 458 height 194
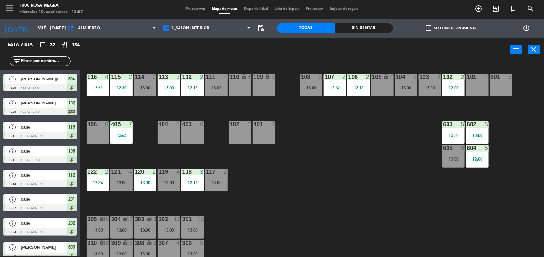
click at [481, 92] on div "101 4" at bounding box center [477, 85] width 22 height 22
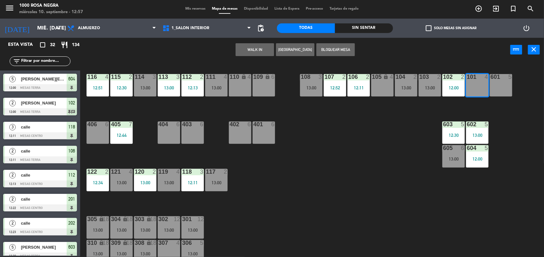
click at [260, 51] on button "WALK IN" at bounding box center [254, 49] width 38 height 13
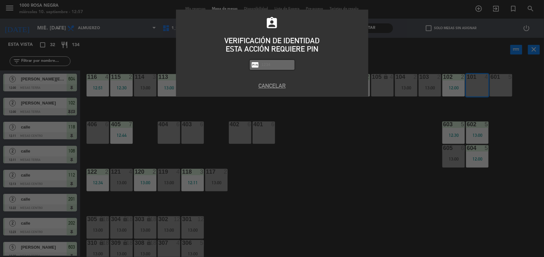
click at [270, 62] on input "text" at bounding box center [277, 64] width 32 height 7
type input "2492"
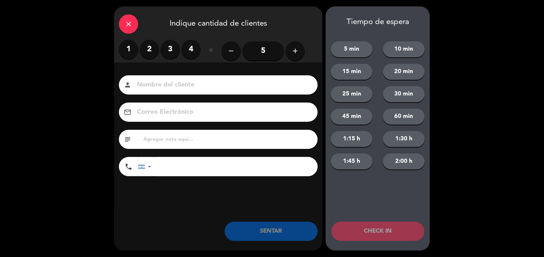
click at [146, 56] on label "2" at bounding box center [149, 49] width 19 height 19
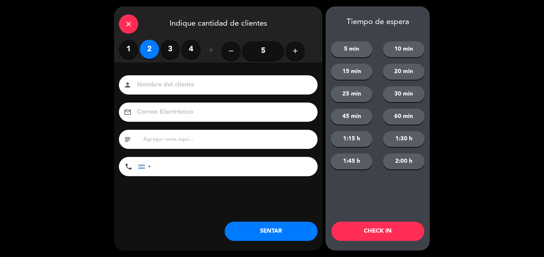
click at [162, 87] on input at bounding box center [222, 84] width 173 height 11
type input "CALLE"
click at [263, 231] on button "SENTAR" at bounding box center [271, 231] width 93 height 19
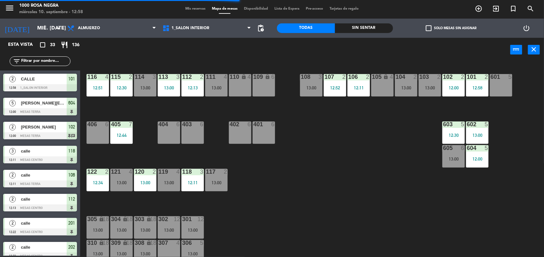
click at [57, 62] on input "text" at bounding box center [46, 61] width 50 height 7
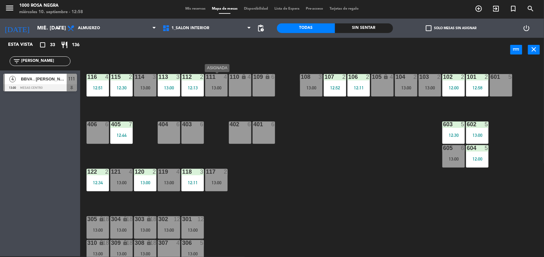
type input "[PERSON_NAME]"
click at [221, 84] on div "111 4 13:00" at bounding box center [216, 85] width 22 height 22
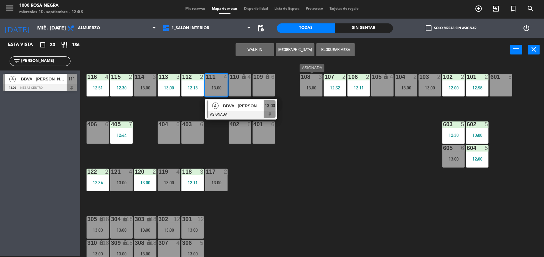
click at [313, 87] on div "13:00" at bounding box center [311, 88] width 22 height 4
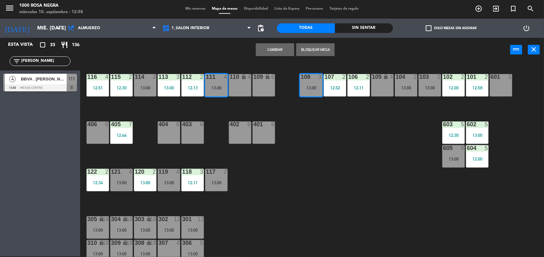
click at [281, 47] on button "Cambiar" at bounding box center [275, 49] width 38 height 13
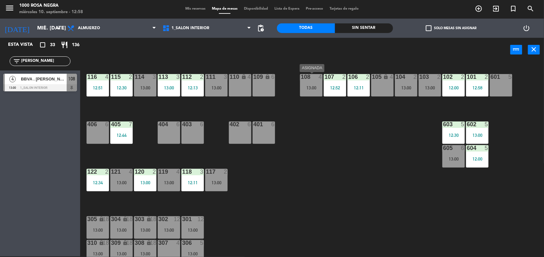
click at [314, 91] on div "108 4 13:00" at bounding box center [311, 85] width 22 height 22
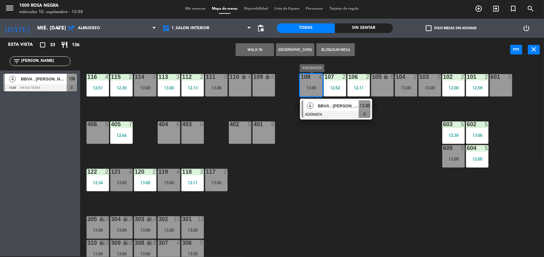
click at [333, 111] on div at bounding box center [335, 114] width 69 height 7
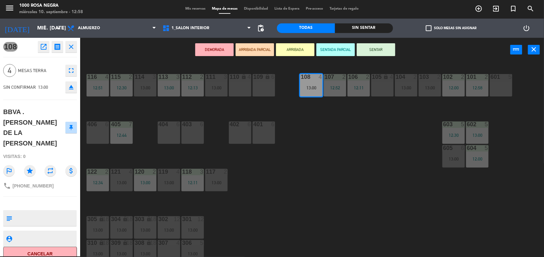
click at [390, 46] on button "SENTAR" at bounding box center [376, 49] width 38 height 13
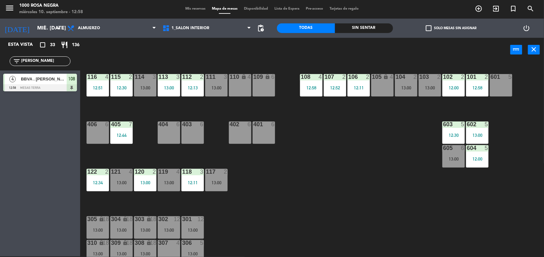
click at [338, 178] on div "116 4 12:51 115 2 12:30 114 3 13:00 113 3 13:00 112 2 12:13 111 3 13:00 110 loc…" at bounding box center [315, 160] width 458 height 194
click at [55, 61] on input "[PERSON_NAME]" at bounding box center [46, 61] width 50 height 7
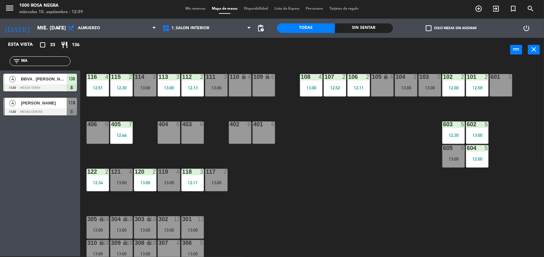
type input "M"
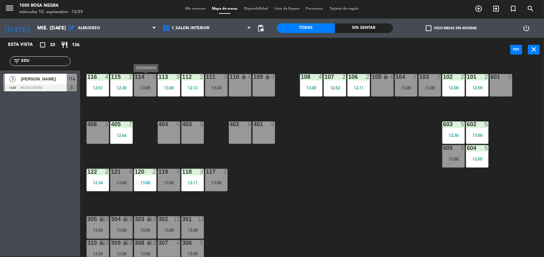
type input "EDU"
click at [148, 88] on div "13:00" at bounding box center [145, 88] width 22 height 4
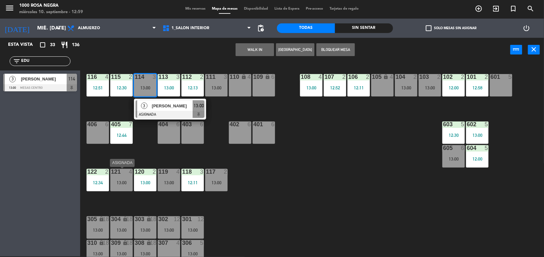
click at [121, 188] on div "121 4 13:00" at bounding box center [121, 180] width 22 height 22
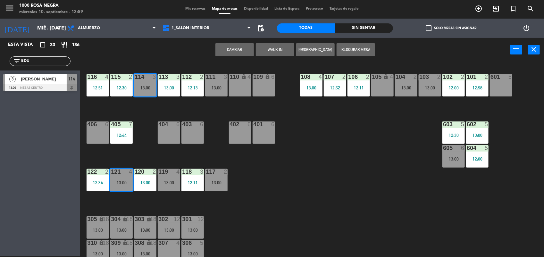
click at [223, 52] on button "Cambiar" at bounding box center [234, 49] width 38 height 13
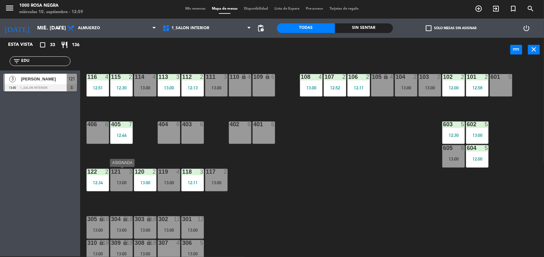
click at [122, 177] on div "121 3 13:00" at bounding box center [121, 180] width 22 height 22
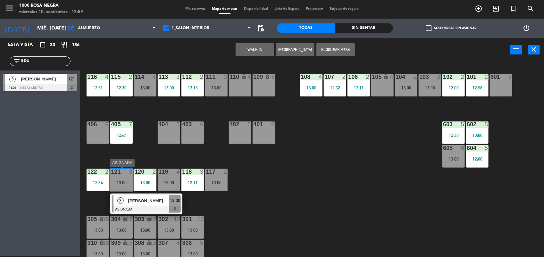
click at [151, 200] on span "[PERSON_NAME]" at bounding box center [148, 200] width 41 height 7
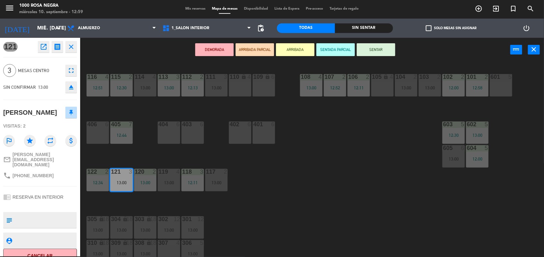
click at [365, 49] on button "SENTAR" at bounding box center [376, 49] width 38 height 13
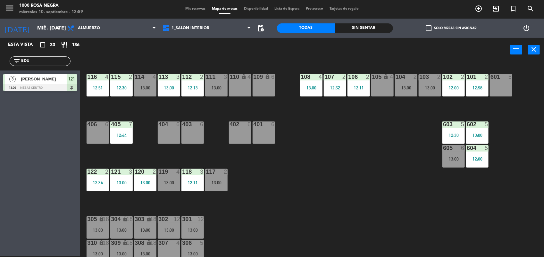
click at [51, 58] on input "EDU" at bounding box center [46, 61] width 50 height 7
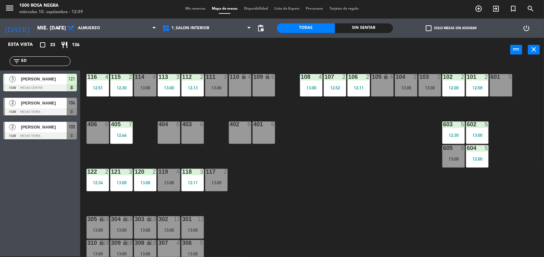
type input "E"
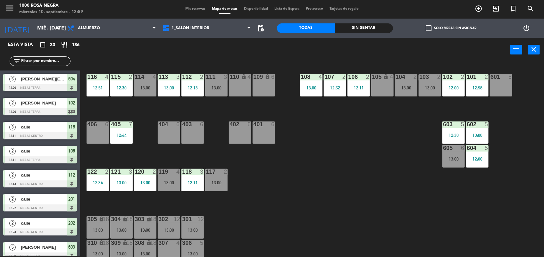
click at [378, 187] on div "116 4 12:51 115 2 12:30 114 4 13:00 113 3 13:00 112 2 12:13 111 3 13:00 110 loc…" at bounding box center [315, 160] width 458 height 194
click at [149, 228] on div "13:00" at bounding box center [145, 230] width 22 height 4
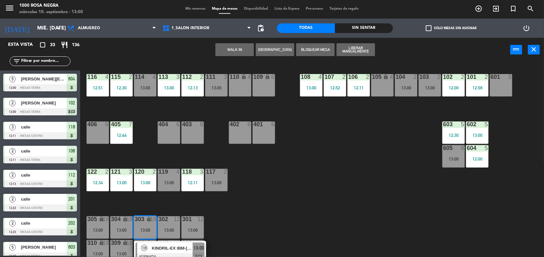
click at [263, 186] on div "116 4 12:51 115 2 12:30 114 4 13:00 113 3 13:00 112 2 12:13 111 3 13:00 110 loc…" at bounding box center [315, 160] width 458 height 194
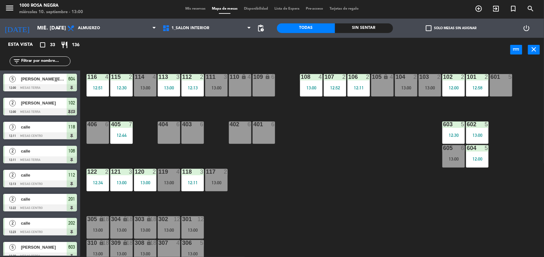
click at [195, 222] on div at bounding box center [192, 219] width 11 height 6
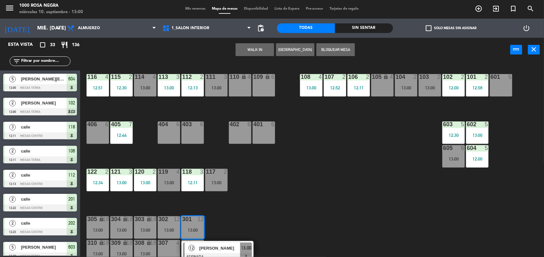
click at [248, 199] on div "116 4 12:51 115 2 12:30 114 4 13:00 113 3 13:00 112 2 12:13 111 3 13:00 110 loc…" at bounding box center [315, 160] width 458 height 194
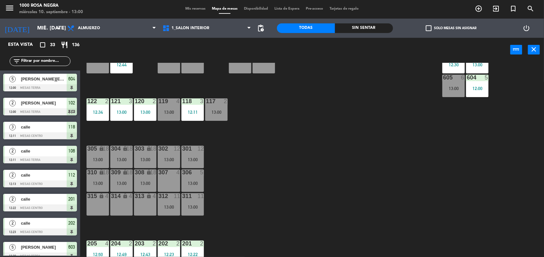
scroll to position [76, 0]
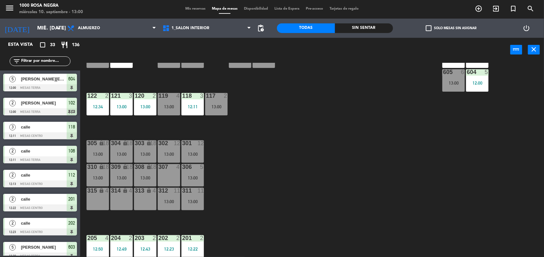
click at [125, 166] on icon "lock" at bounding box center [124, 166] width 5 height 5
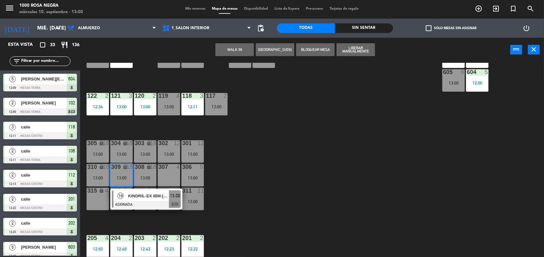
click at [143, 195] on span "KINDRIL-EX IBM-[PERSON_NAME]" at bounding box center [148, 196] width 41 height 7
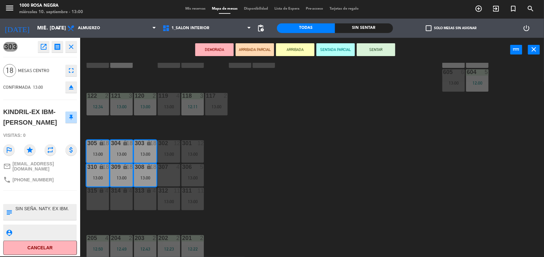
click at [388, 52] on button "SENTAR" at bounding box center [376, 49] width 38 height 13
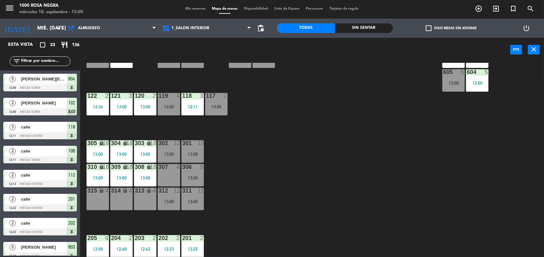
scroll to position [136, 0]
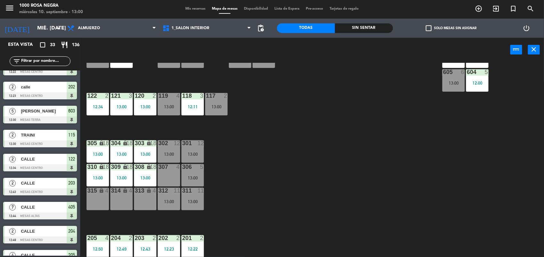
click at [388, 52] on div "power_input close" at bounding box center [295, 50] width 430 height 24
click at [380, 93] on div "116 4 12:51 115 2 12:30 114 4 13:00 113 3 13:00 112 2 12:13 111 3 13:00 110 loc…" at bounding box center [315, 160] width 458 height 194
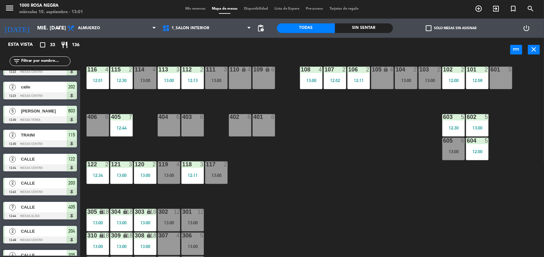
scroll to position [0, 0]
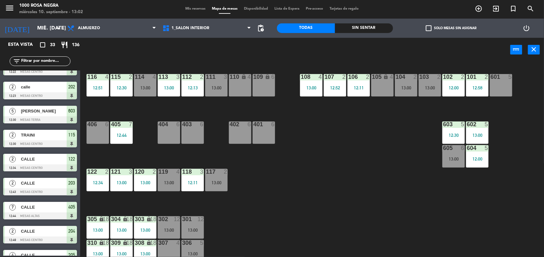
click at [42, 62] on input "text" at bounding box center [46, 61] width 50 height 7
click at [62, 62] on input "text" at bounding box center [46, 61] width 50 height 7
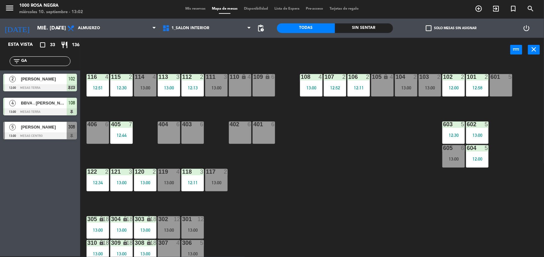
type input "G"
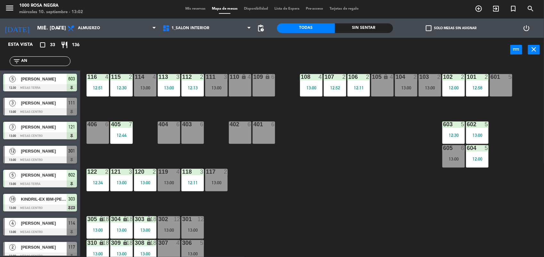
type input "A"
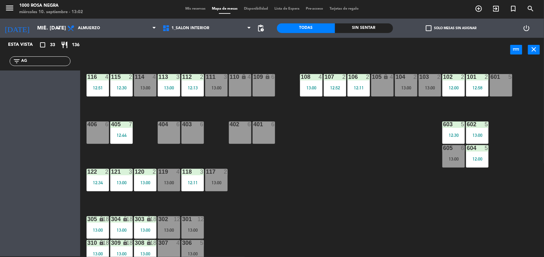
type input "A"
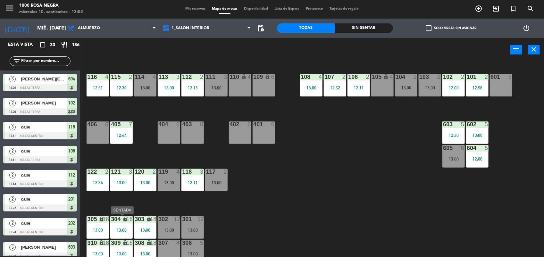
click at [127, 226] on div "304 lock 18 13:00" at bounding box center [121, 227] width 22 height 22
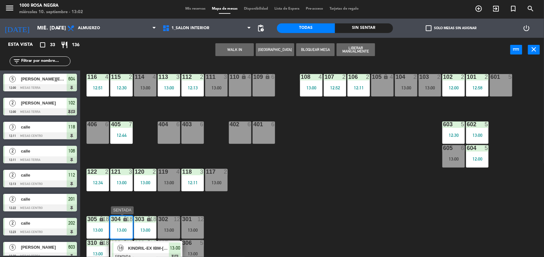
click at [154, 253] on div at bounding box center [146, 256] width 69 height 7
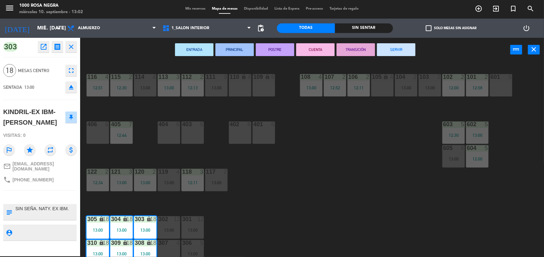
click at [289, 187] on div "116 4 12:51 115 2 12:30 114 4 13:00 113 3 13:00 112 2 12:13 111 3 13:00 110 loc…" at bounding box center [315, 160] width 458 height 194
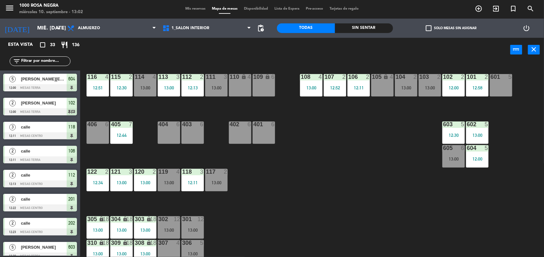
scroll to position [136, 0]
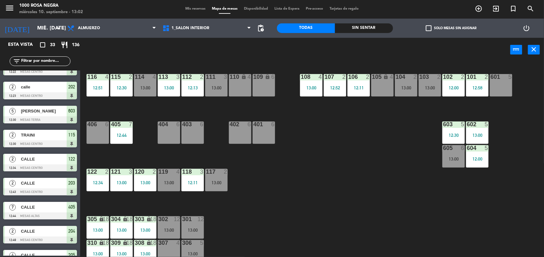
click at [146, 230] on div "13:00" at bounding box center [145, 230] width 22 height 4
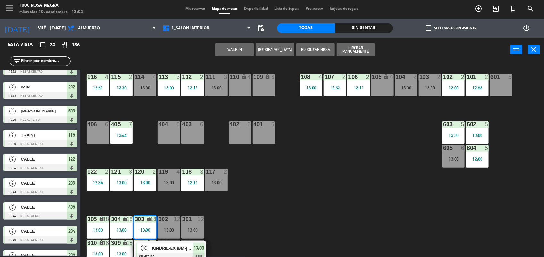
click at [284, 210] on div "116 4 12:51 115 2 12:30 114 4 13:00 113 3 13:00 112 2 12:13 111 3 13:00 110 loc…" at bounding box center [315, 160] width 458 height 194
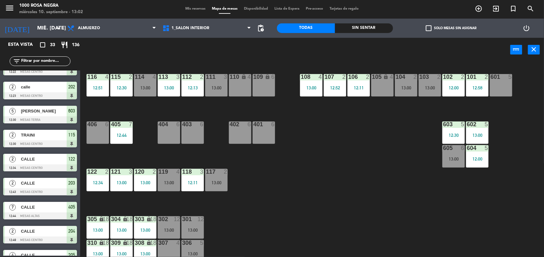
click at [50, 60] on input "text" at bounding box center [46, 61] width 50 height 7
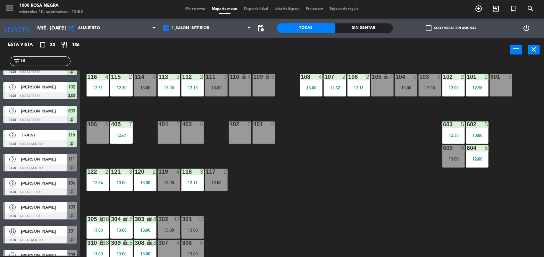
scroll to position [0, 0]
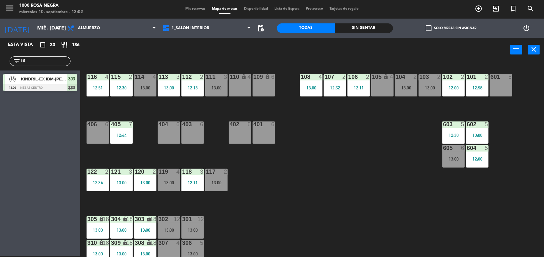
type input "I"
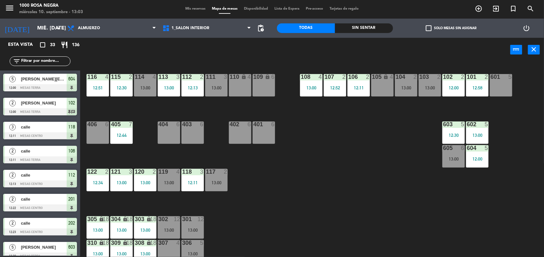
click at [306, 196] on div "116 4 12:51 115 2 12:30 114 4 13:00 113 3 13:00 112 2 12:13 111 3 13:00 110 loc…" at bounding box center [315, 160] width 458 height 194
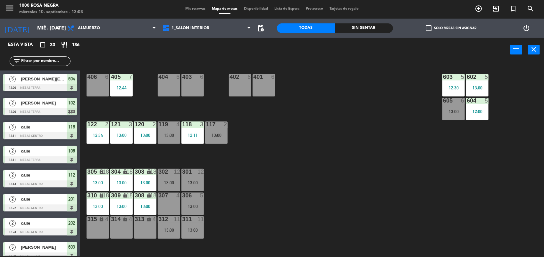
scroll to position [48, 0]
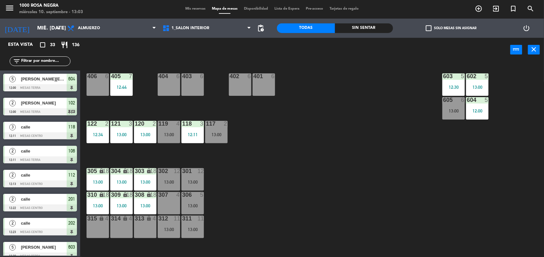
click at [175, 199] on div "307 4" at bounding box center [169, 203] width 22 height 22
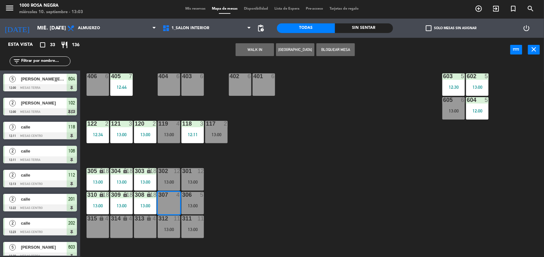
click at [265, 50] on button "WALK IN" at bounding box center [254, 49] width 38 height 13
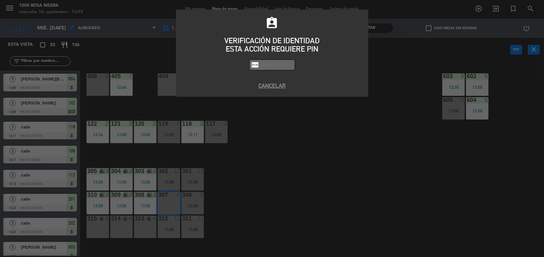
click at [267, 61] on input "text" at bounding box center [277, 64] width 32 height 7
type input "2492"
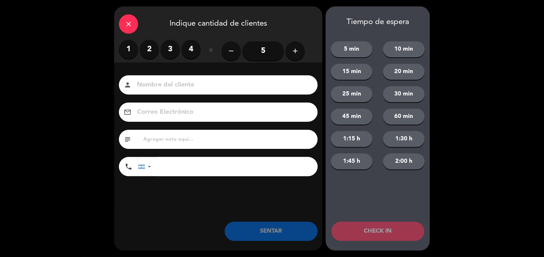
click at [192, 47] on label "4" at bounding box center [190, 49] width 19 height 19
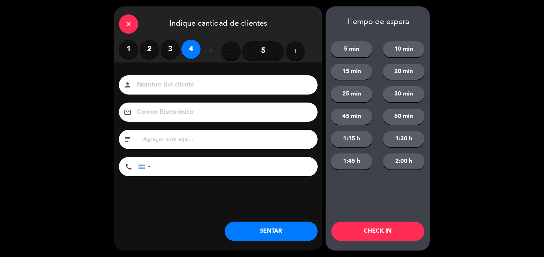
click at [154, 87] on input at bounding box center [222, 84] width 173 height 11
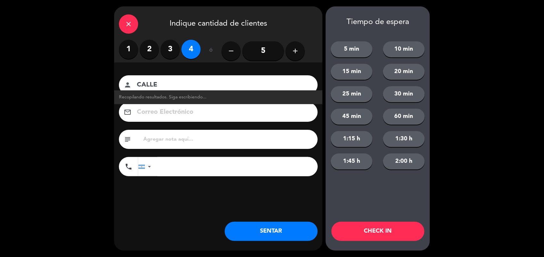
type input "CALLE"
click at [277, 231] on button "SENTAR" at bounding box center [271, 231] width 93 height 19
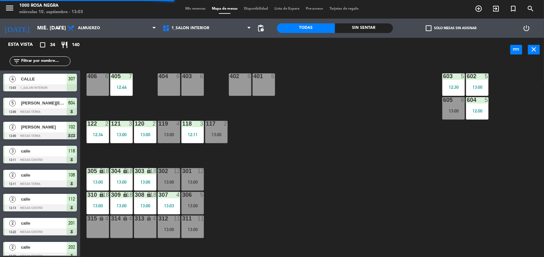
click at [49, 61] on input "text" at bounding box center [46, 61] width 50 height 7
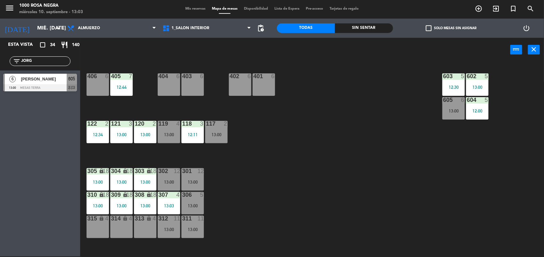
type input "JORG"
click at [42, 145] on div "Esta vista crop_square 34 restaurant 140 filter_list JORG 6 [PERSON_NAME] 13:00…" at bounding box center [40, 147] width 80 height 219
click at [71, 76] on span "605" at bounding box center [72, 79] width 7 height 8
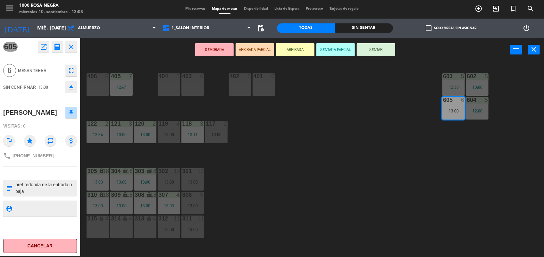
click at [382, 42] on div "DEMORADA ARRIBADA PARCIAL ARRIBADA SENTADA PARCIAL SENTAR power_input close" at bounding box center [295, 50] width 430 height 24
click at [383, 45] on button "SENTAR" at bounding box center [376, 49] width 38 height 13
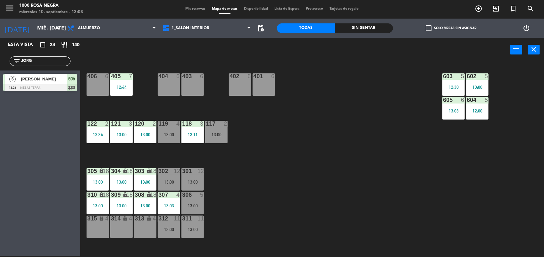
click at [351, 105] on div "116 4 12:51 115 2 12:30 114 4 13:00 113 3 13:00 112 2 12:13 111 3 13:00 110 loc…" at bounding box center [315, 160] width 458 height 194
click at [38, 60] on input "JORG" at bounding box center [46, 61] width 50 height 7
type input "J"
type input "[PERSON_NAME]"
click at [37, 121] on div "Esta vista crop_square 34 restaurant 140 filter_list [PERSON_NAME] 5 [PERSON_NA…" at bounding box center [40, 147] width 80 height 219
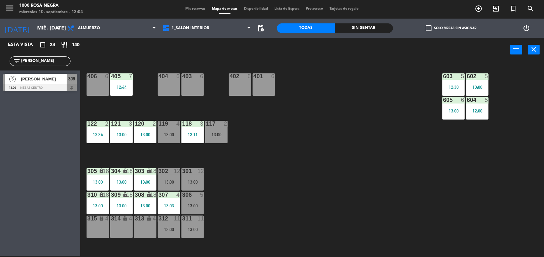
click at [47, 93] on div "5 [PERSON_NAME] 13:00 MESAS CENTRO 306" at bounding box center [40, 82] width 80 height 24
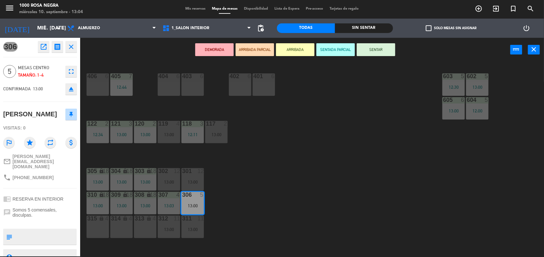
click at [388, 52] on button "SENTAR" at bounding box center [376, 49] width 38 height 13
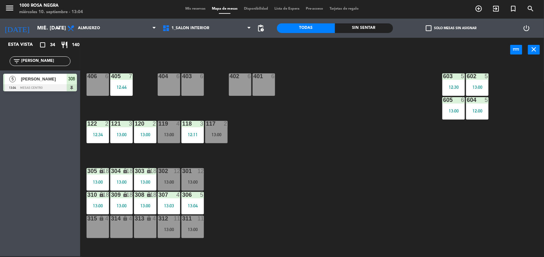
click at [50, 62] on input "[PERSON_NAME]" at bounding box center [46, 61] width 50 height 7
click at [43, 62] on input "[PERSON_NAME]" at bounding box center [46, 61] width 50 height 7
type input "G"
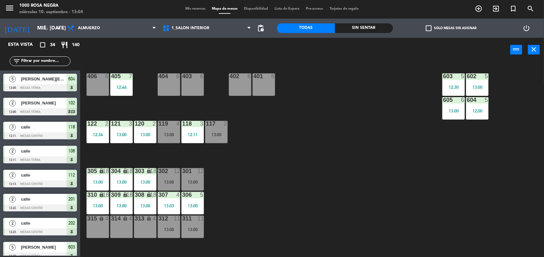
click at [331, 160] on div "116 4 12:51 115 2 12:30 114 4 13:00 113 3 13:00 112 2 12:13 111 3 13:00 110 loc…" at bounding box center [315, 160] width 458 height 194
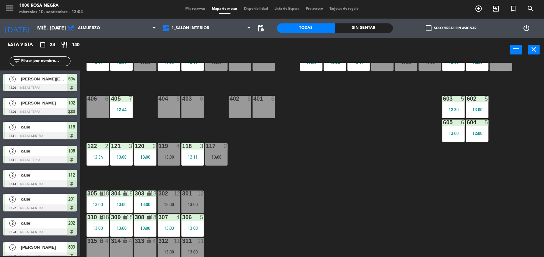
scroll to position [0, 0]
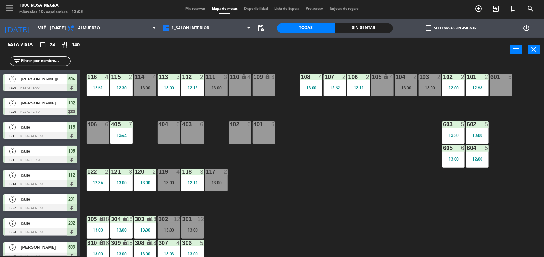
click at [321, 170] on div "116 4 12:51 115 2 12:30 114 4 13:00 113 3 13:00 112 2 12:13 111 3 13:00 110 loc…" at bounding box center [315, 160] width 458 height 194
click at [45, 63] on input "text" at bounding box center [46, 61] width 50 height 7
click at [305, 162] on div "116 4 12:51 115 2 12:30 114 4 13:00 113 3 13:00 112 2 12:13 111 3 13:00 110 loc…" at bounding box center [315, 160] width 458 height 194
click at [55, 58] on input "text" at bounding box center [46, 61] width 50 height 7
click at [306, 86] on div "13:00" at bounding box center [311, 88] width 22 height 4
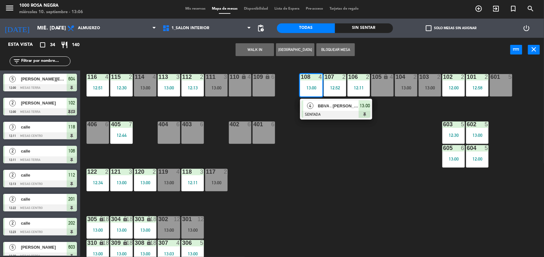
click at [306, 86] on div "13:00" at bounding box center [311, 88] width 22 height 4
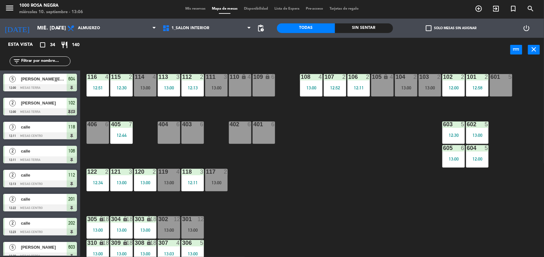
click at [306, 86] on div "13:00" at bounding box center [311, 88] width 22 height 4
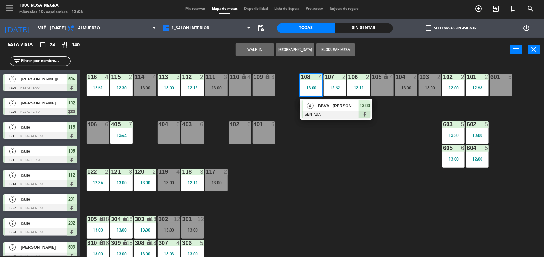
click at [335, 110] on div "BBVA . [PERSON_NAME] DE LA [PERSON_NAME]" at bounding box center [338, 106] width 42 height 11
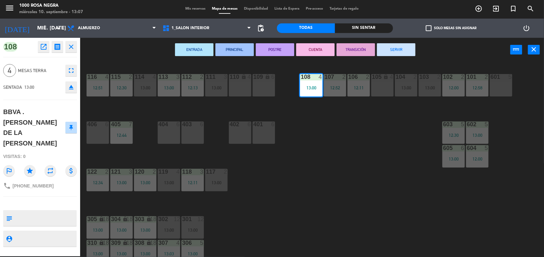
click at [312, 175] on div "116 4 12:51 115 2 12:30 114 4 13:00 113 3 13:00 112 2 12:13 111 3 13:00 110 loc…" at bounding box center [315, 160] width 458 height 194
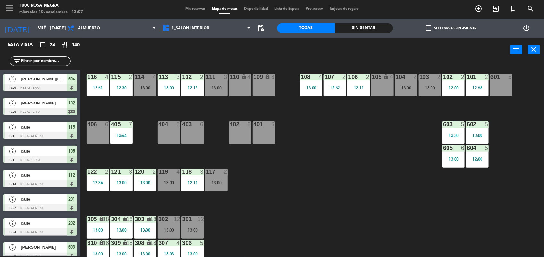
scroll to position [1, 0]
click at [354, 175] on div "116 4 12:51 115 2 12:30 114 4 13:00 113 3 13:00 112 2 12:13 111 3 13:00 110 loc…" at bounding box center [315, 160] width 458 height 194
click at [338, 157] on div "116 4 12:51 115 2 12:30 114 4 13:00 113 3 13:00 112 2 12:13 111 3 13:00 110 loc…" at bounding box center [315, 160] width 458 height 194
click at [346, 163] on div "116 4 12:51 115 2 12:30 114 4 13:00 113 3 13:00 112 2 12:13 111 3 13:00 110 loc…" at bounding box center [315, 160] width 458 height 194
click at [217, 183] on div "13:00" at bounding box center [216, 182] width 22 height 4
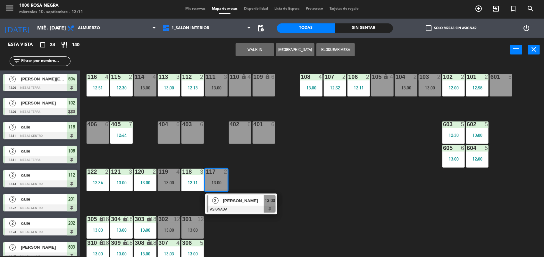
click at [317, 151] on div "116 4 12:51 115 2 12:30 114 4 13:00 113 3 13:00 112 2 12:13 111 3 13:00 110 loc…" at bounding box center [315, 160] width 458 height 194
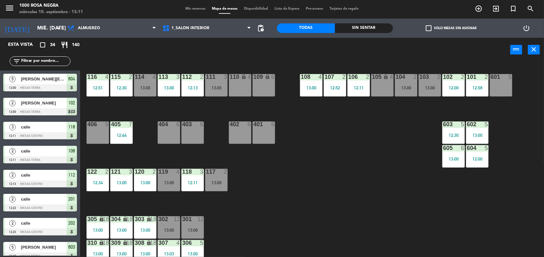
click at [193, 86] on div "12:13" at bounding box center [192, 88] width 22 height 4
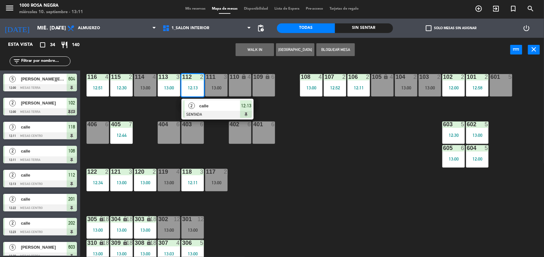
click at [217, 117] on div at bounding box center [217, 114] width 69 height 7
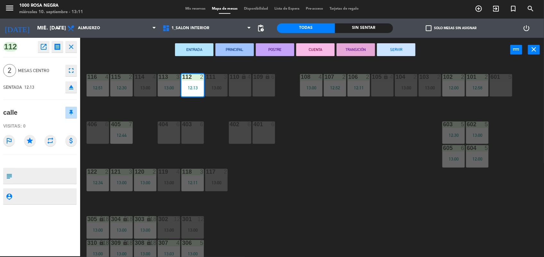
click at [72, 85] on icon "eject" at bounding box center [71, 87] width 8 height 8
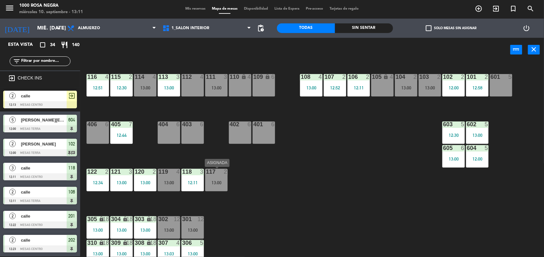
click at [222, 183] on div "13:00" at bounding box center [216, 182] width 22 height 4
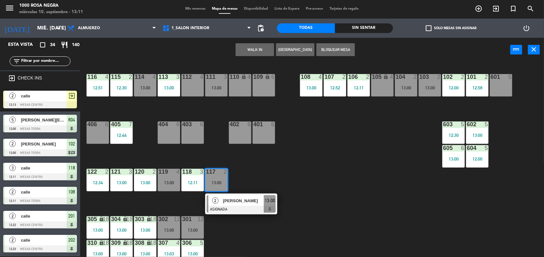
click at [195, 88] on div "112 4" at bounding box center [192, 85] width 22 height 22
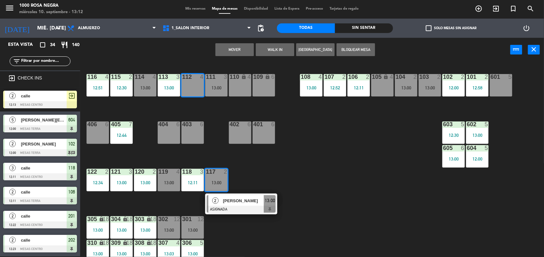
click at [235, 51] on button "Mover" at bounding box center [234, 49] width 38 height 13
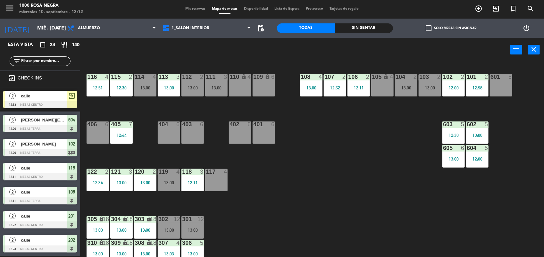
click at [206, 173] on div "117" at bounding box center [206, 172] width 0 height 6
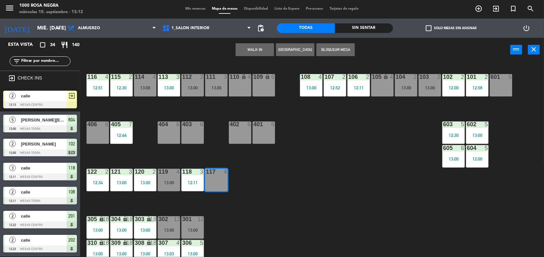
click at [261, 48] on button "WALK IN" at bounding box center [254, 49] width 38 height 13
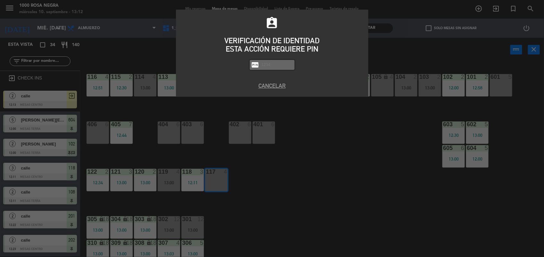
click at [268, 68] on input "text" at bounding box center [277, 64] width 32 height 7
type input "2492"
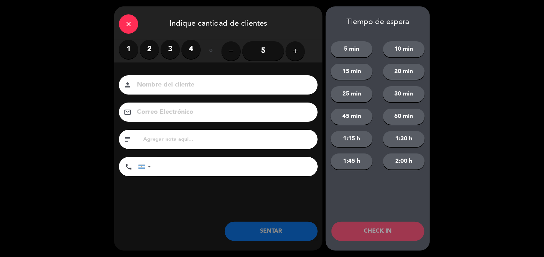
click at [191, 50] on label "4" at bounding box center [190, 49] width 19 height 19
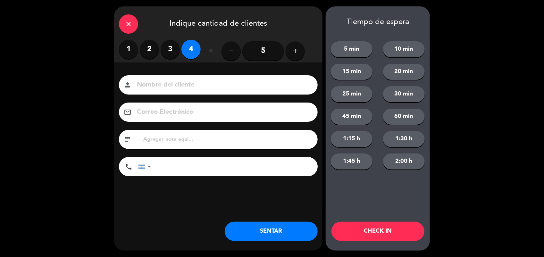
click at [169, 84] on input at bounding box center [222, 84] width 173 height 11
type input "CALLE"
click at [284, 227] on button "SENTAR" at bounding box center [271, 231] width 93 height 19
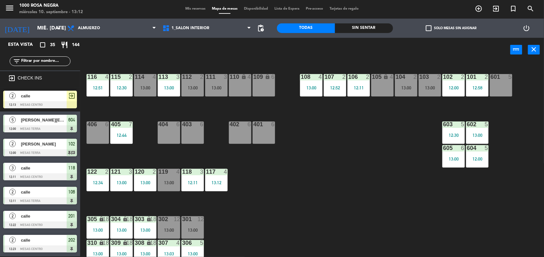
click at [300, 219] on div "116 4 12:51 115 2 12:30 114 4 13:00 113 3 13:00 112 2 13:00 111 3 13:00 110 loc…" at bounding box center [315, 160] width 458 height 194
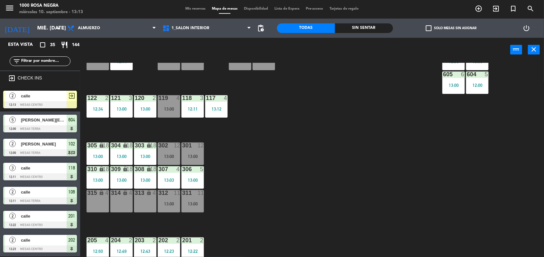
scroll to position [76, 0]
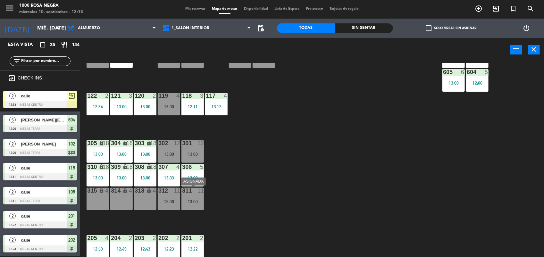
click at [189, 196] on div "311 11 13:00" at bounding box center [192, 199] width 22 height 22
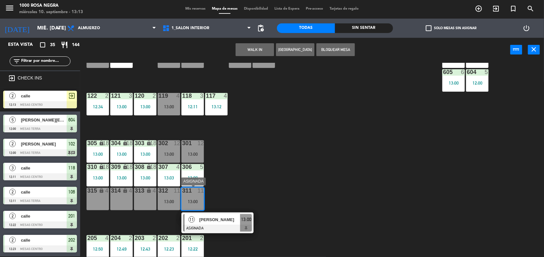
click at [229, 221] on span "[PERSON_NAME]" at bounding box center [219, 219] width 41 height 7
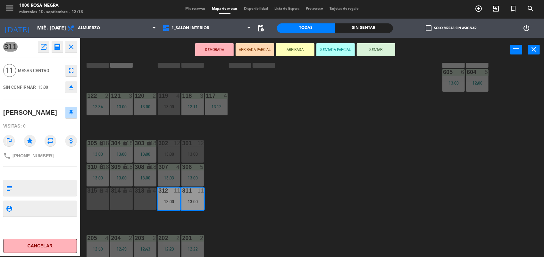
click at [389, 52] on button "SENTAR" at bounding box center [376, 49] width 38 height 13
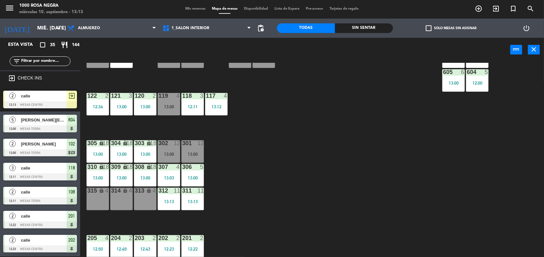
scroll to position [231, 0]
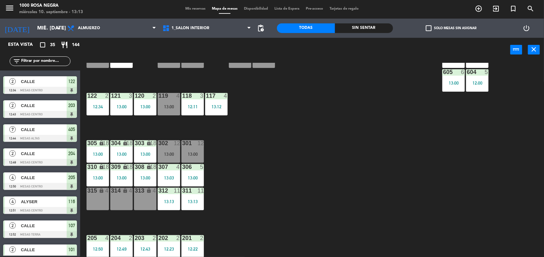
click at [327, 141] on div "116 4 12:51 115 2 12:30 114 4 13:00 113 3 13:00 112 2 13:00 111 3 13:00 110 loc…" at bounding box center [315, 160] width 458 height 194
click at [42, 60] on input "text" at bounding box center [46, 61] width 50 height 7
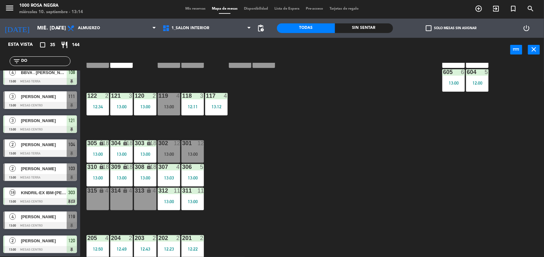
scroll to position [0, 0]
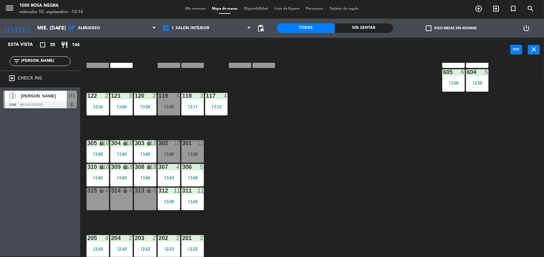
type input "[PERSON_NAME]"
click at [251, 125] on div "116 4 12:51 115 2 12:30 114 4 13:00 113 3 13:00 112 2 13:00 111 3 13:00 110 loc…" at bounding box center [315, 160] width 458 height 194
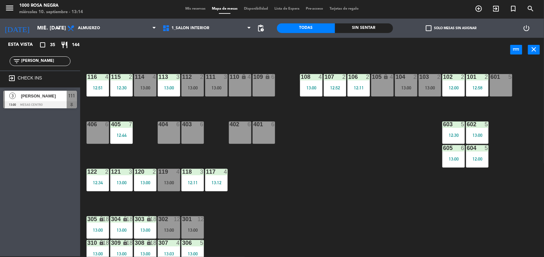
click at [214, 86] on div "13:00" at bounding box center [216, 88] width 22 height 4
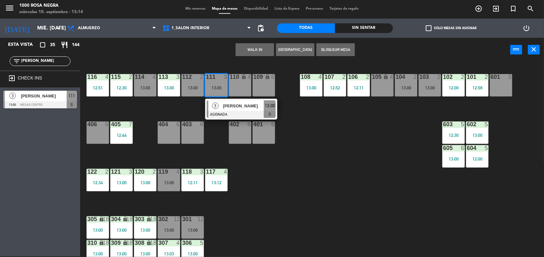
click at [215, 81] on div "111 3 13:00" at bounding box center [216, 85] width 22 height 22
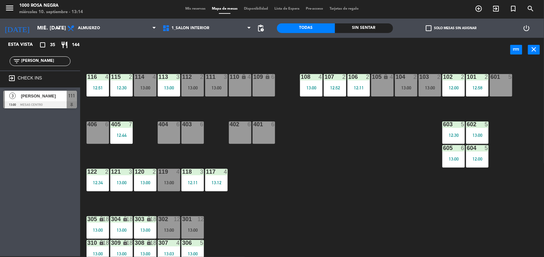
click at [149, 88] on div "13:00" at bounding box center [145, 88] width 22 height 4
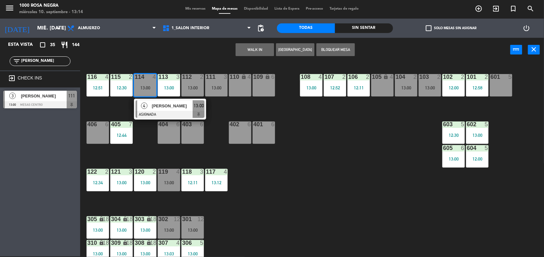
click at [214, 86] on div "13:00" at bounding box center [216, 88] width 22 height 4
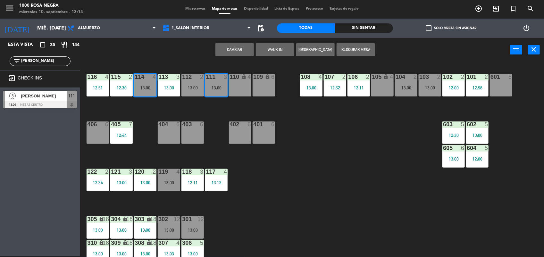
click at [233, 52] on button "Cambiar" at bounding box center [234, 49] width 38 height 13
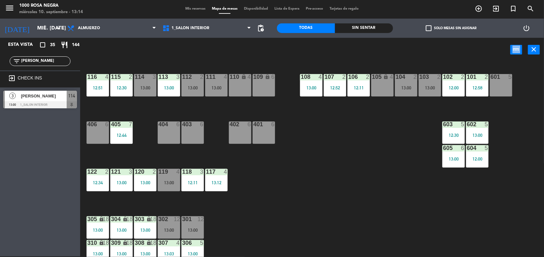
click at [233, 52] on div "power_input close" at bounding box center [295, 50] width 430 height 24
click at [146, 83] on div "114 3 13:00" at bounding box center [145, 85] width 22 height 22
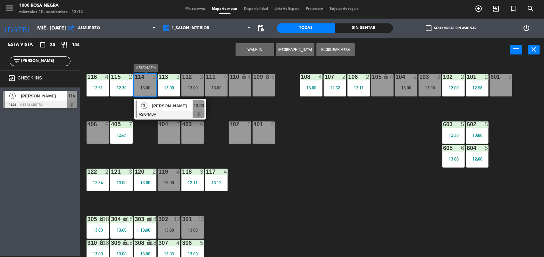
click at [167, 103] on span "[PERSON_NAME]" at bounding box center [172, 106] width 41 height 7
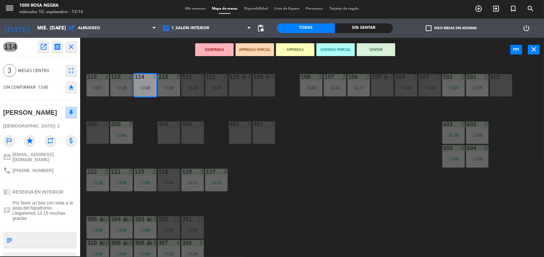
click at [375, 48] on button "SENTAR" at bounding box center [376, 49] width 38 height 13
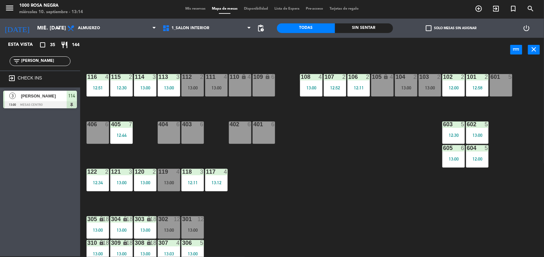
click at [360, 138] on div "116 4 12:51 115 2 12:30 114 3 13:00 113 3 13:00 112 2 13:00 111 4 13:00 110 loc…" at bounding box center [315, 160] width 458 height 194
click at [50, 59] on input "[PERSON_NAME]" at bounding box center [46, 61] width 50 height 7
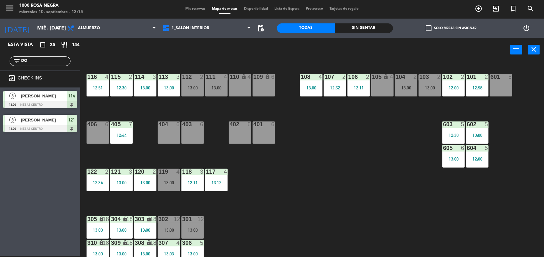
type input "D"
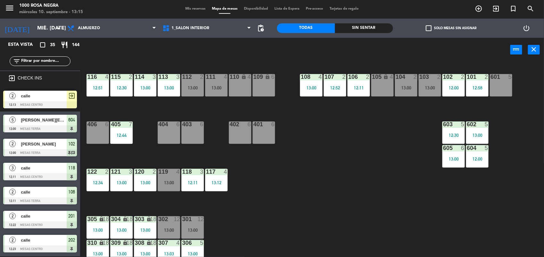
click at [308, 186] on div "116 4 12:51 115 2 12:30 114 3 13:00 113 3 13:00 112 2 13:00 111 4 13:00 110 loc…" at bounding box center [315, 160] width 458 height 194
click at [313, 183] on div "116 4 12:51 115 2 12:30 114 3 13:00 113 3 13:00 112 2 13:00 111 4 13:00 110 loc…" at bounding box center [315, 160] width 458 height 194
click at [326, 174] on div "116 4 12:51 115 2 12:30 114 3 13:00 113 3 13:00 112 2 13:00 111 4 13:00 110 loc…" at bounding box center [315, 160] width 458 height 194
click at [329, 168] on div "116 4 12:51 115 2 12:30 114 3 13:00 113 3 13:00 112 2 13:00 111 4 13:00 110 loc…" at bounding box center [315, 160] width 458 height 194
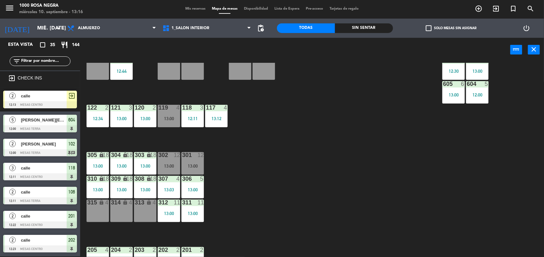
scroll to position [76, 0]
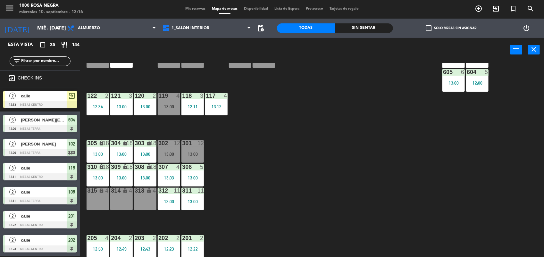
click at [331, 169] on div "116 4 12:51 115 2 12:30 114 3 13:00 113 3 13:00 112 2 13:00 111 4 13:00 110 loc…" at bounding box center [315, 160] width 458 height 194
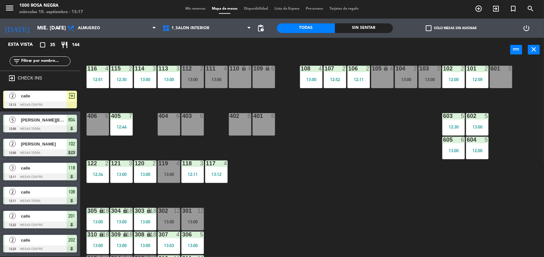
scroll to position [0, 0]
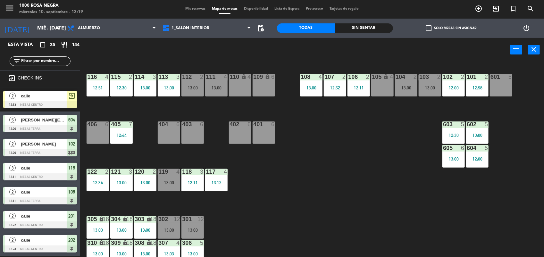
click at [351, 186] on div "116 4 12:51 115 2 12:30 114 3 13:00 113 3 13:00 112 2 13:00 111 4 13:00 110 loc…" at bounding box center [315, 160] width 458 height 194
click at [167, 180] on div "13:00" at bounding box center [169, 182] width 22 height 4
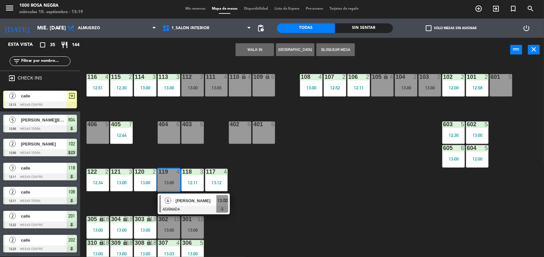
click at [185, 200] on span "[PERSON_NAME]" at bounding box center [196, 200] width 41 height 7
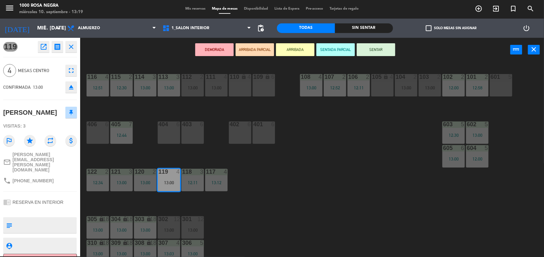
click at [71, 88] on icon "eject" at bounding box center [71, 87] width 8 height 8
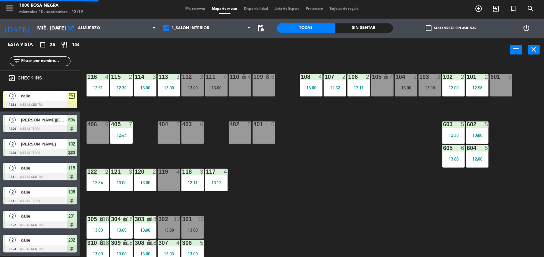
scroll to position [135, 0]
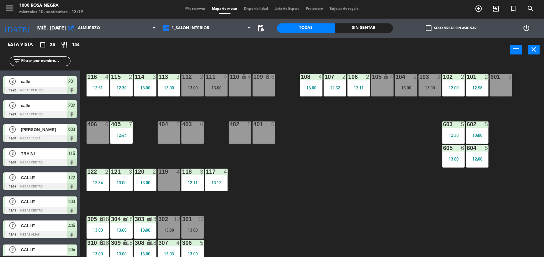
click at [172, 174] on div at bounding box center [169, 172] width 11 height 6
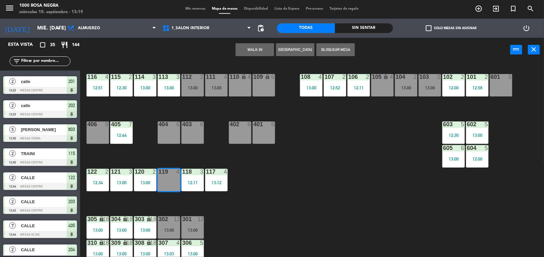
click at [265, 43] on button "WALK IN" at bounding box center [254, 49] width 38 height 13
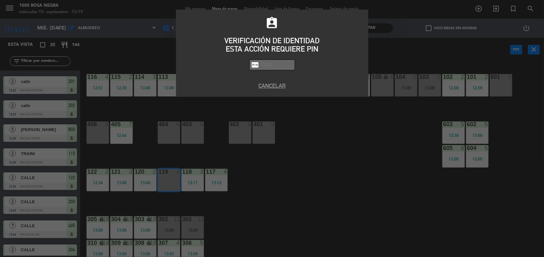
click at [286, 65] on input "text" at bounding box center [277, 64] width 32 height 7
type input "2492"
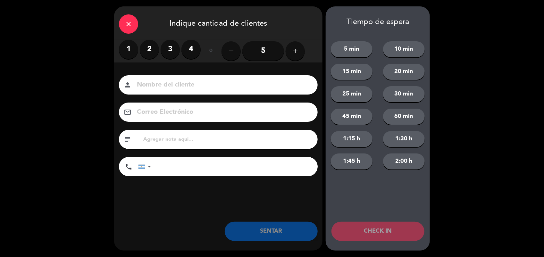
click at [188, 46] on label "4" at bounding box center [190, 49] width 19 height 19
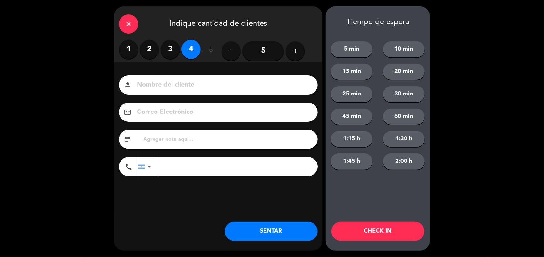
click at [170, 81] on input at bounding box center [222, 84] width 173 height 11
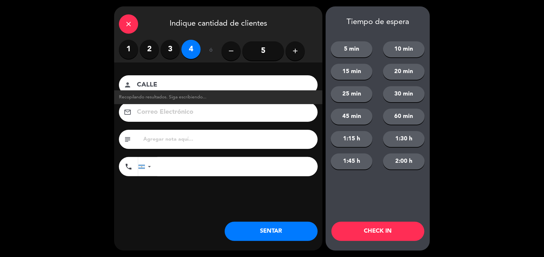
type input "CALLE"
click at [295, 229] on button "SENTAR" at bounding box center [271, 231] width 93 height 19
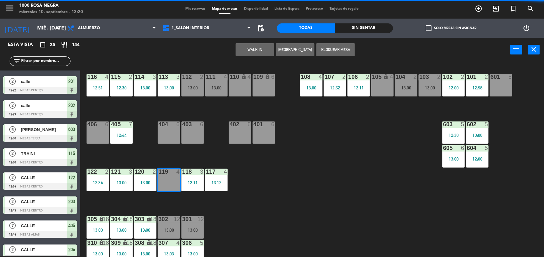
scroll to position [40, 0]
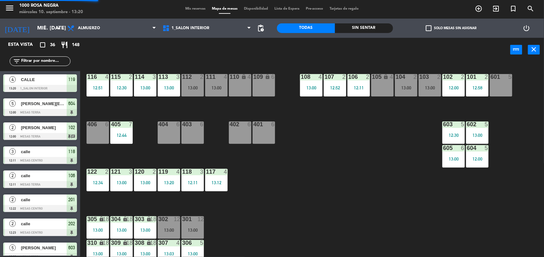
click at [419, 174] on div "116 4 12:51 115 2 12:30 114 3 13:00 113 3 13:00 112 2 13:00 111 4 13:00 110 loc…" at bounding box center [315, 160] width 458 height 194
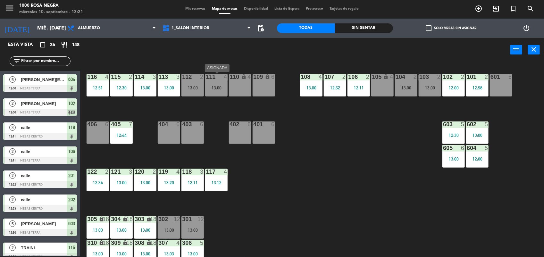
click at [219, 95] on div "111 4 13:00" at bounding box center [216, 85] width 22 height 22
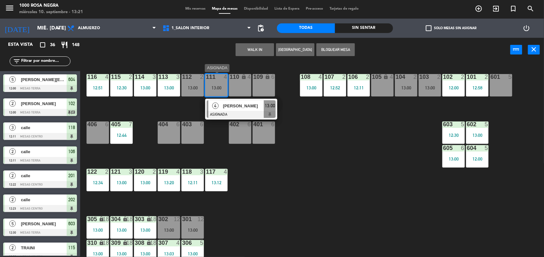
click at [236, 111] on div at bounding box center [241, 114] width 69 height 7
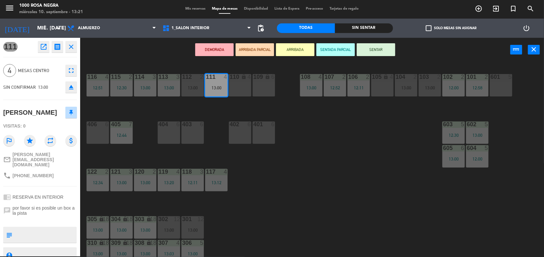
click at [74, 87] on icon "eject" at bounding box center [71, 87] width 8 height 8
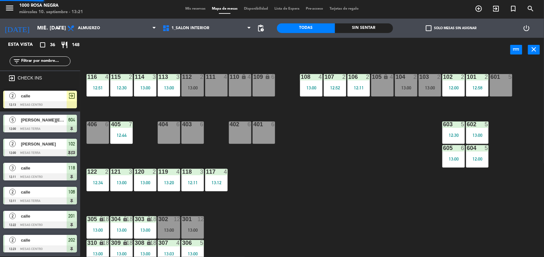
scroll to position [167, 0]
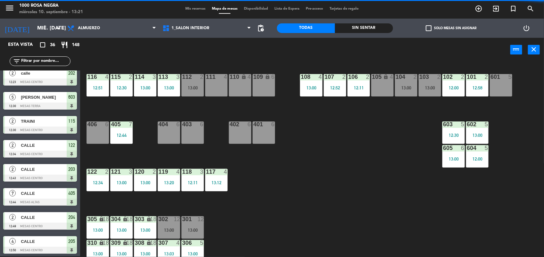
click at [209, 81] on div "111 4" at bounding box center [216, 85] width 22 height 22
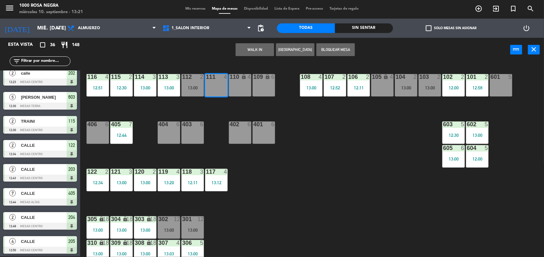
click at [250, 45] on button "WALK IN" at bounding box center [254, 49] width 38 height 13
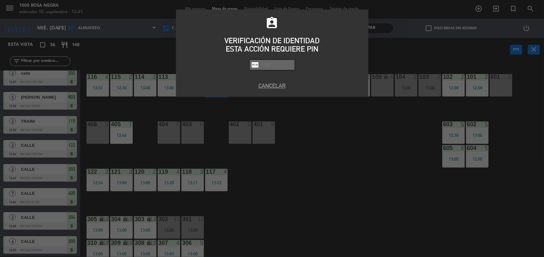
click at [261, 62] on input "text" at bounding box center [277, 64] width 32 height 7
type input "2492"
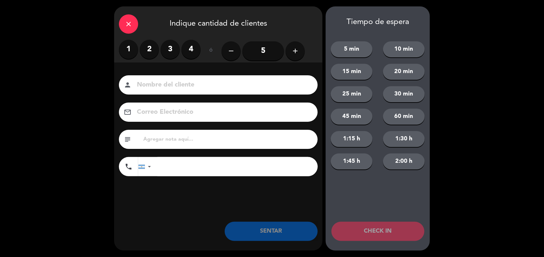
click at [154, 48] on label "2" at bounding box center [149, 49] width 19 height 19
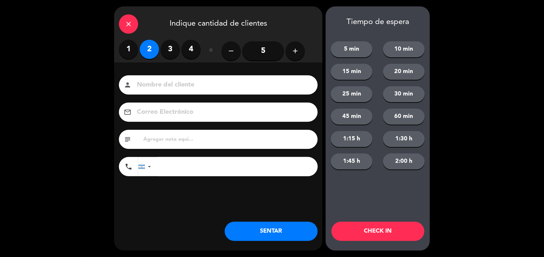
click at [160, 86] on input at bounding box center [222, 84] width 173 height 11
type input "CALLE"
click at [269, 233] on button "SENTAR" at bounding box center [271, 231] width 93 height 19
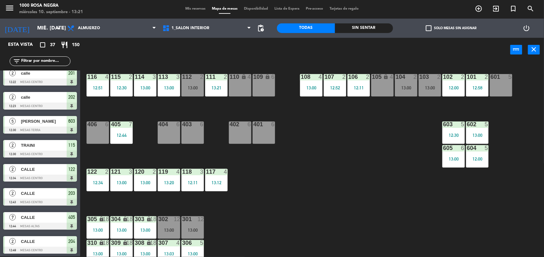
scroll to position [40, 0]
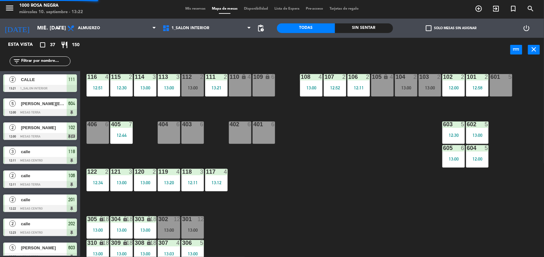
click at [297, 186] on div "116 4 12:51 115 2 12:30 114 3 13:00 113 3 13:00 112 2 13:00 111 2 13:21 110 loc…" at bounding box center [315, 160] width 458 height 194
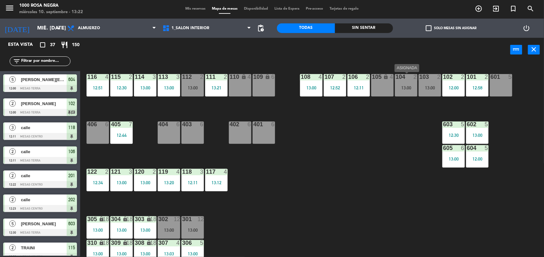
click at [409, 80] on div "104 2 13:00" at bounding box center [406, 85] width 22 height 22
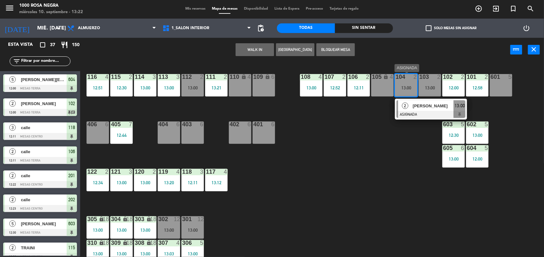
click at [425, 115] on div at bounding box center [430, 114] width 69 height 7
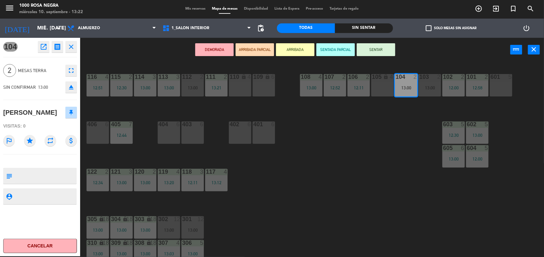
click at [68, 90] on icon "eject" at bounding box center [71, 87] width 8 height 8
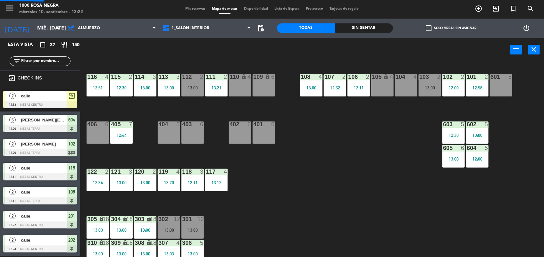
scroll to position [1, 0]
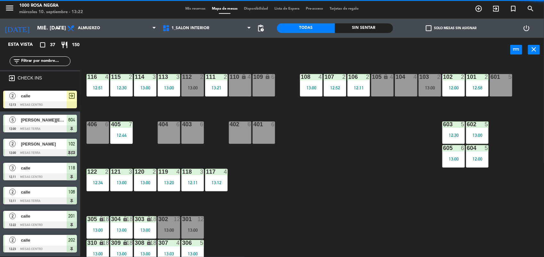
click at [404, 84] on div "104 4" at bounding box center [406, 85] width 22 height 22
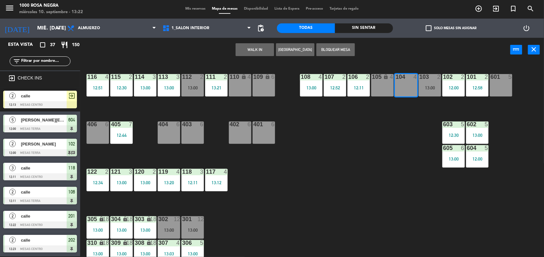
click at [249, 50] on button "WALK IN" at bounding box center [254, 49] width 38 height 13
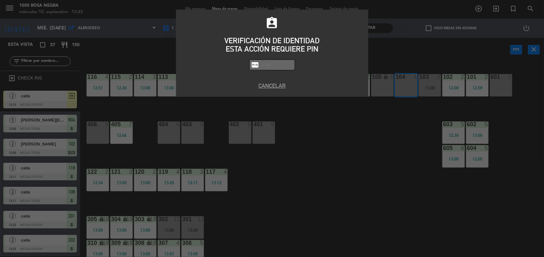
click at [272, 64] on input "text" at bounding box center [277, 64] width 32 height 7
type input "2492"
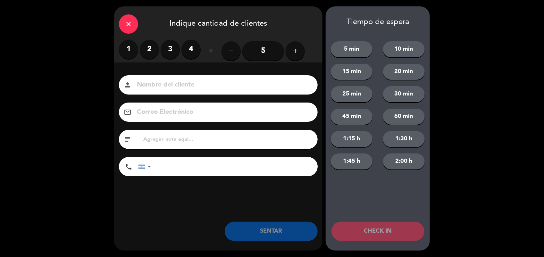
click at [130, 52] on label "1" at bounding box center [128, 49] width 19 height 19
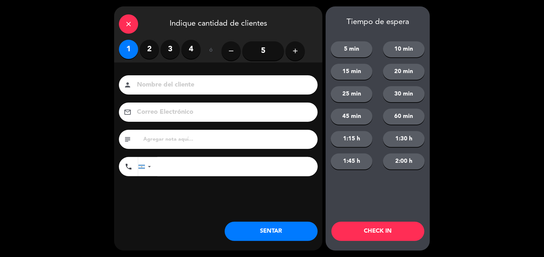
click at [149, 88] on input at bounding box center [222, 84] width 173 height 11
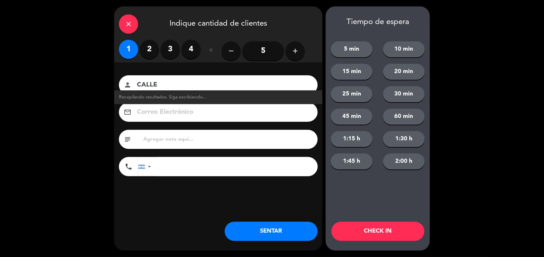
type input "CALLE"
click at [272, 227] on button "SENTAR" at bounding box center [271, 231] width 93 height 19
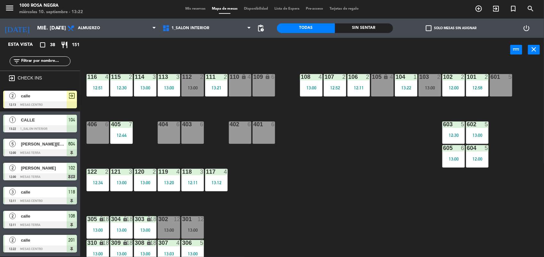
click at [272, 227] on div "116 4 12:51 115 2 12:30 114 3 13:00 113 3 13:00 112 2 13:00 111 2 13:21 110 loc…" at bounding box center [315, 160] width 458 height 194
click at [188, 232] on div "13:00" at bounding box center [192, 230] width 22 height 4
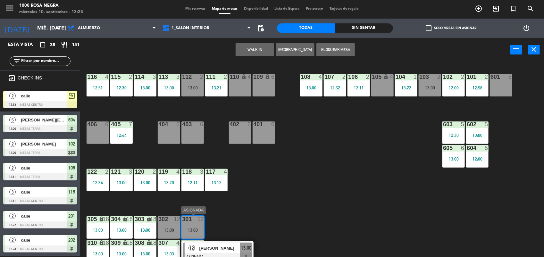
click at [211, 247] on span "[PERSON_NAME]" at bounding box center [219, 248] width 41 height 7
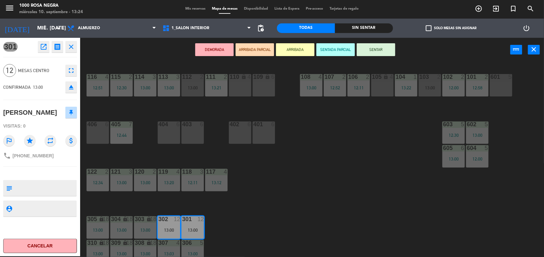
click at [238, 178] on div "116 4 12:51 115 2 12:30 114 3 13:00 113 3 13:00 112 2 13:00 111 2 13:21 110 loc…" at bounding box center [315, 160] width 458 height 194
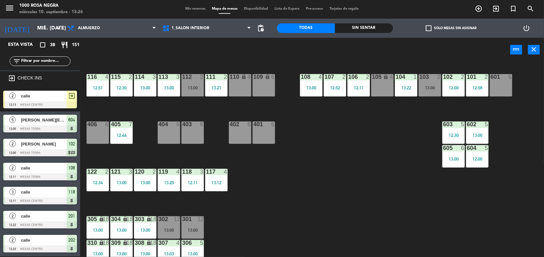
click at [38, 62] on input "text" at bounding box center [46, 61] width 50 height 7
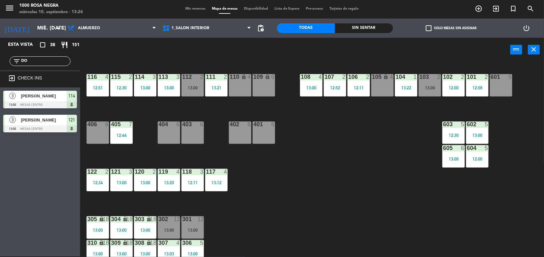
click at [53, 62] on input "DO" at bounding box center [46, 61] width 50 height 7
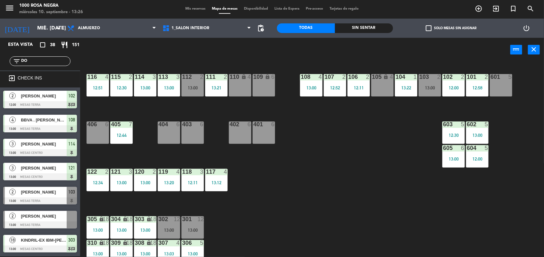
type input "D"
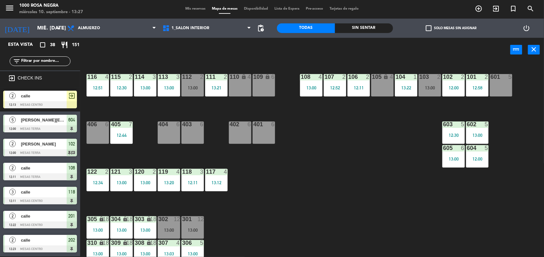
type input "E"
type input "L"
click at [429, 27] on span "check_box_outline_blank" at bounding box center [428, 28] width 6 height 6
click at [451, 28] on input "check_box_outline_blank Solo mesas sin asignar" at bounding box center [451, 28] width 0 height 0
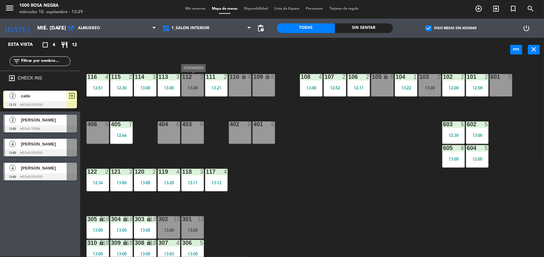
click at [194, 88] on div "13:00" at bounding box center [192, 88] width 22 height 4
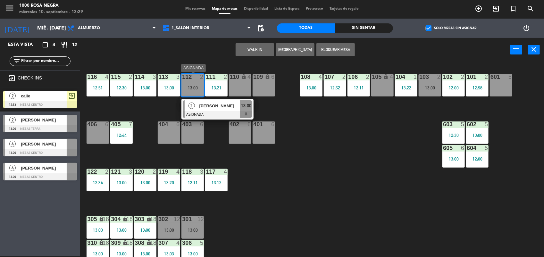
click at [213, 107] on span "[PERSON_NAME]" at bounding box center [219, 106] width 41 height 7
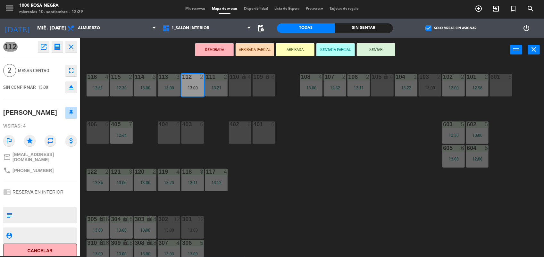
click at [72, 86] on icon "eject" at bounding box center [71, 87] width 8 height 8
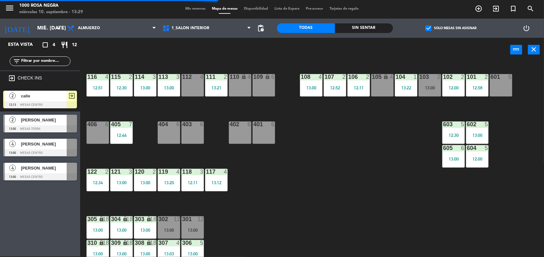
click at [431, 82] on div "103 2 13:00" at bounding box center [429, 85] width 22 height 22
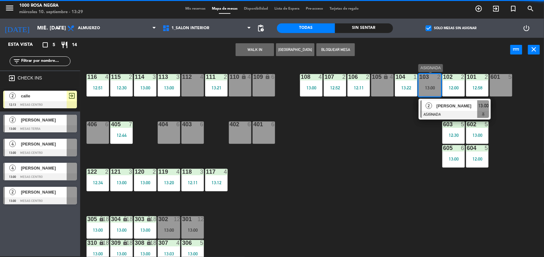
click at [444, 105] on span "[PERSON_NAME]" at bounding box center [456, 106] width 41 height 7
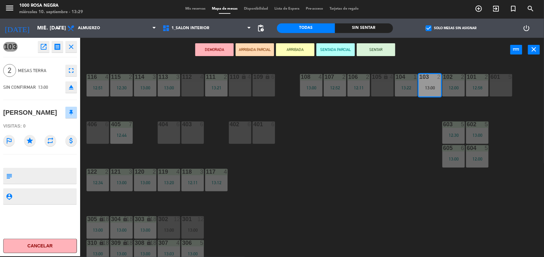
click at [67, 87] on icon "eject" at bounding box center [71, 87] width 8 height 8
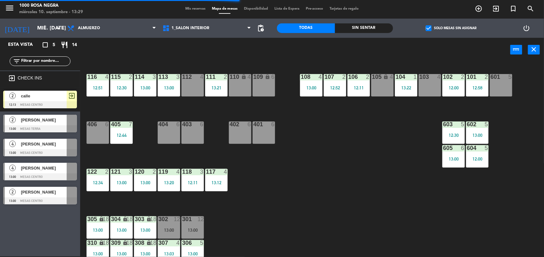
click at [317, 205] on div "116 4 12:51 115 2 12:30 114 3 13:00 113 3 13:00 112 4 111 2 13:21 110 lock 4 10…" at bounding box center [315, 160] width 458 height 194
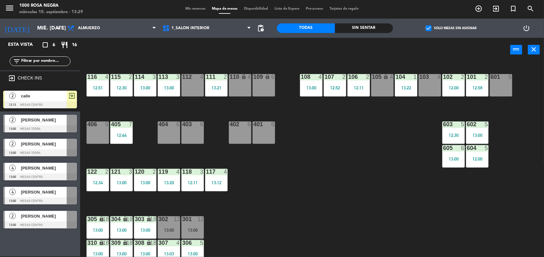
click at [348, 177] on div "116 4 12:51 115 2 12:30 114 3 13:00 113 3 13:00 112 4 111 2 13:21 110 lock 4 10…" at bounding box center [315, 160] width 458 height 194
click at [193, 92] on div "112 4" at bounding box center [192, 85] width 22 height 22
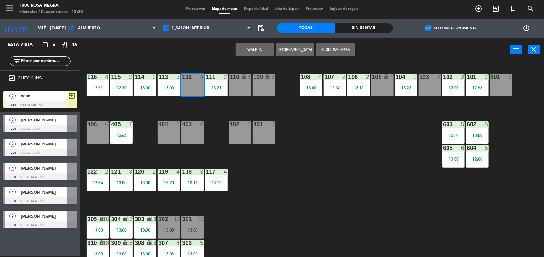
click at [262, 48] on button "WALK IN" at bounding box center [254, 49] width 38 height 13
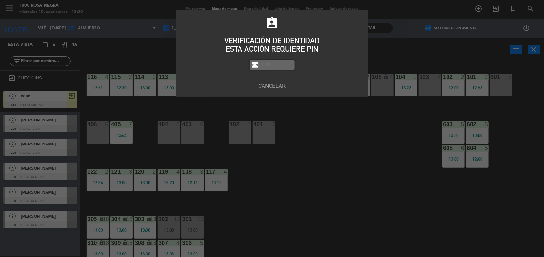
click at [275, 62] on input "text" at bounding box center [277, 64] width 32 height 7
click at [265, 66] on input "text" at bounding box center [277, 64] width 32 height 7
type input "2492"
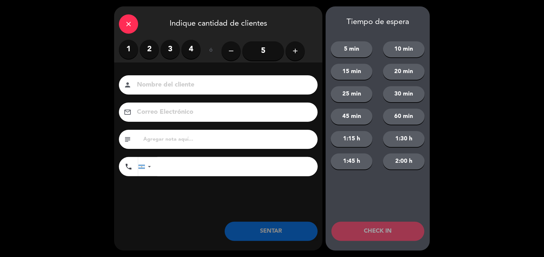
click at [177, 51] on label "3" at bounding box center [170, 49] width 19 height 19
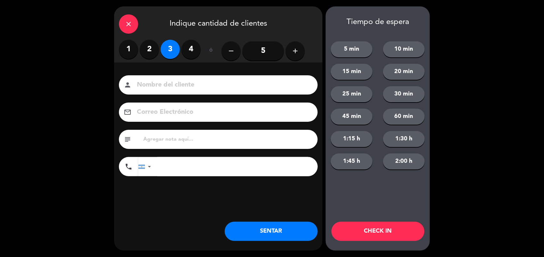
click at [146, 89] on input at bounding box center [222, 84] width 173 height 11
type input "CALLE"
click at [277, 230] on button "SENTAR" at bounding box center [271, 231] width 93 height 19
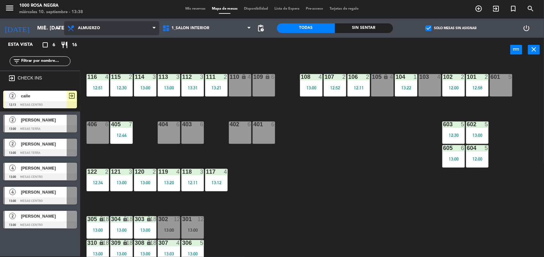
click at [79, 29] on span "Almuerzo" at bounding box center [89, 28] width 22 height 4
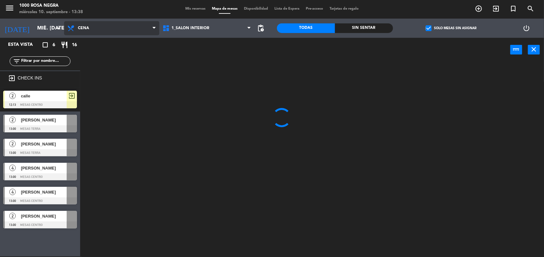
click at [87, 58] on ng-component "menu 1000 [PERSON_NAME] Negra miércoles 10. septiembre - 13:38 Mis reservas Map…" at bounding box center [272, 128] width 544 height 258
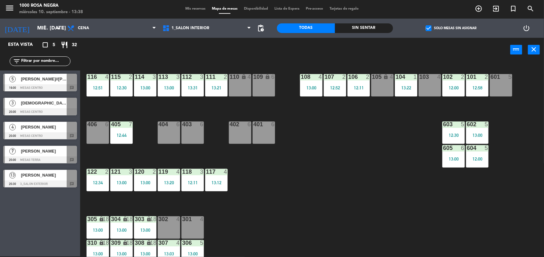
click at [134, 52] on div "power_input close" at bounding box center [295, 50] width 430 height 24
click at [192, 51] on div "power_input close" at bounding box center [295, 50] width 430 height 24
click at [192, 11] on div "Mis reservas Mapa de mesas Disponibilidad Lista de Espera Pre-acceso Tarjetas d…" at bounding box center [272, 9] width 180 height 6
click at [186, 8] on span "Mis reservas" at bounding box center [195, 9] width 27 height 4
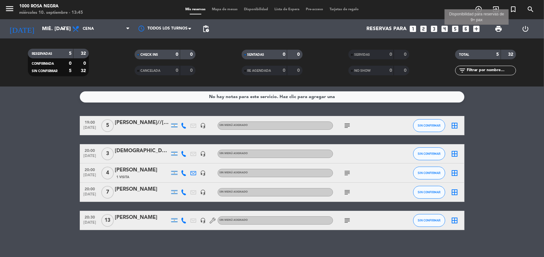
click at [476, 26] on icon "add_box" at bounding box center [476, 29] width 8 height 8
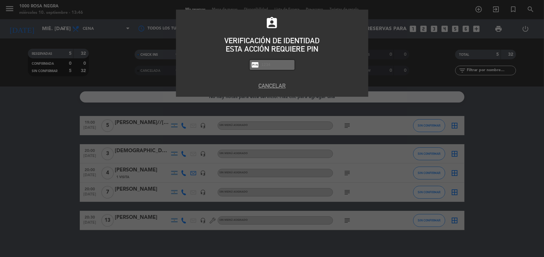
click at [287, 66] on input "text" at bounding box center [277, 64] width 32 height 7
type input "2492"
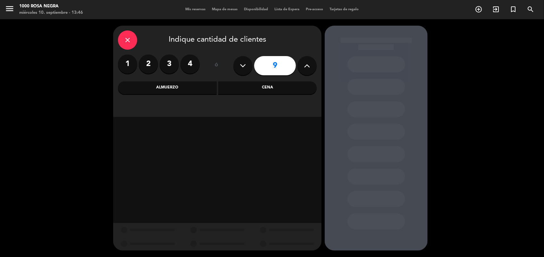
click at [243, 66] on icon at bounding box center [243, 66] width 6 height 10
type input "8"
click at [268, 84] on div "Cena" at bounding box center [267, 87] width 99 height 13
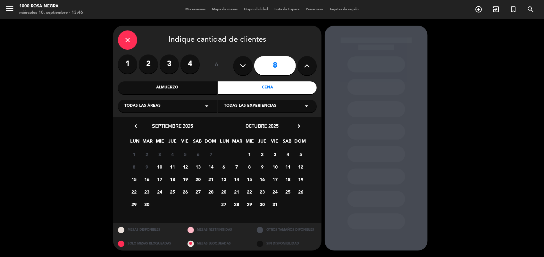
click at [163, 166] on span "10" at bounding box center [159, 166] width 11 height 11
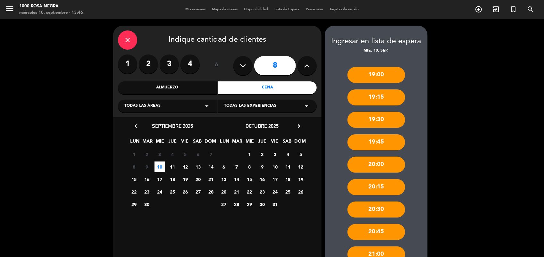
click at [412, 162] on div "19:00 19:15 19:30 19:45 20:00 20:15 20:30 20:45 21:00 21:45 22:15 22:45" at bounding box center [376, 195] width 103 height 282
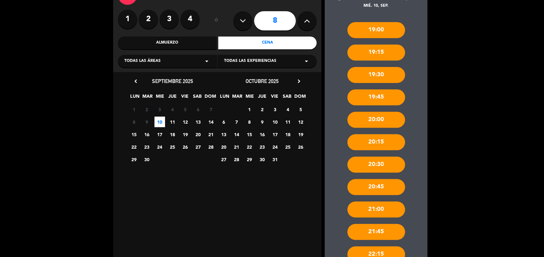
scroll to position [113, 0]
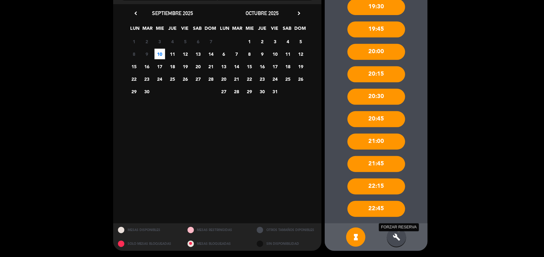
click at [393, 235] on icon "build" at bounding box center [396, 237] width 8 height 8
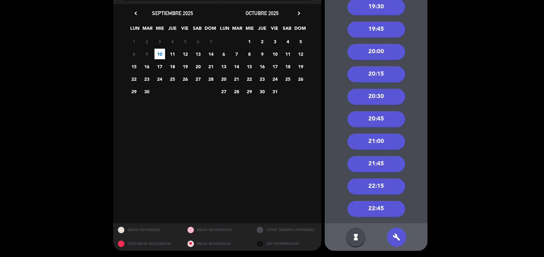
click at [418, 34] on div "19:00 19:15 19:30 19:45 20:00 20:15 20:30 20:45 21:00 21:45 22:15 22:45" at bounding box center [376, 82] width 103 height 282
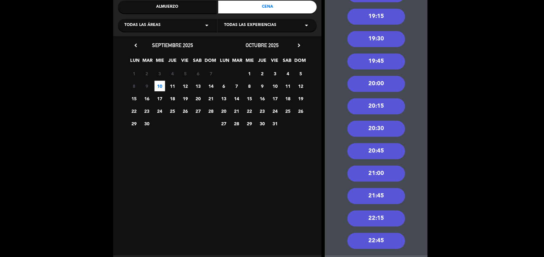
scroll to position [65, 0]
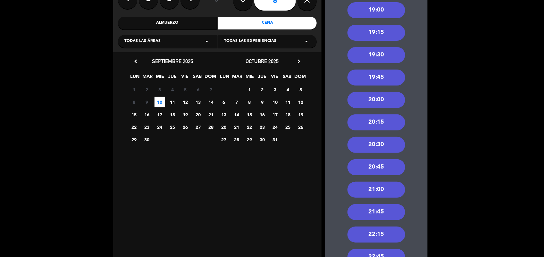
click at [388, 13] on div "19:00" at bounding box center [376, 10] width 58 height 16
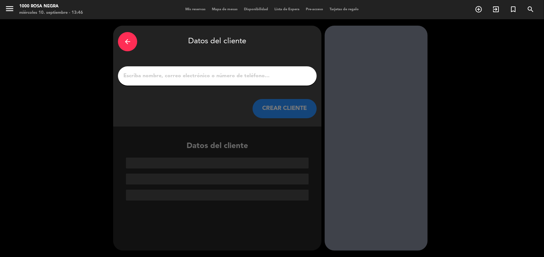
scroll to position [0, 0]
click at [143, 73] on input "1" at bounding box center [217, 75] width 189 height 9
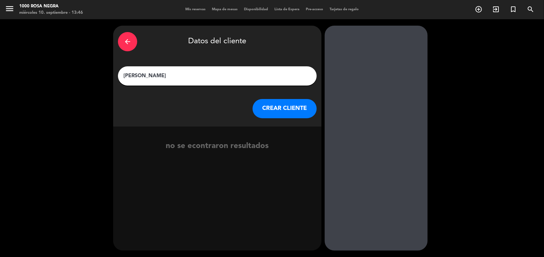
type input "[PERSON_NAME]"
click at [270, 113] on button "CREAR CLIENTE" at bounding box center [284, 108] width 64 height 19
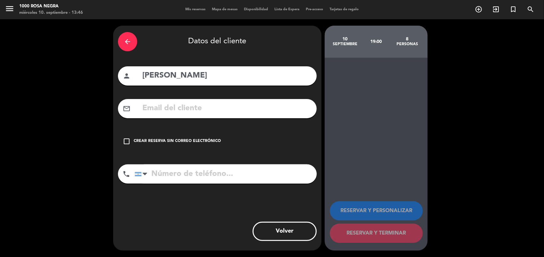
click at [176, 139] on div "Crear reserva sin correo electrónico" at bounding box center [177, 141] width 87 height 6
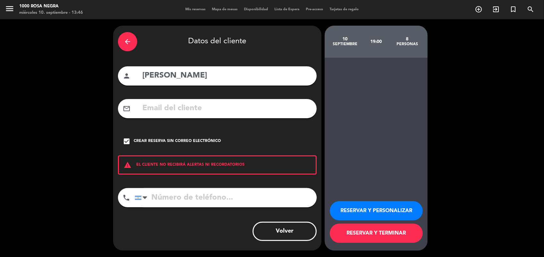
click at [174, 199] on input "tel" at bounding box center [226, 197] width 182 height 19
type input "1161017604"
click at [411, 216] on button "RESERVAR Y PERSONALIZAR" at bounding box center [376, 210] width 93 height 19
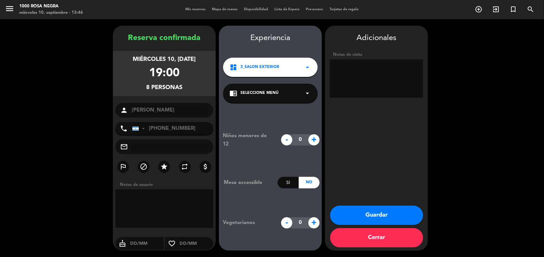
click at [406, 219] on button "Guardar" at bounding box center [376, 215] width 93 height 19
